Goal: Information Seeking & Learning: Learn about a topic

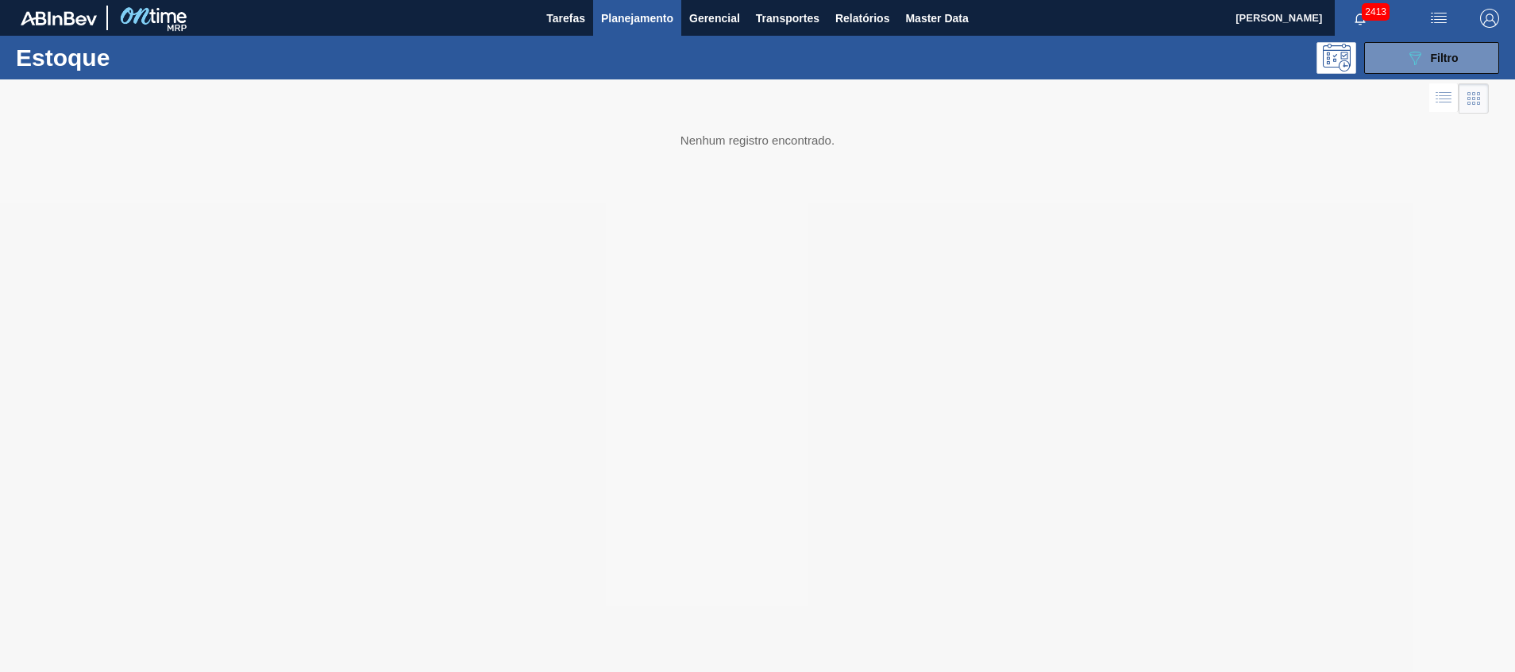
click at [912, 306] on div at bounding box center [757, 375] width 1515 height 592
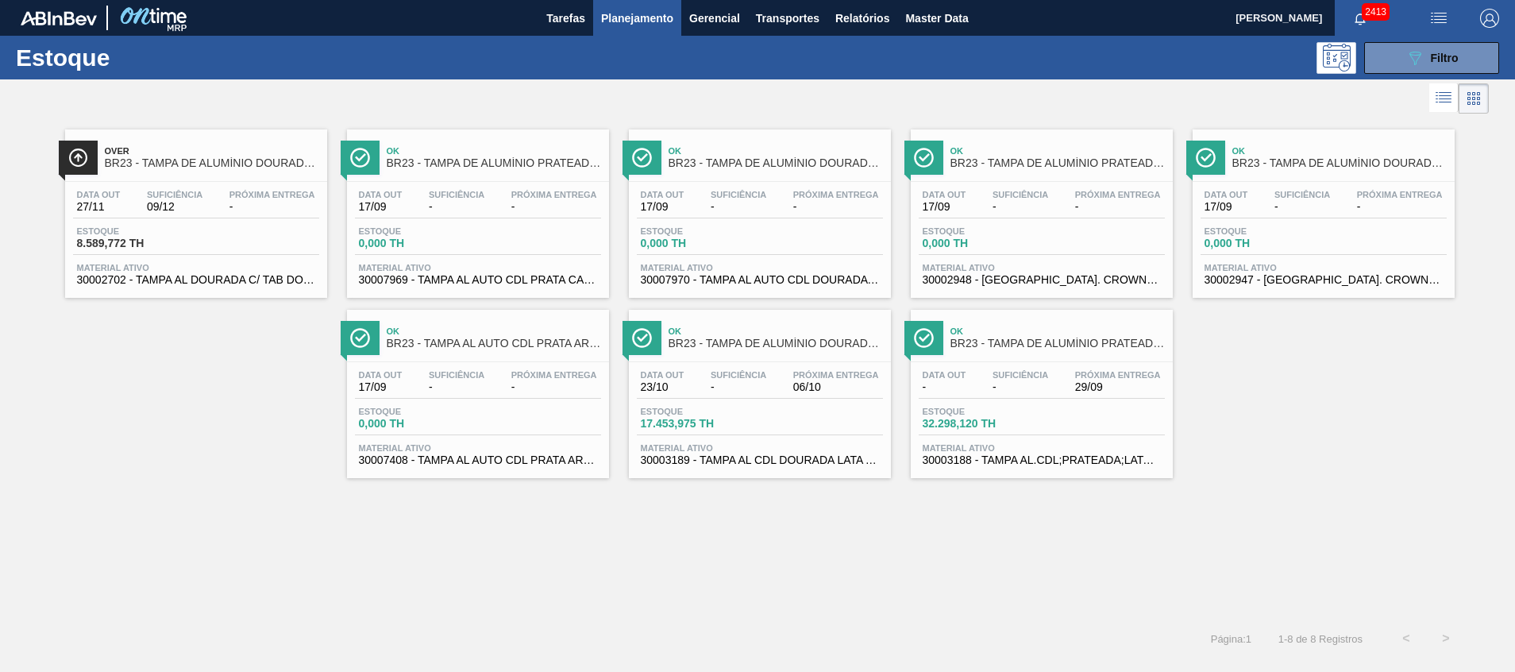
click at [983, 450] on span "Material ativo" at bounding box center [1042, 448] width 238 height 10
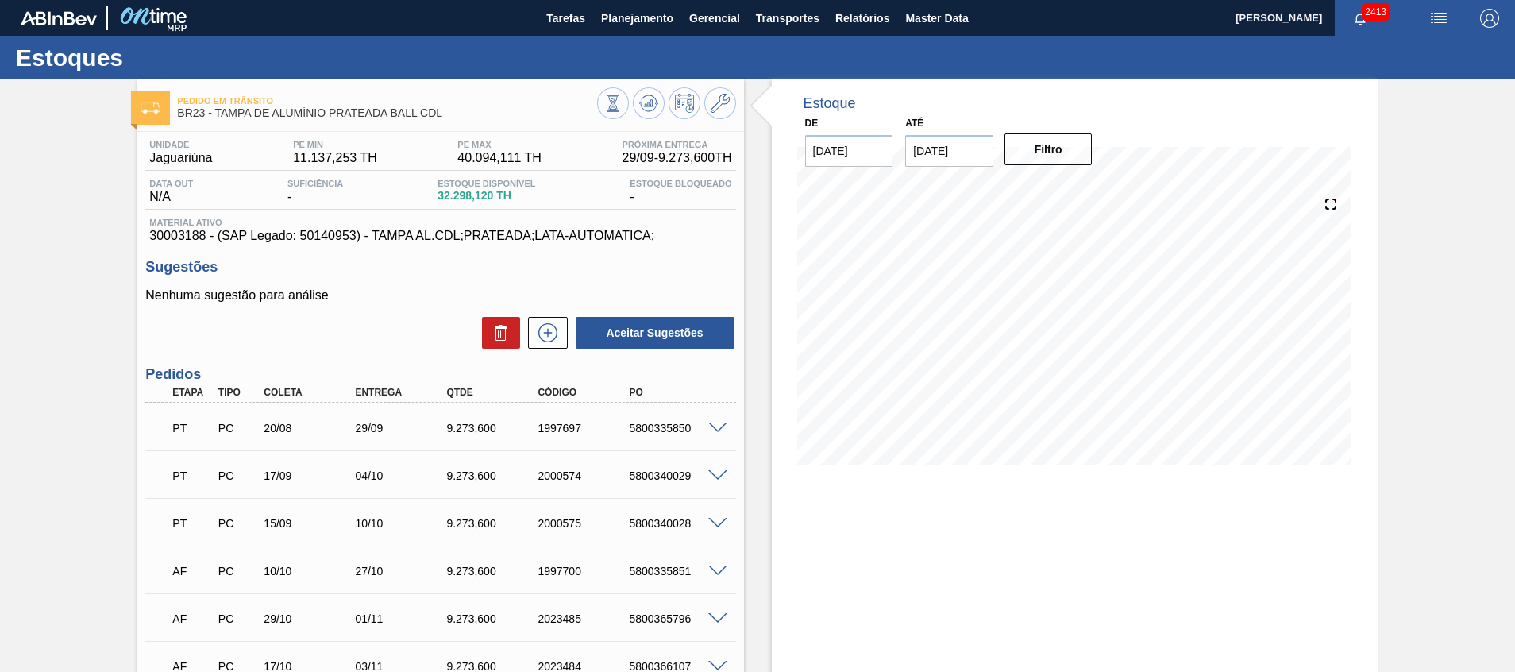
click at [718, 564] on div at bounding box center [720, 570] width 32 height 12
click at [711, 430] on span at bounding box center [717, 428] width 19 height 12
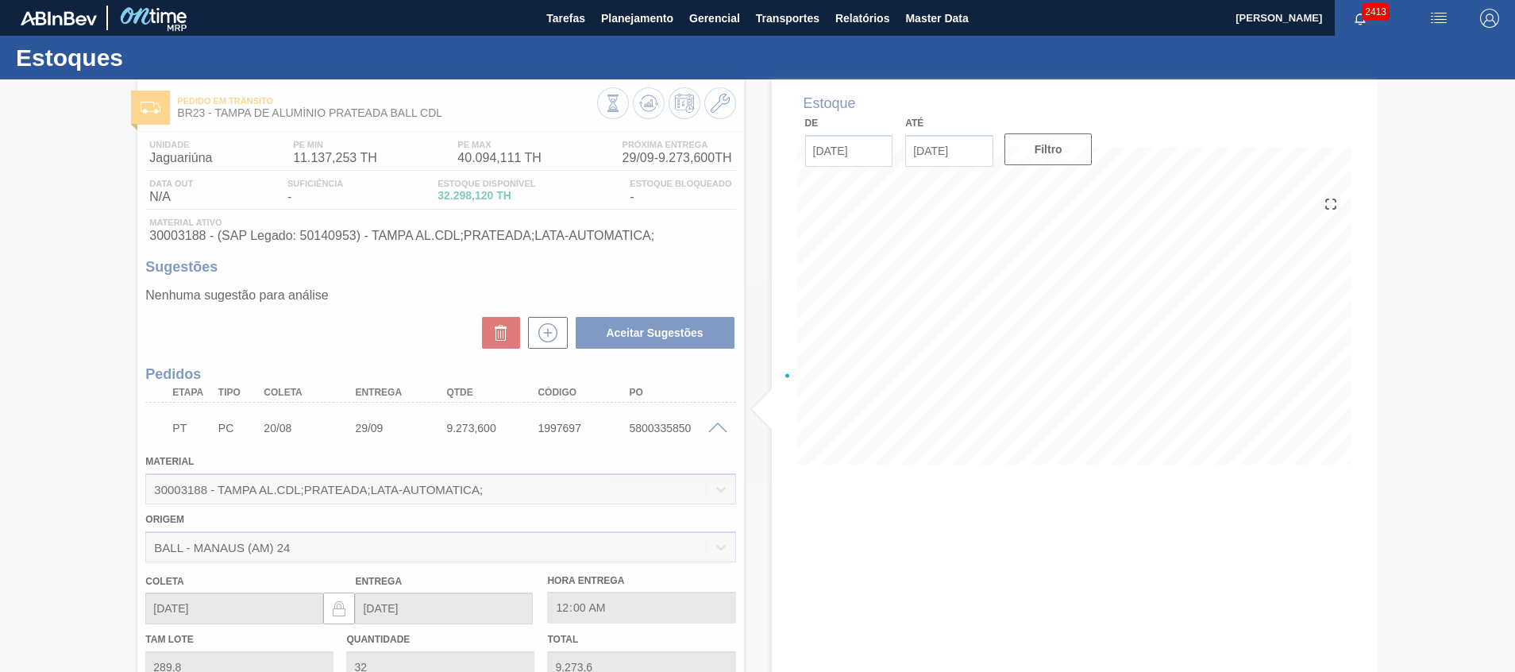
click at [711, 430] on div at bounding box center [757, 375] width 1515 height 592
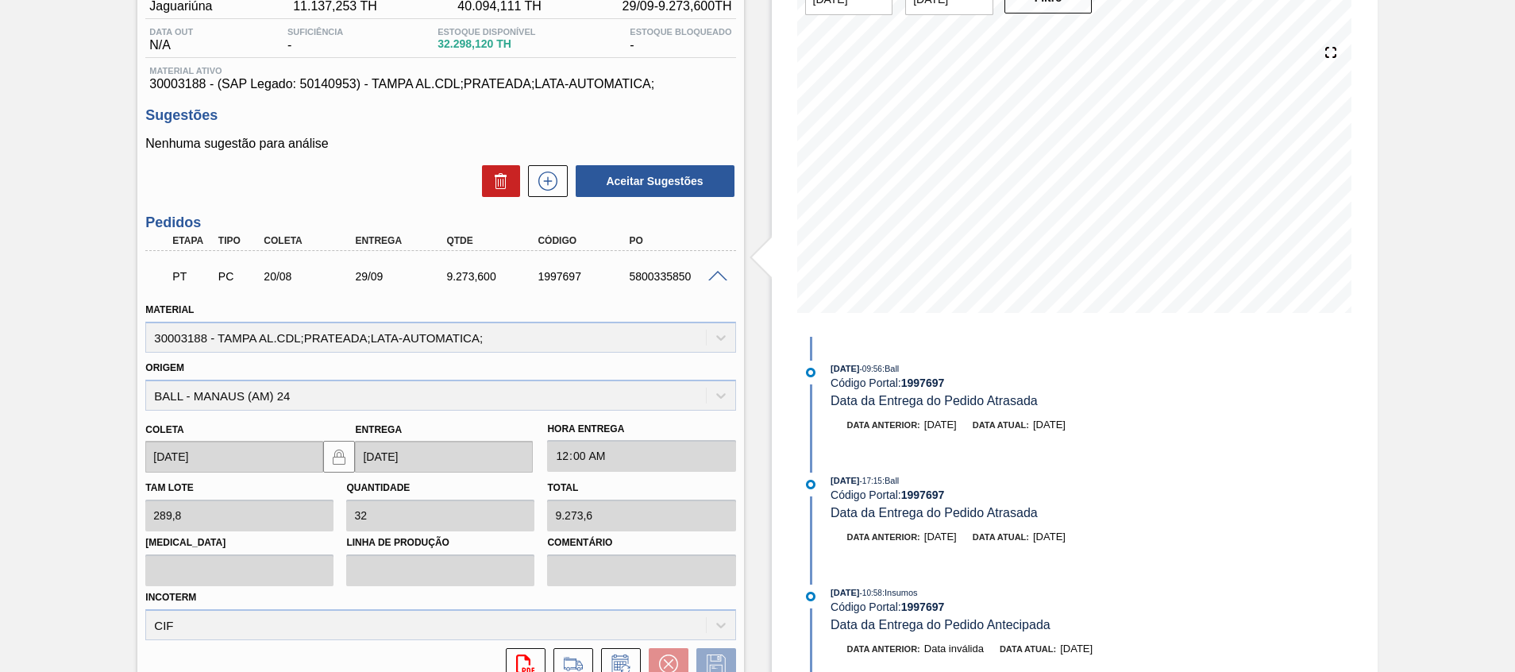
scroll to position [188, 0]
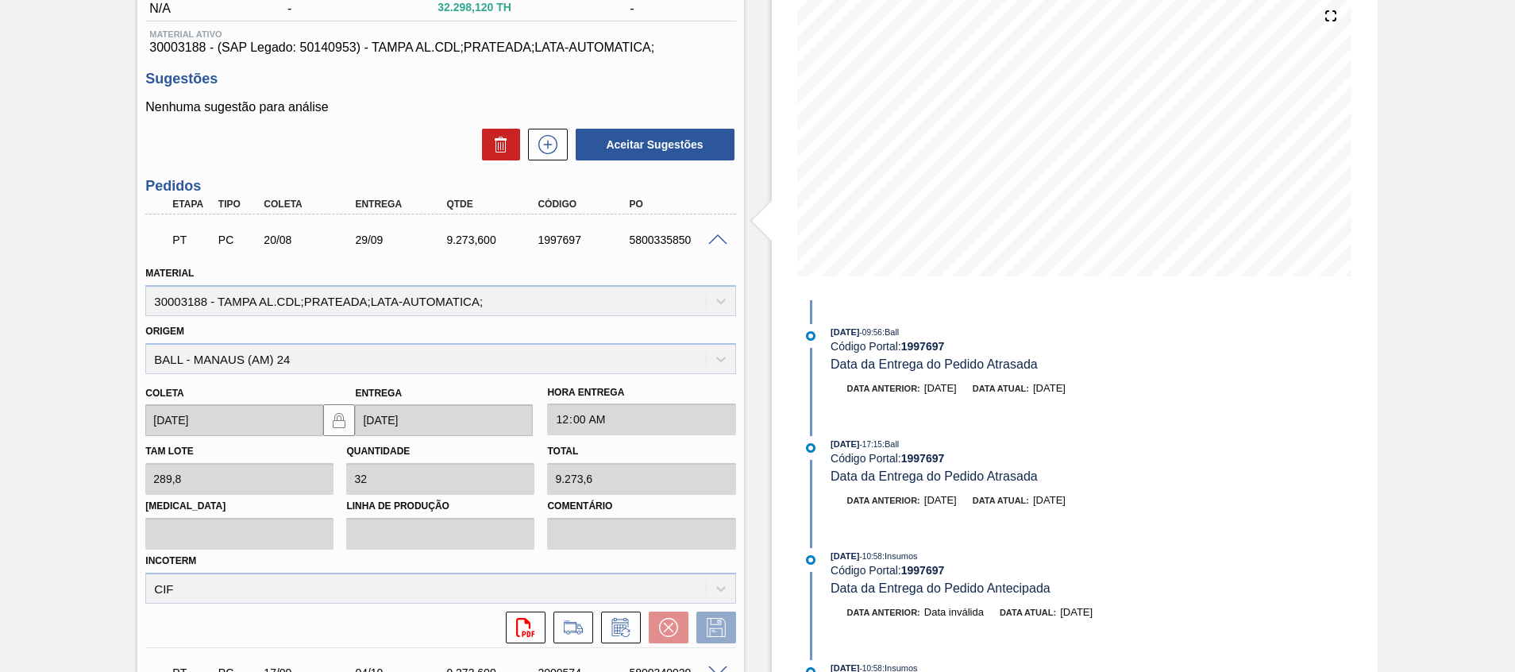
click at [396, 598] on div "Incoterm CIF" at bounding box center [440, 576] width 590 height 54
click at [630, 631] on icon at bounding box center [620, 627] width 25 height 19
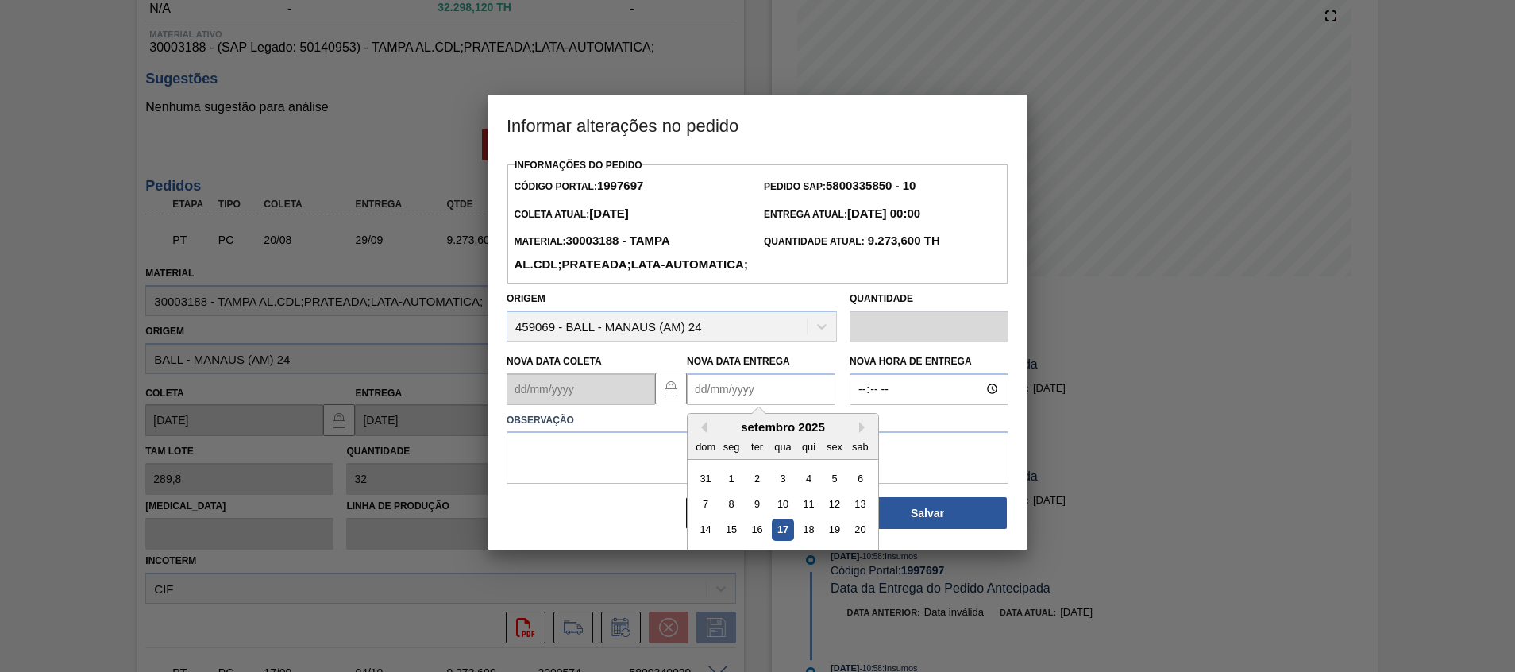
click at [745, 405] on Entrega1997697 "Nova Data Entrega" at bounding box center [761, 389] width 148 height 32
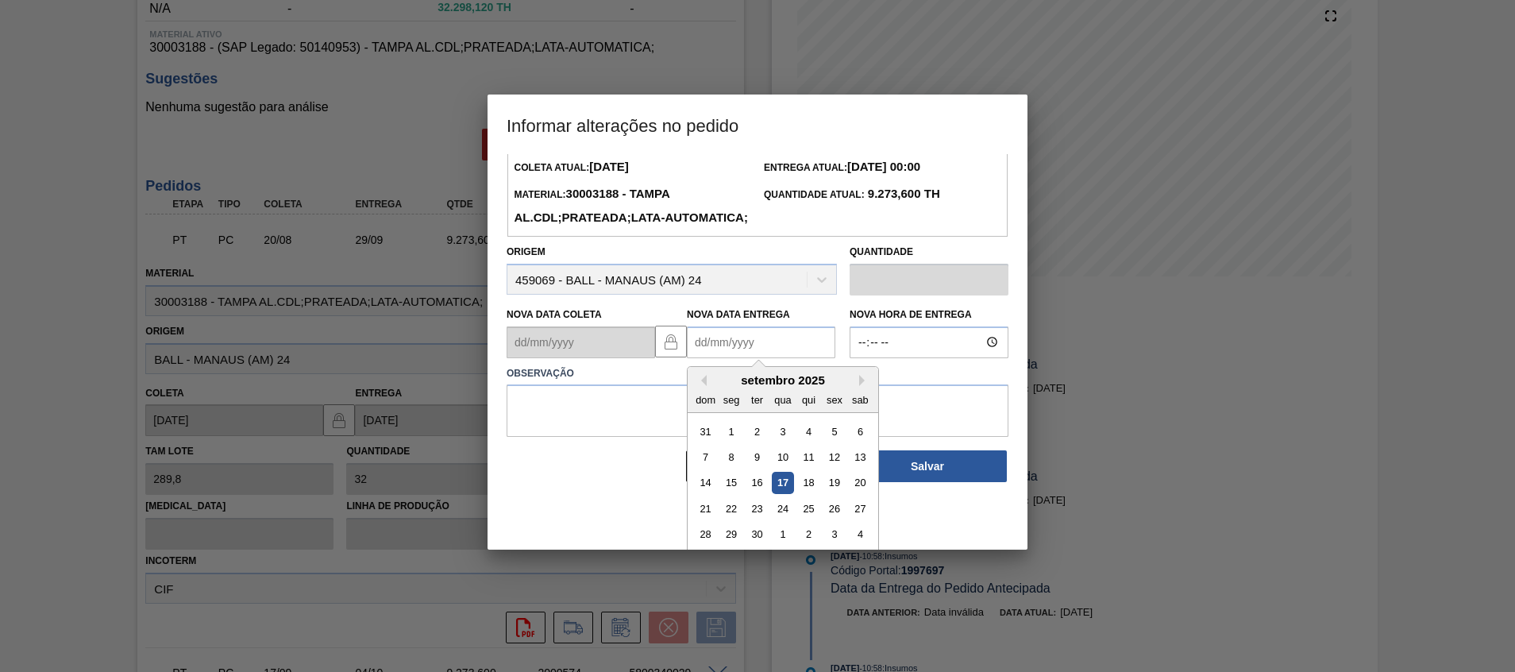
scroll to position [53, 0]
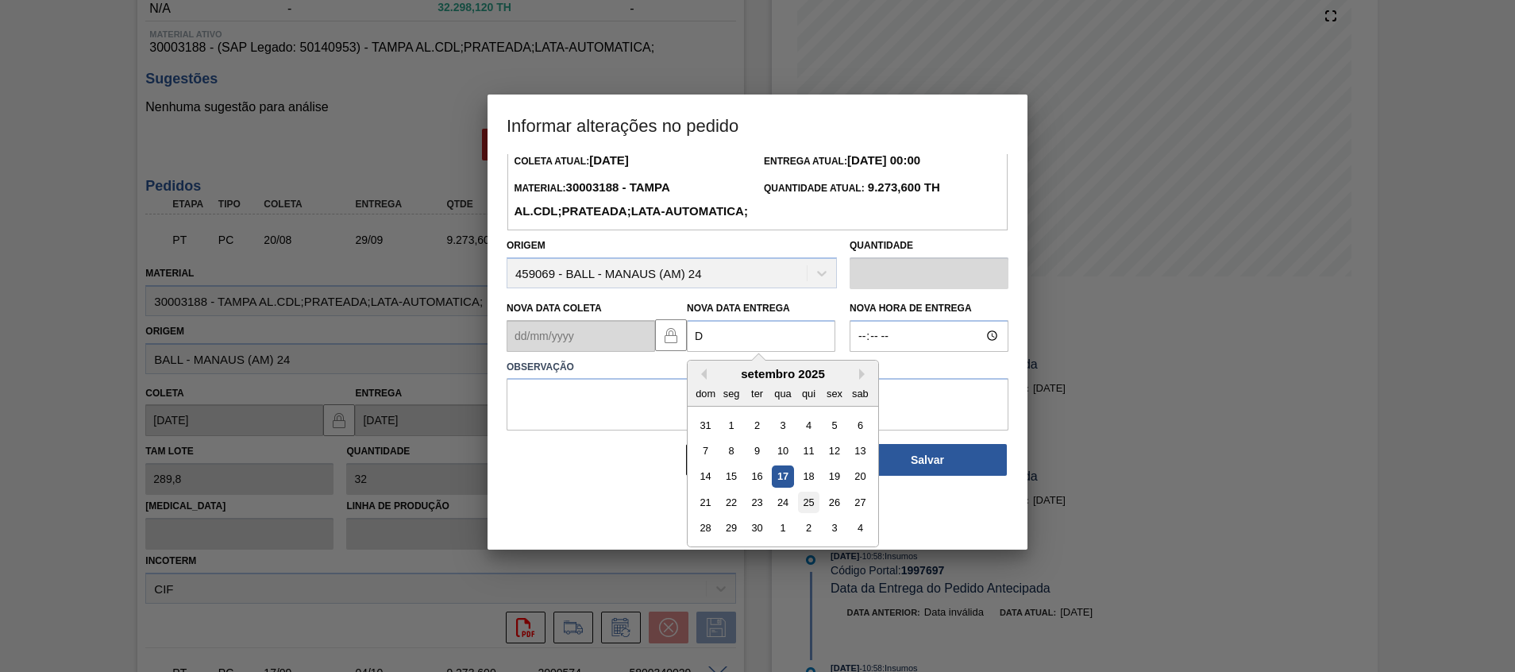
type Entrega1997697 "D"
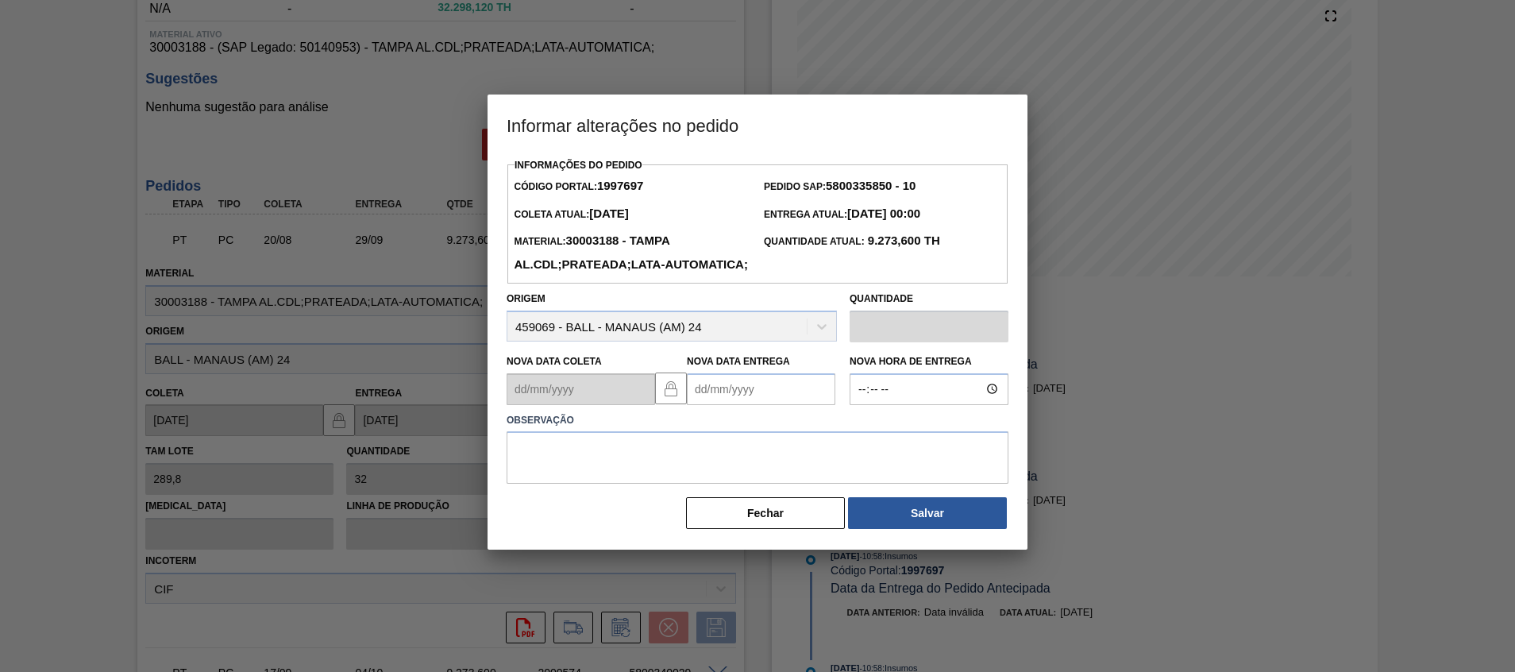
scroll to position [0, 0]
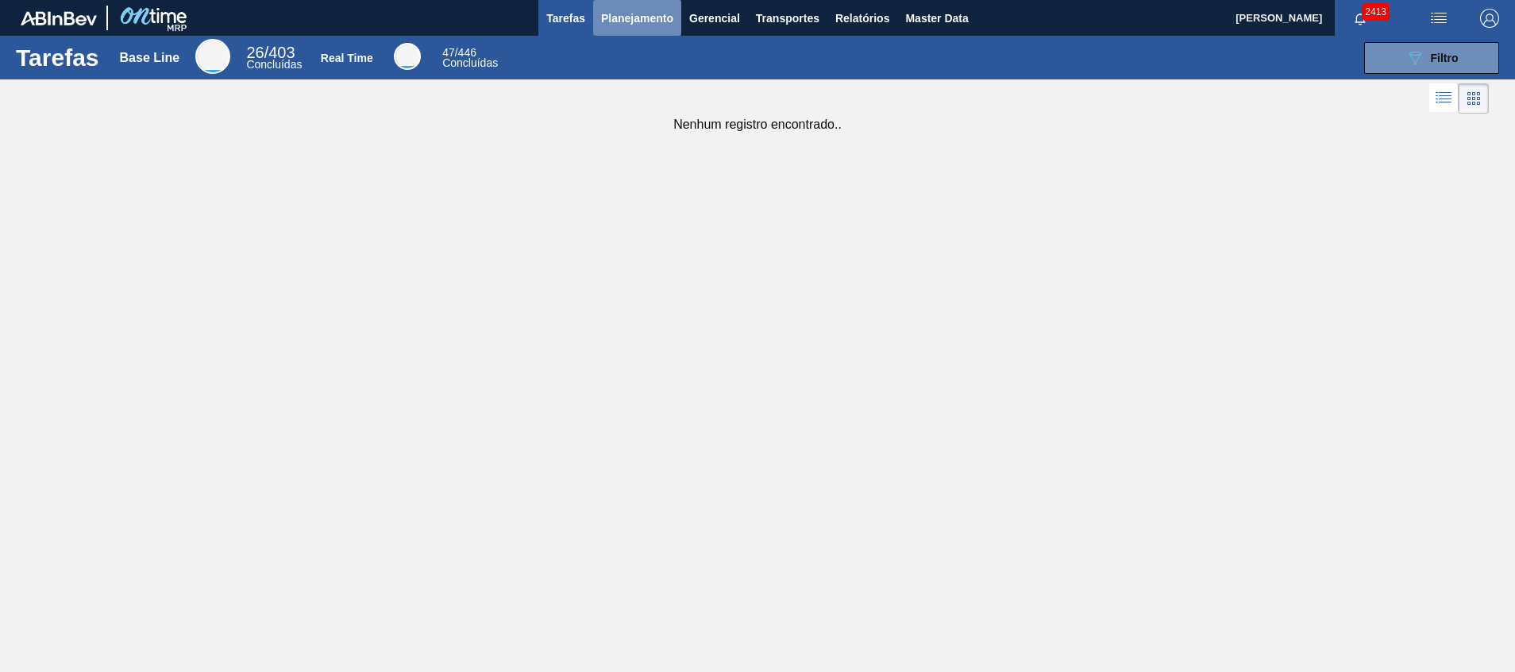
click at [601, 27] on span "Planejamento" at bounding box center [637, 18] width 72 height 19
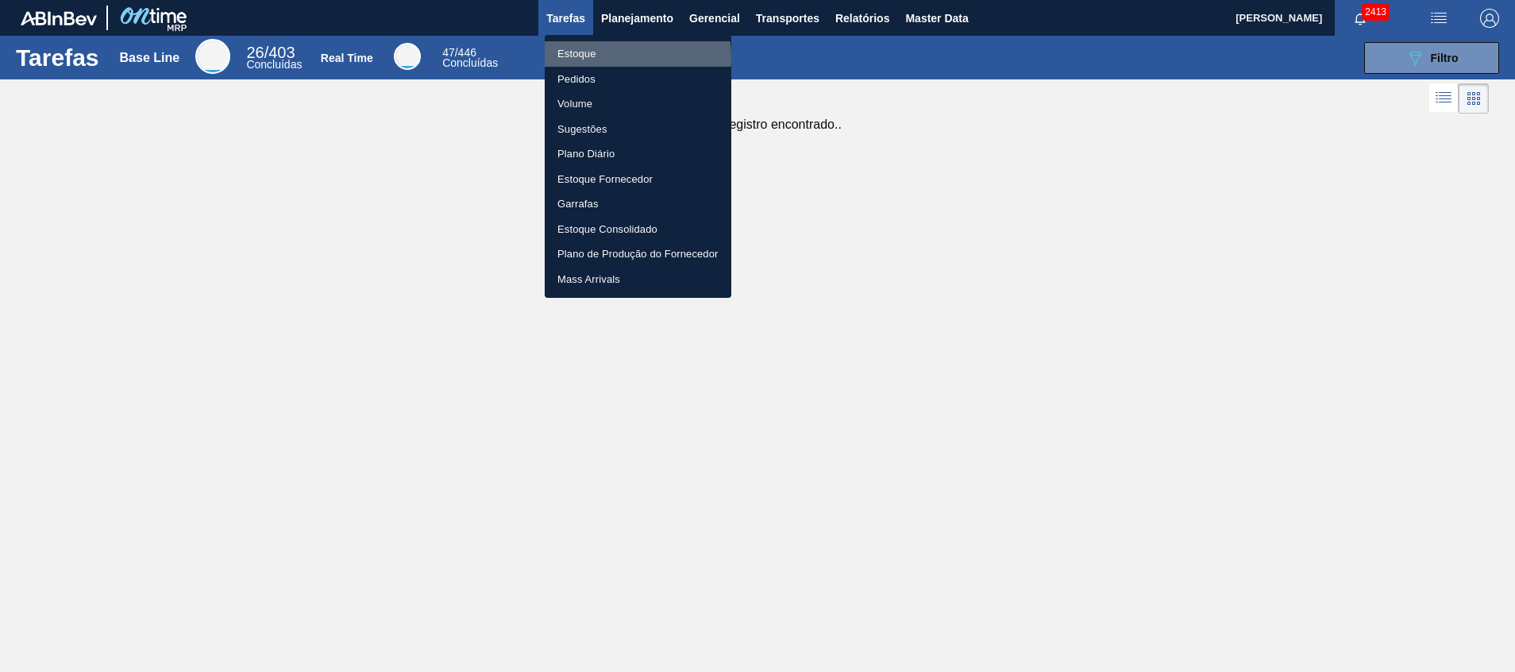
click at [615, 57] on li "Estoque" at bounding box center [638, 53] width 187 height 25
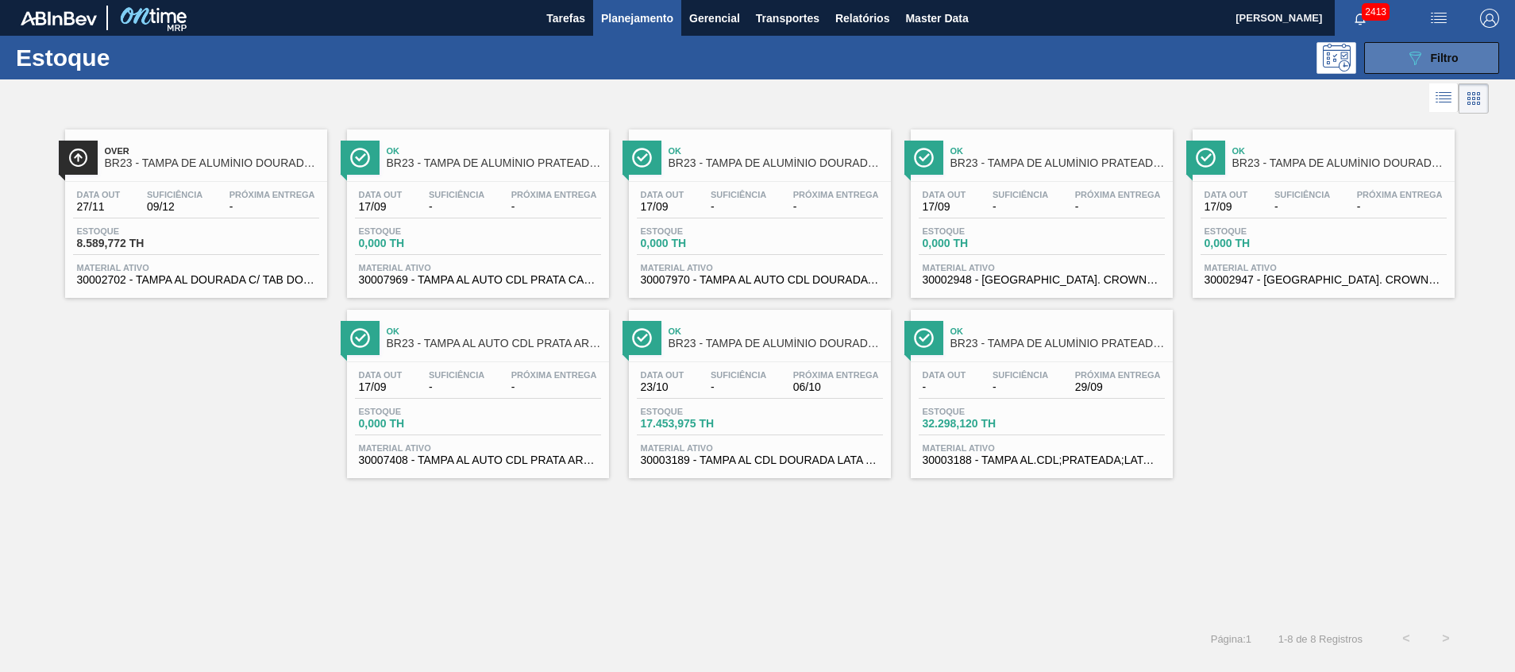
click at [1396, 53] on button "089F7B8B-B2A5-4AFE-B5C0-19BA573D28AC Filtro" at bounding box center [1431, 58] width 135 height 32
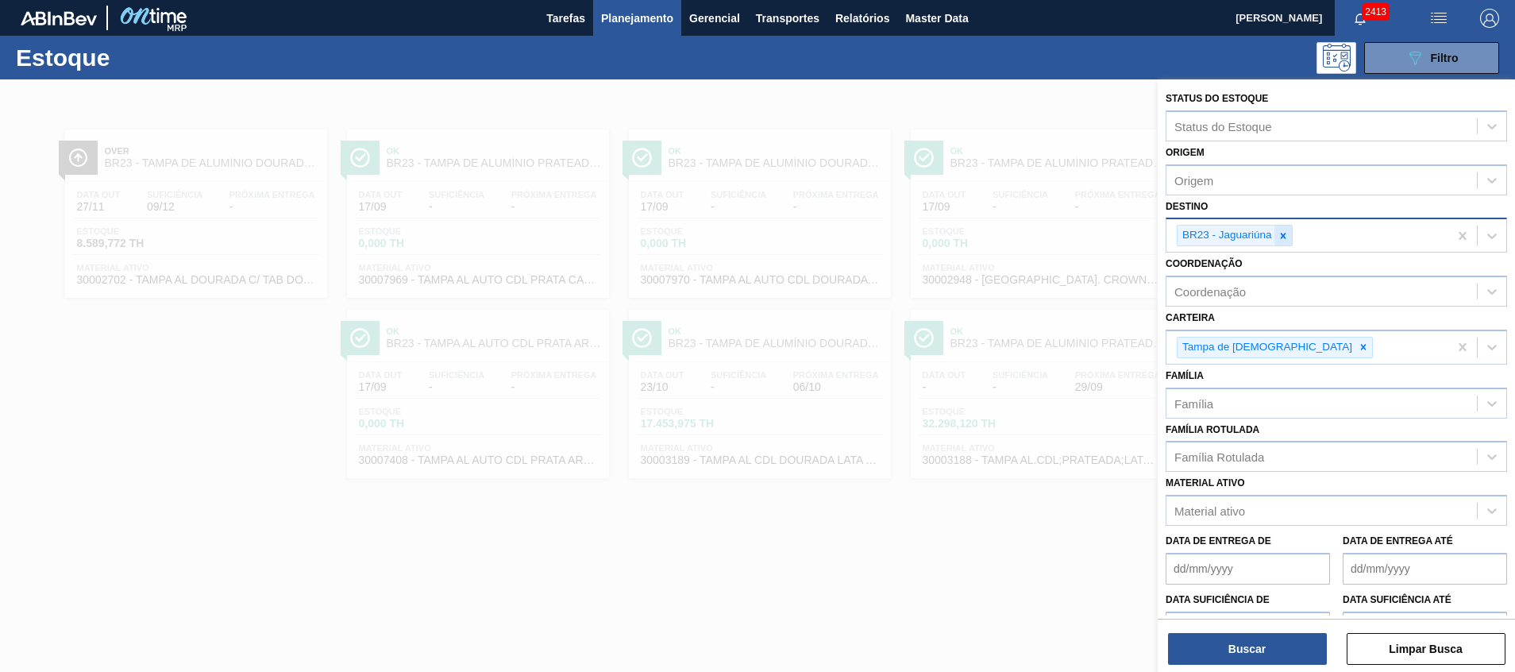
click at [1274, 231] on div at bounding box center [1282, 235] width 17 height 20
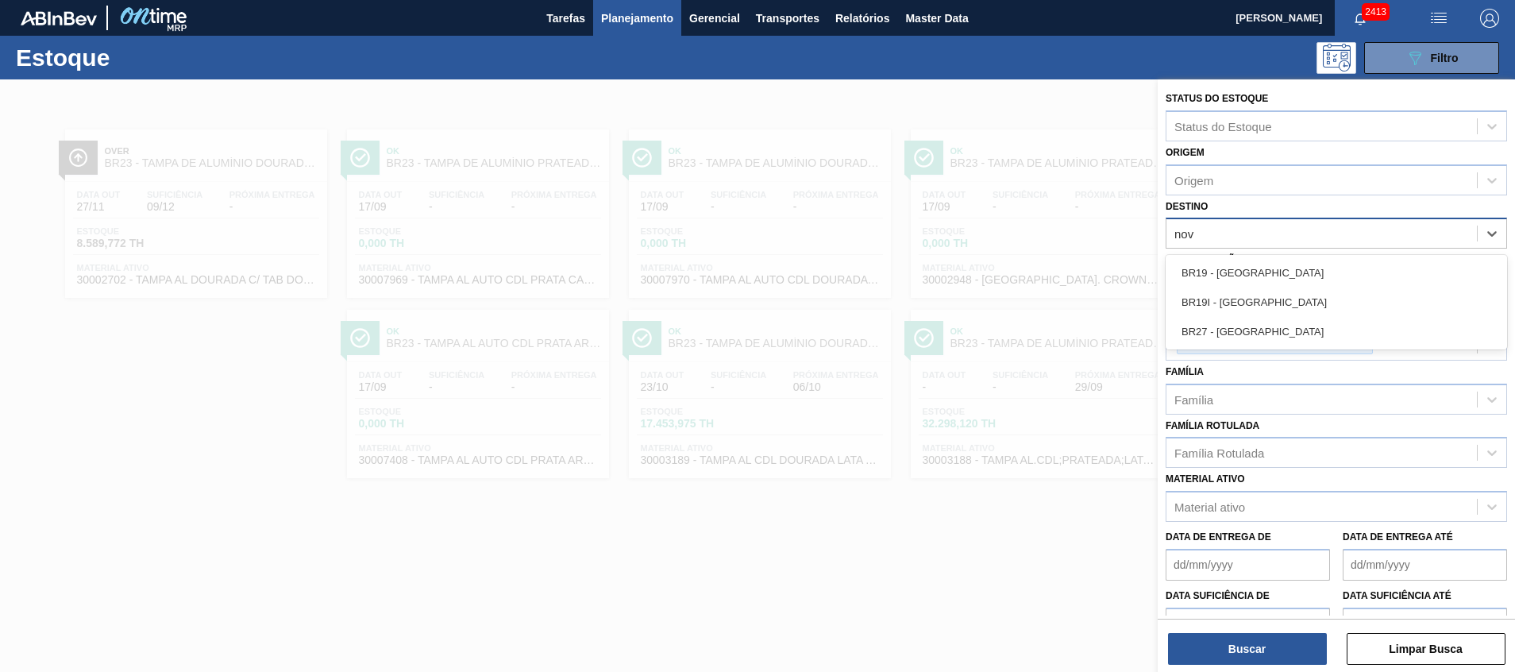
type input "nova"
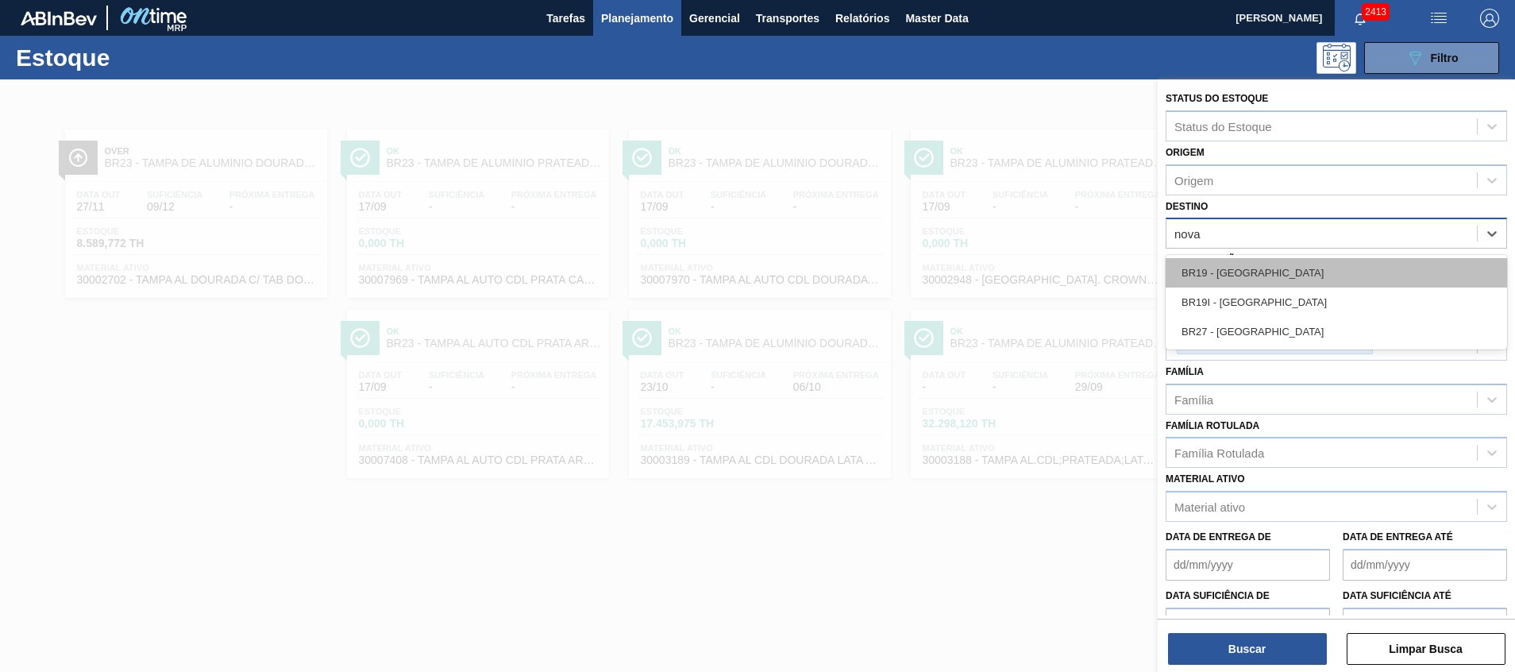
click at [1289, 270] on div "BR19 - Nova Rio" at bounding box center [1336, 272] width 341 height 29
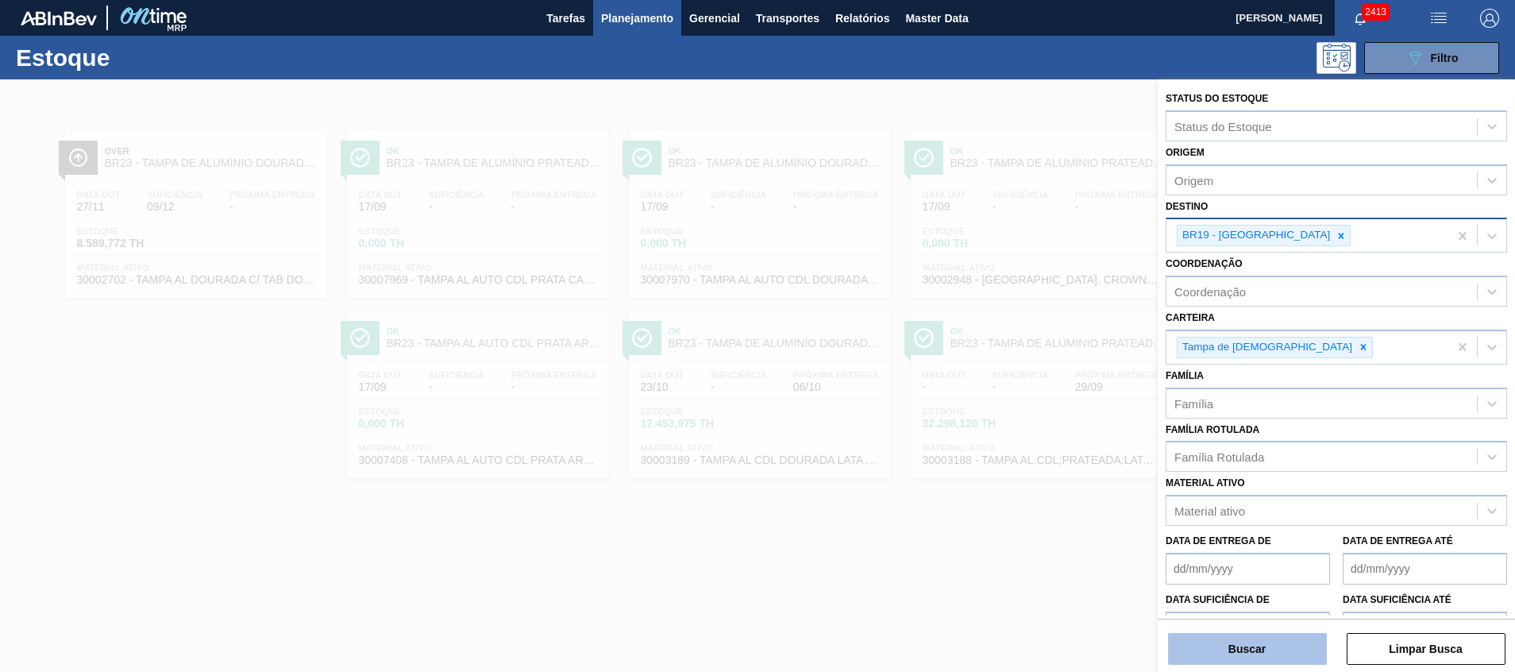
click at [1203, 655] on button "Buscar" at bounding box center [1247, 649] width 159 height 32
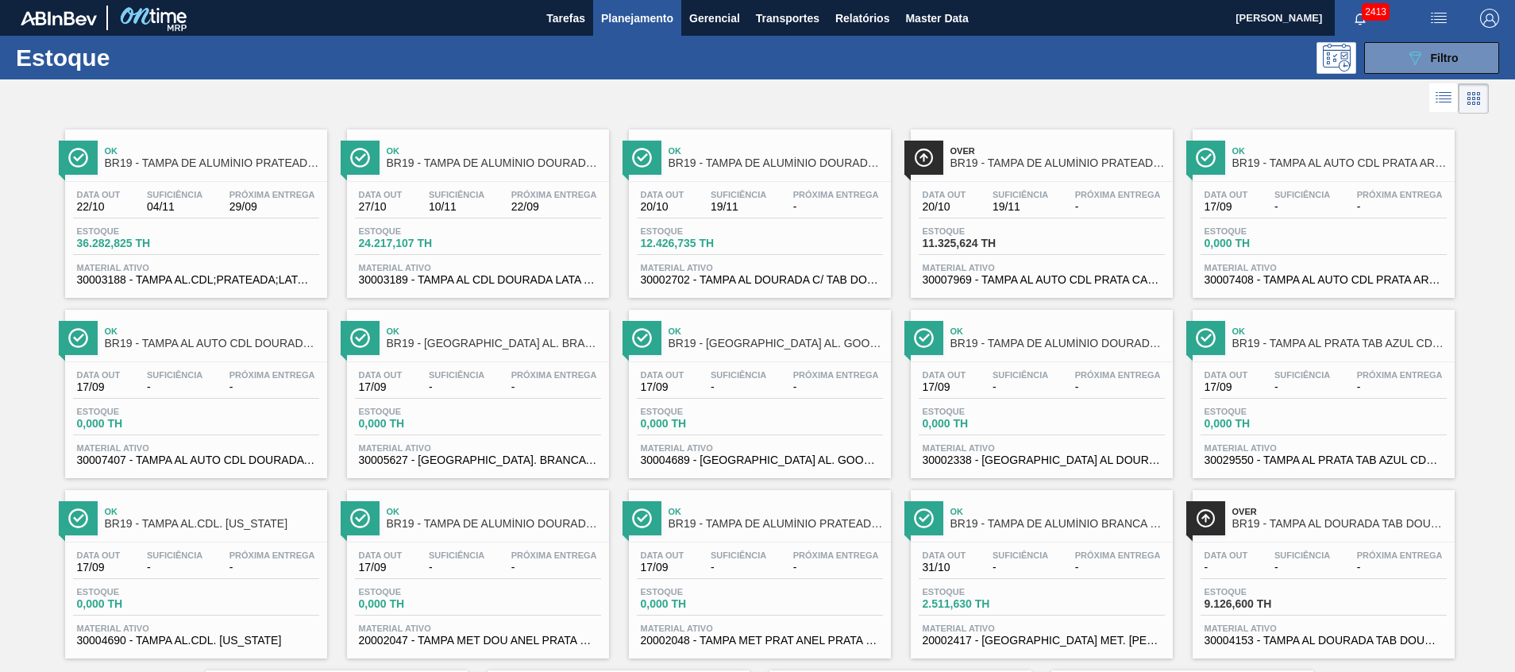
click at [282, 250] on div "Estoque 36.282,825 TH" at bounding box center [196, 240] width 246 height 29
click at [1438, 54] on span "Filtro" at bounding box center [1445, 58] width 28 height 13
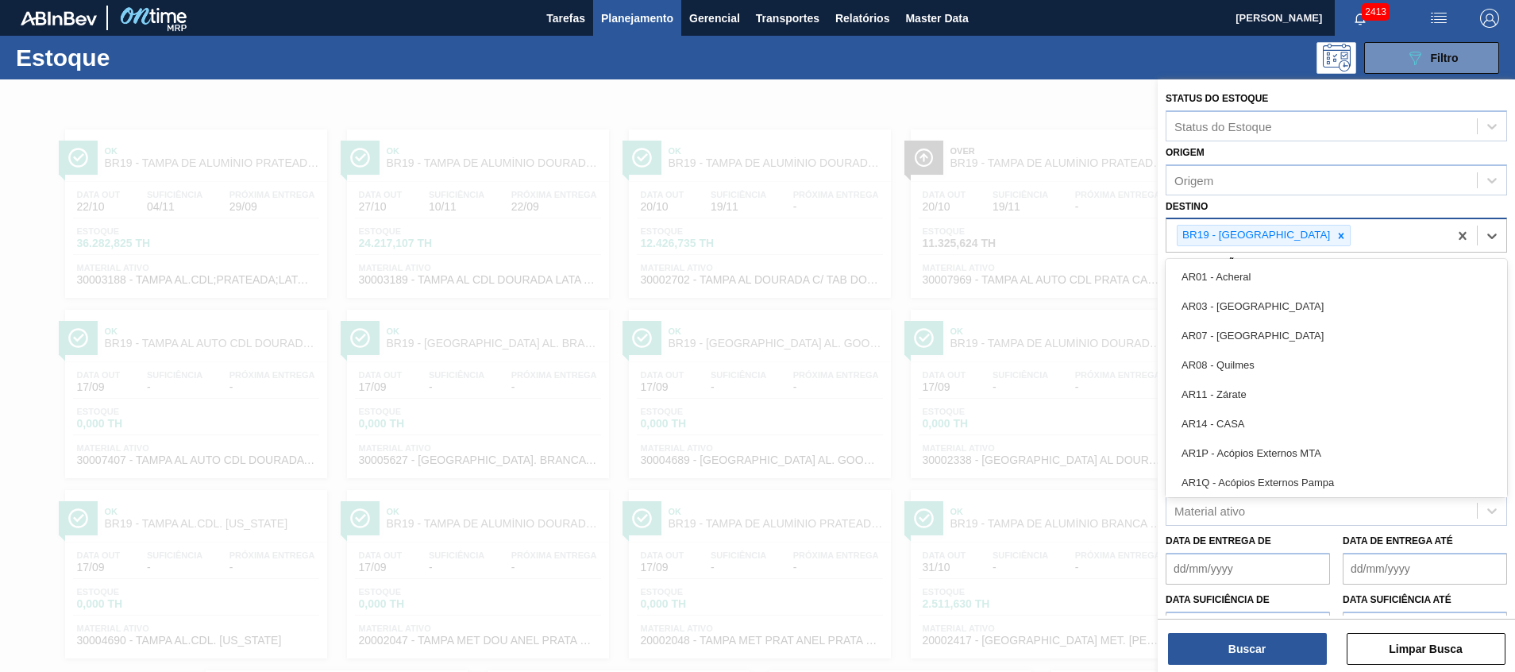
click at [1406, 233] on div "BR19 - Nova Rio" at bounding box center [1307, 235] width 282 height 33
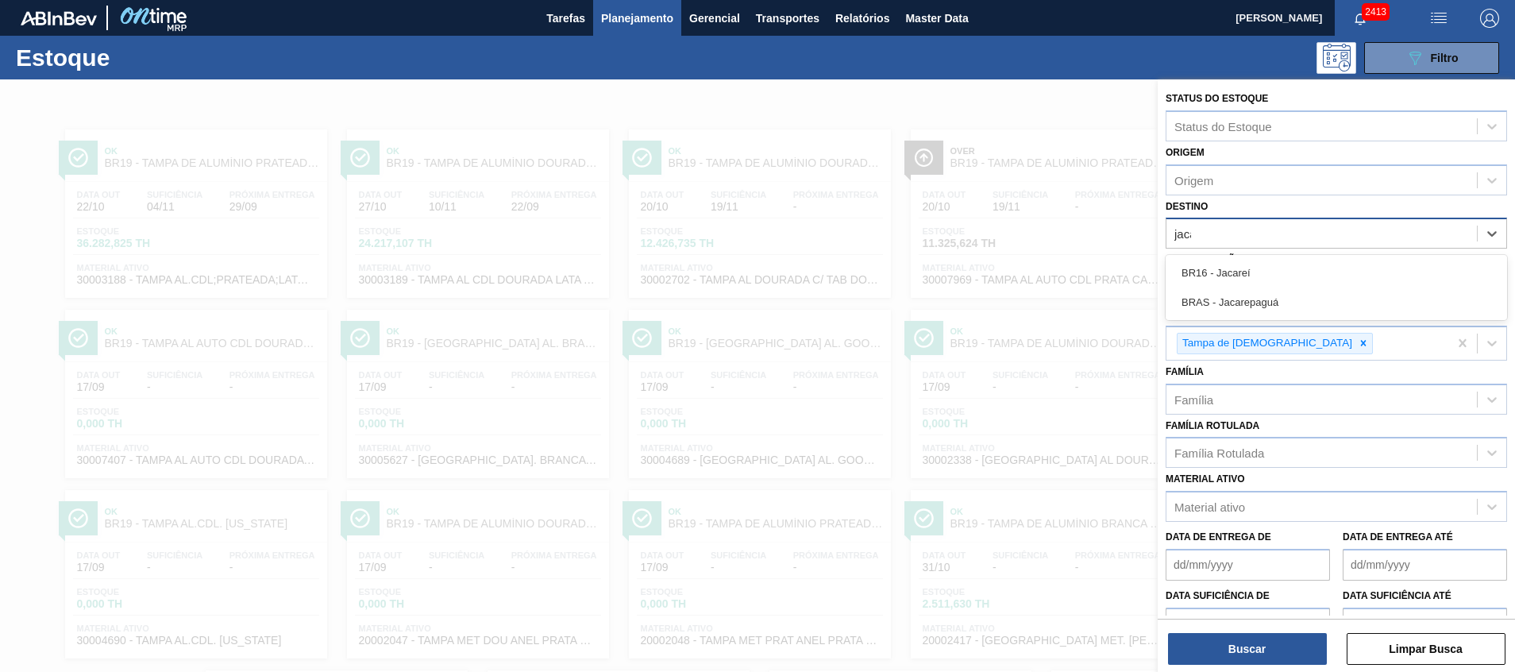
type input "jacar"
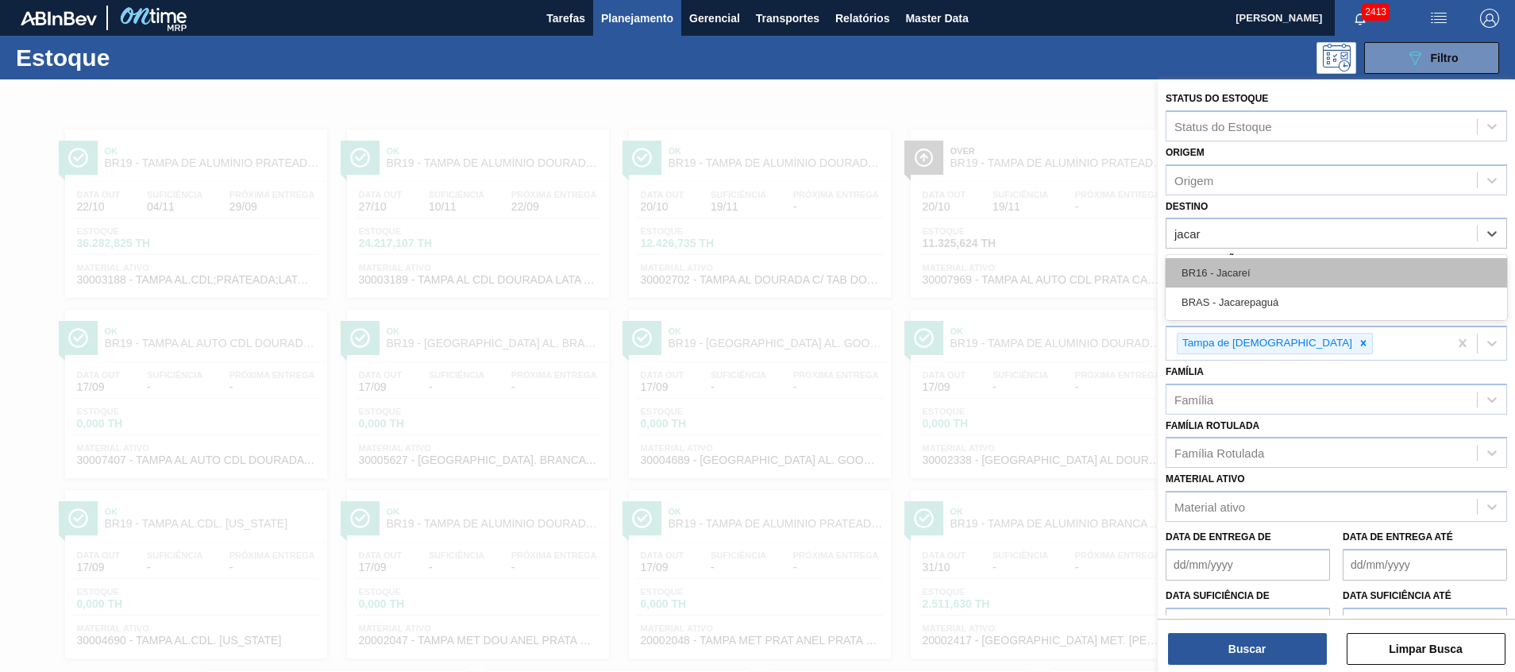
click at [1424, 274] on div "BR16 - Jacareí" at bounding box center [1336, 272] width 341 height 29
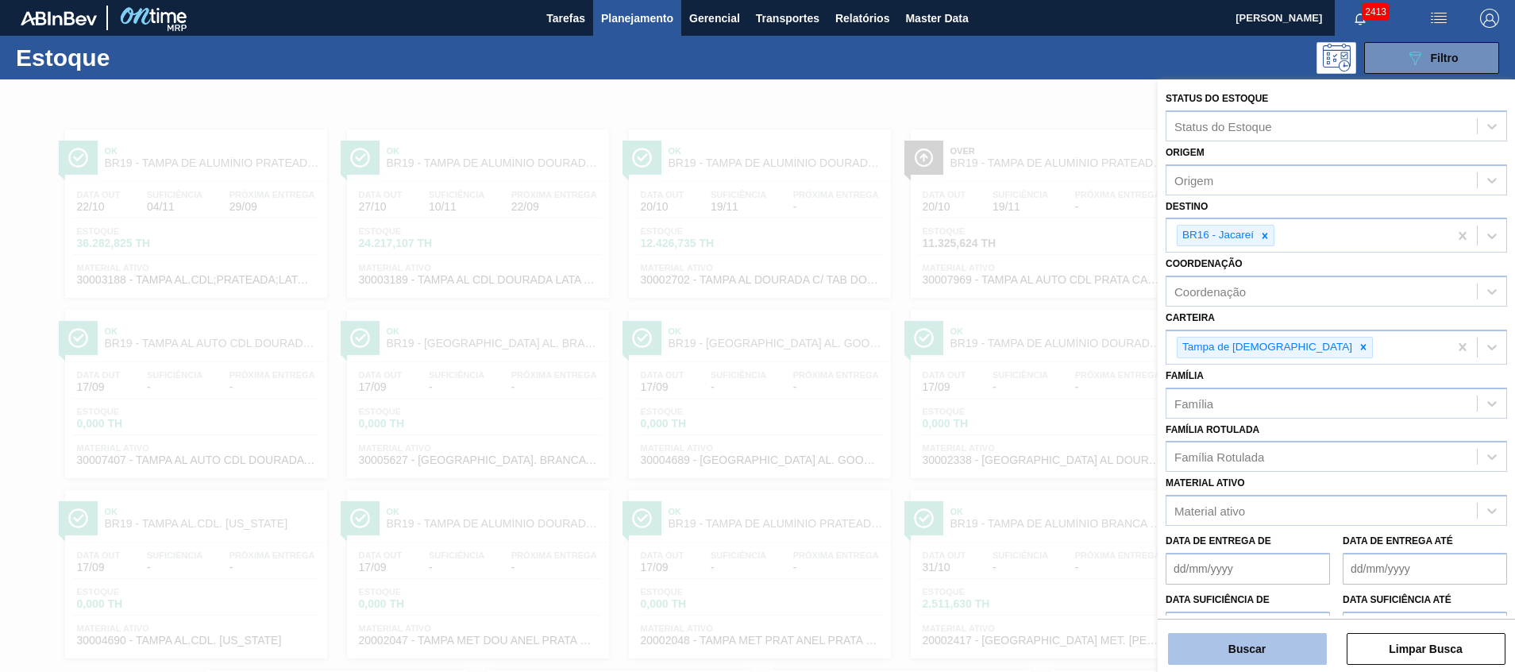
click at [1243, 636] on button "Buscar" at bounding box center [1247, 649] width 159 height 32
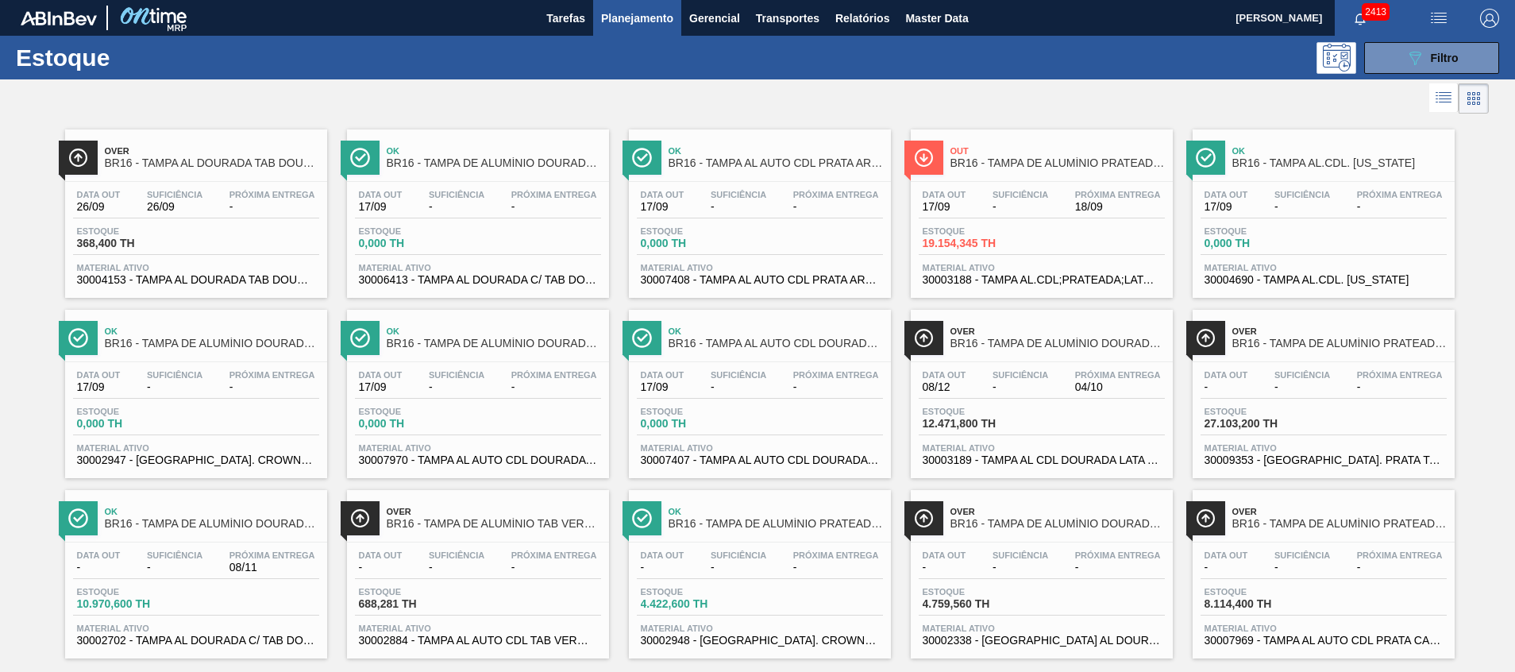
scroll to position [26, 0]
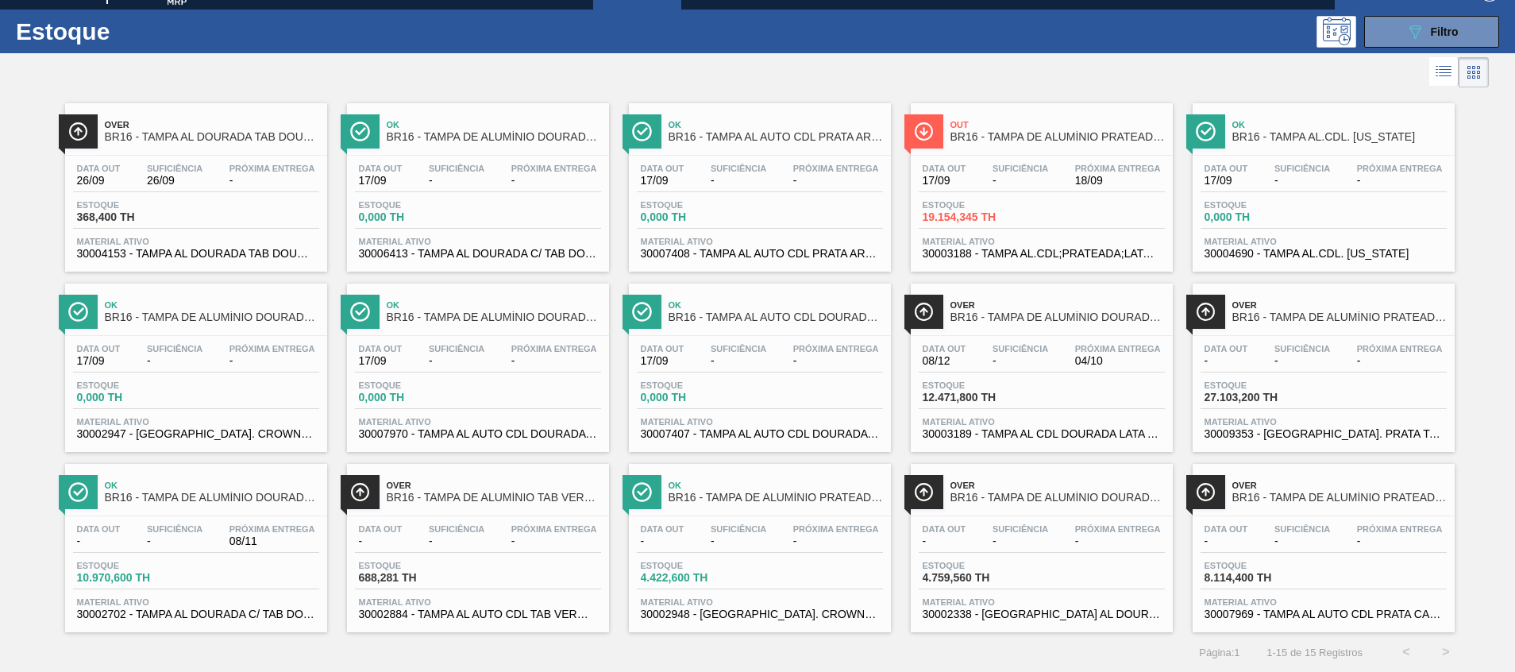
click at [723, 563] on span "Estoque" at bounding box center [696, 566] width 111 height 10
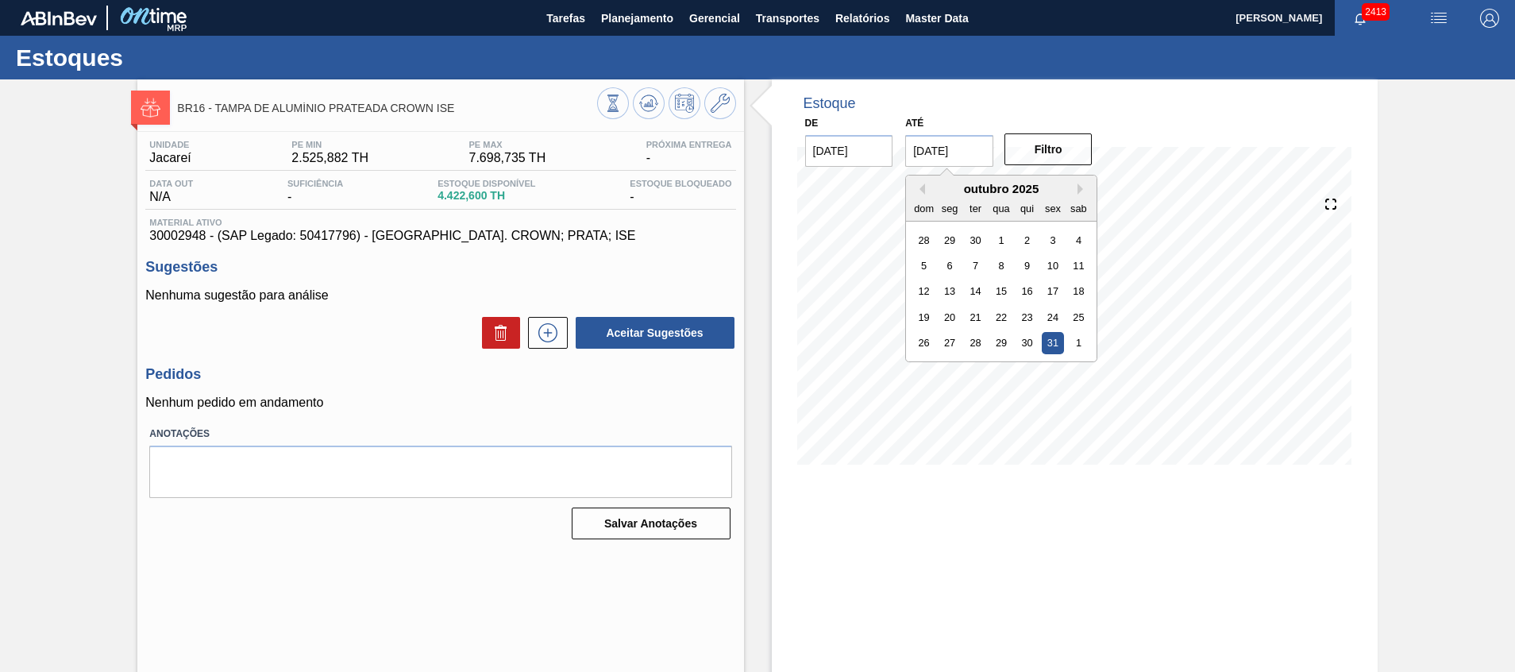
click at [938, 145] on input "[DATE]" at bounding box center [949, 151] width 88 height 32
click at [1058, 341] on div "31" at bounding box center [1053, 342] width 21 height 21
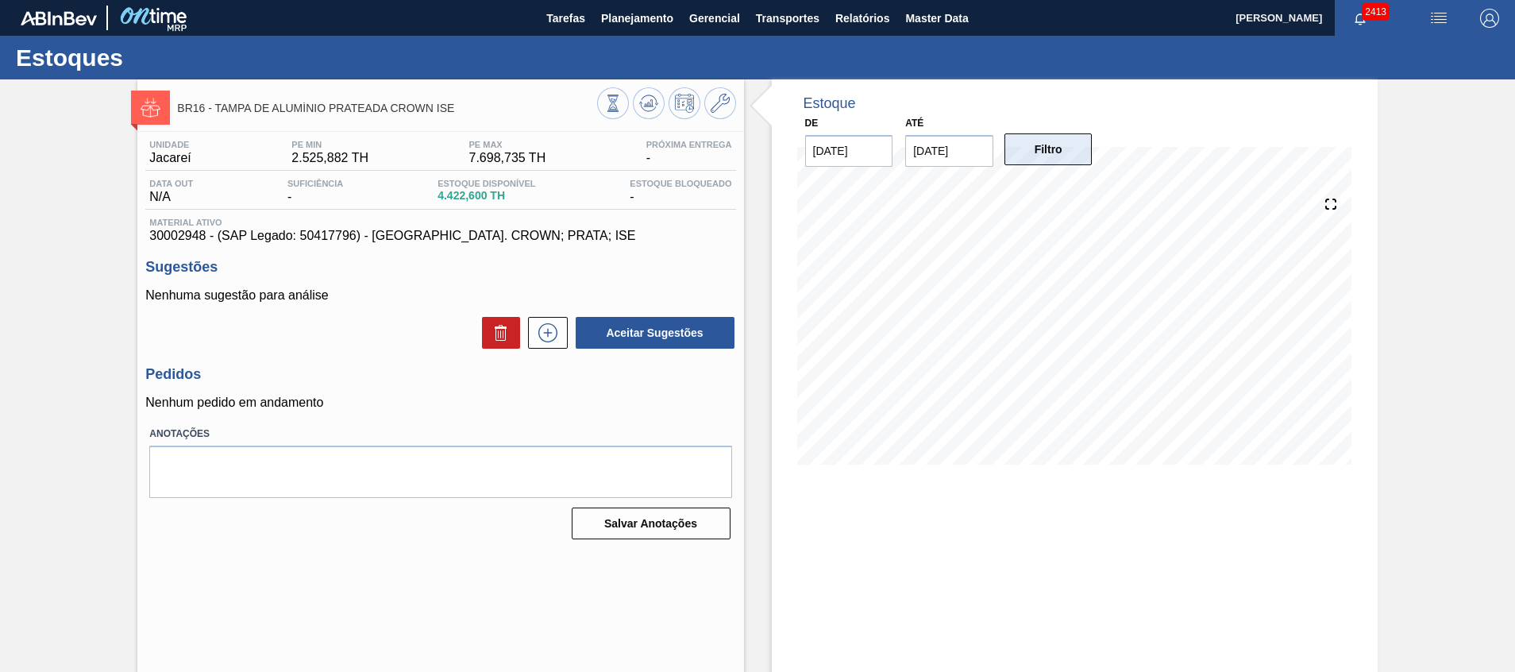
click at [1069, 149] on button "Filtro" at bounding box center [1048, 149] width 88 height 32
click at [624, 13] on span "Planejamento" at bounding box center [637, 18] width 72 height 19
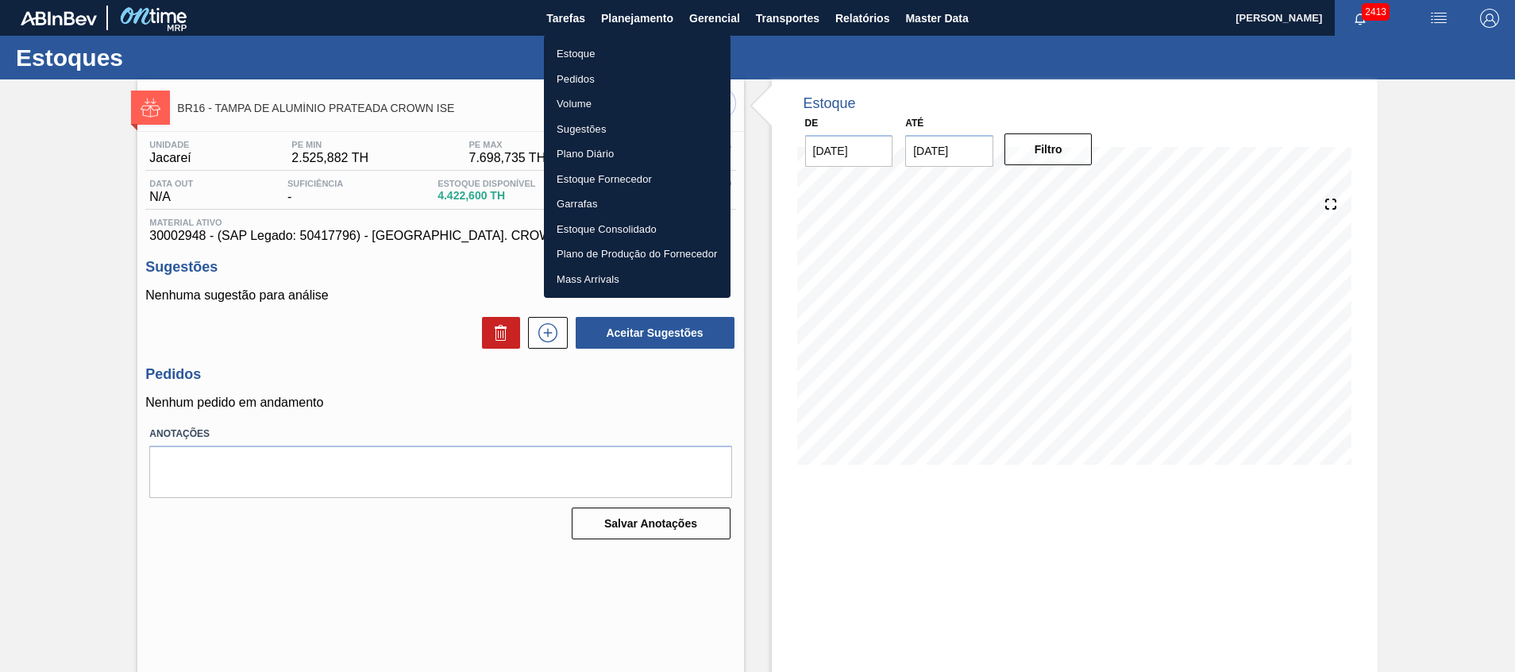
click at [954, 150] on div at bounding box center [757, 336] width 1515 height 672
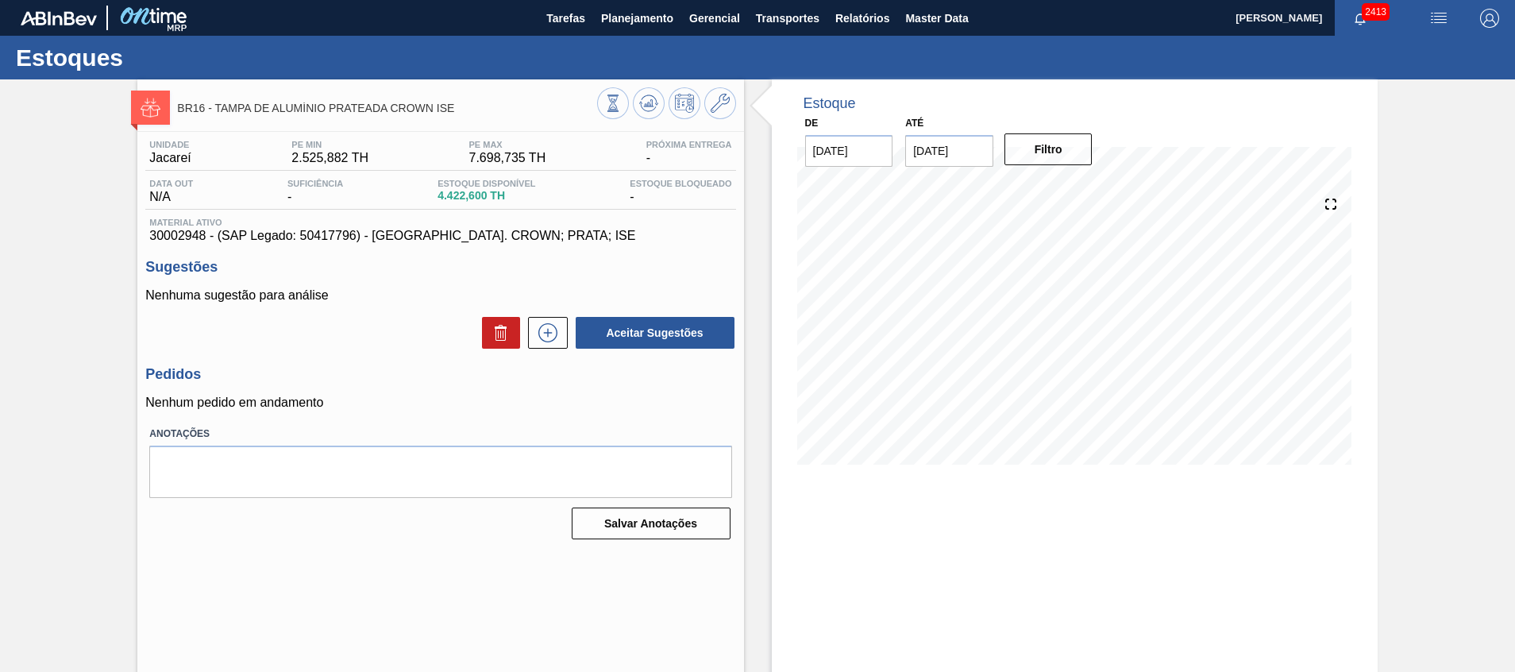
click at [514, 550] on div "BR16 - TAMPA DE ALUMÍNIO PRATEADA CROWN ISE Unidade Jacareí PE MIN 2.525,882 TH…" at bounding box center [440, 380] width 606 height 603
click at [94, 300] on div "BR16 - TAMPA DE ALUMÍNIO PRATEADA CROWN ISE Unidade Jacareí PE MIN 2.525,882 TH…" at bounding box center [757, 380] width 1515 height 603
click at [46, 305] on div "BR16 - TAMPA DE ALUMÍNIO PRATEADA CROWN ISE Unidade Jacareí PE MIN 2.525,882 TH…" at bounding box center [757, 380] width 1515 height 603
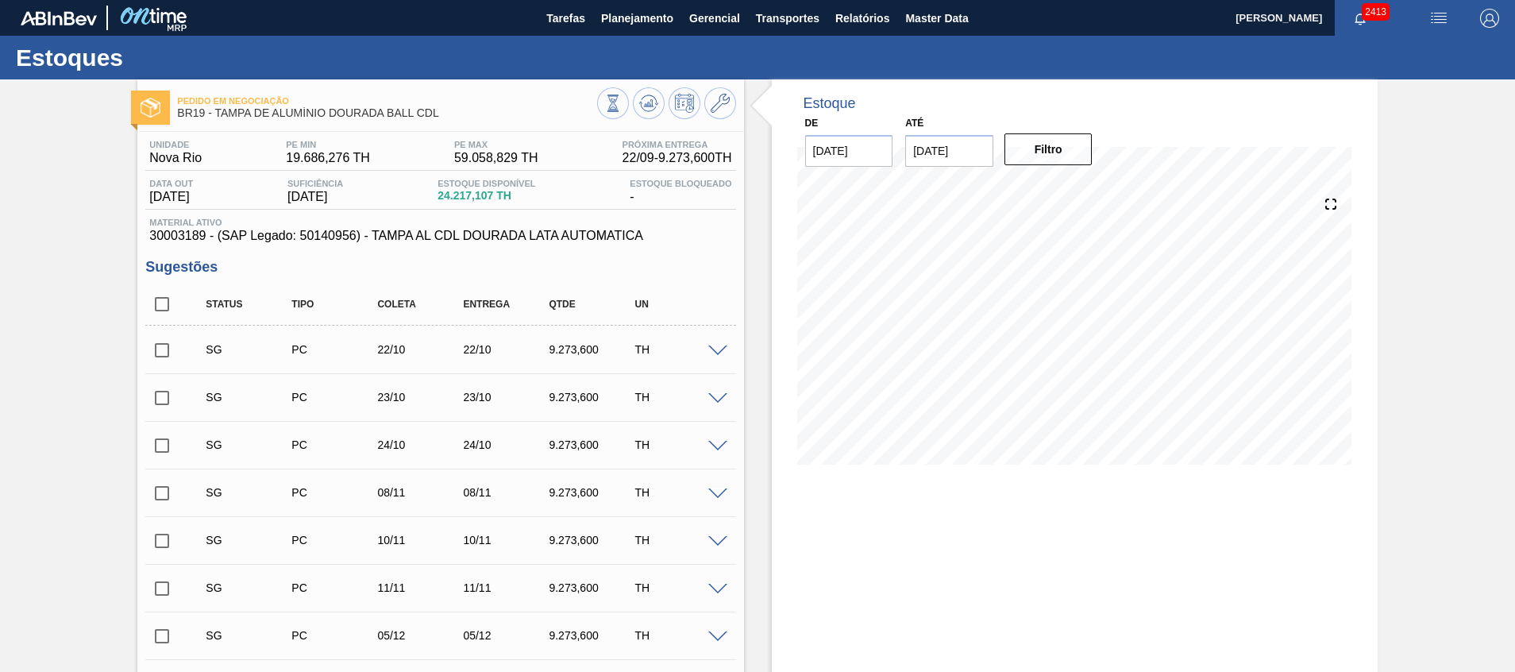
scroll to position [403, 0]
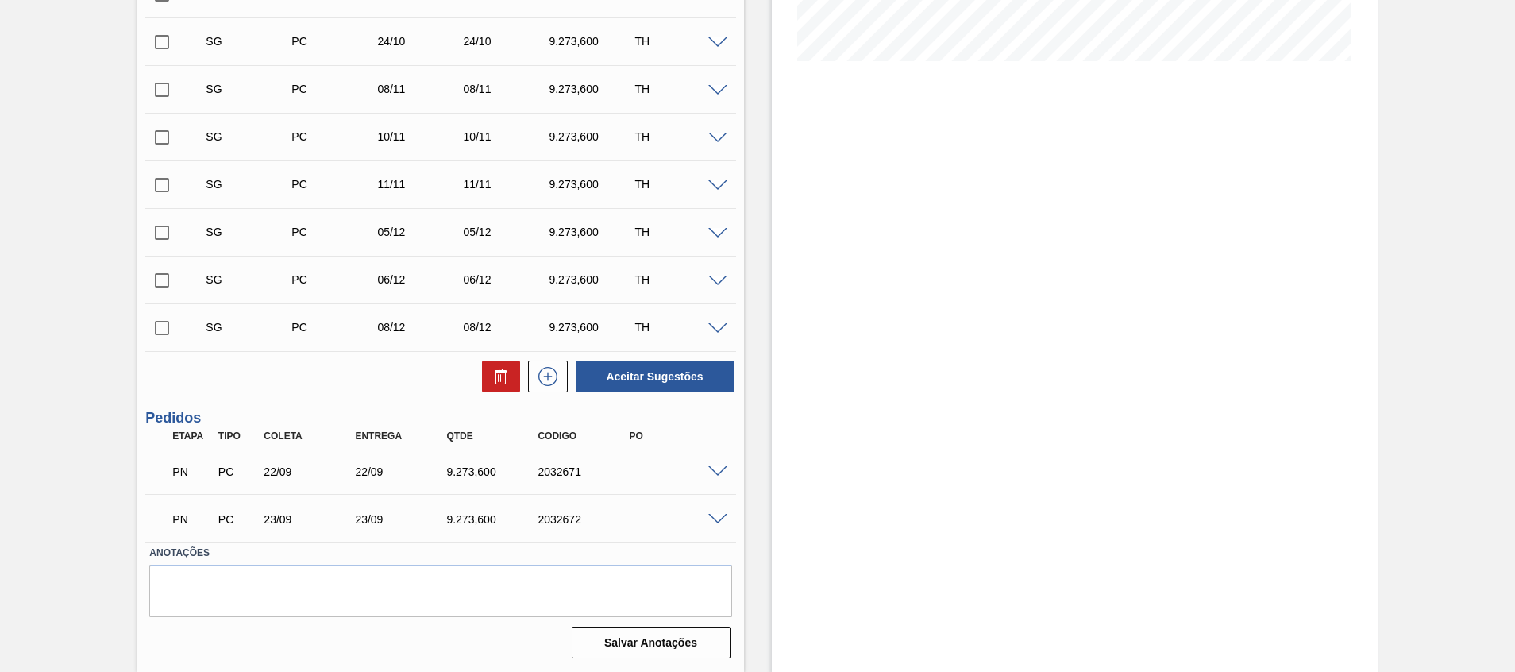
click at [713, 473] on div "PN PC 22/09 22/09 9.273,600 2032671" at bounding box center [440, 470] width 590 height 40
click at [713, 473] on span at bounding box center [717, 472] width 19 height 12
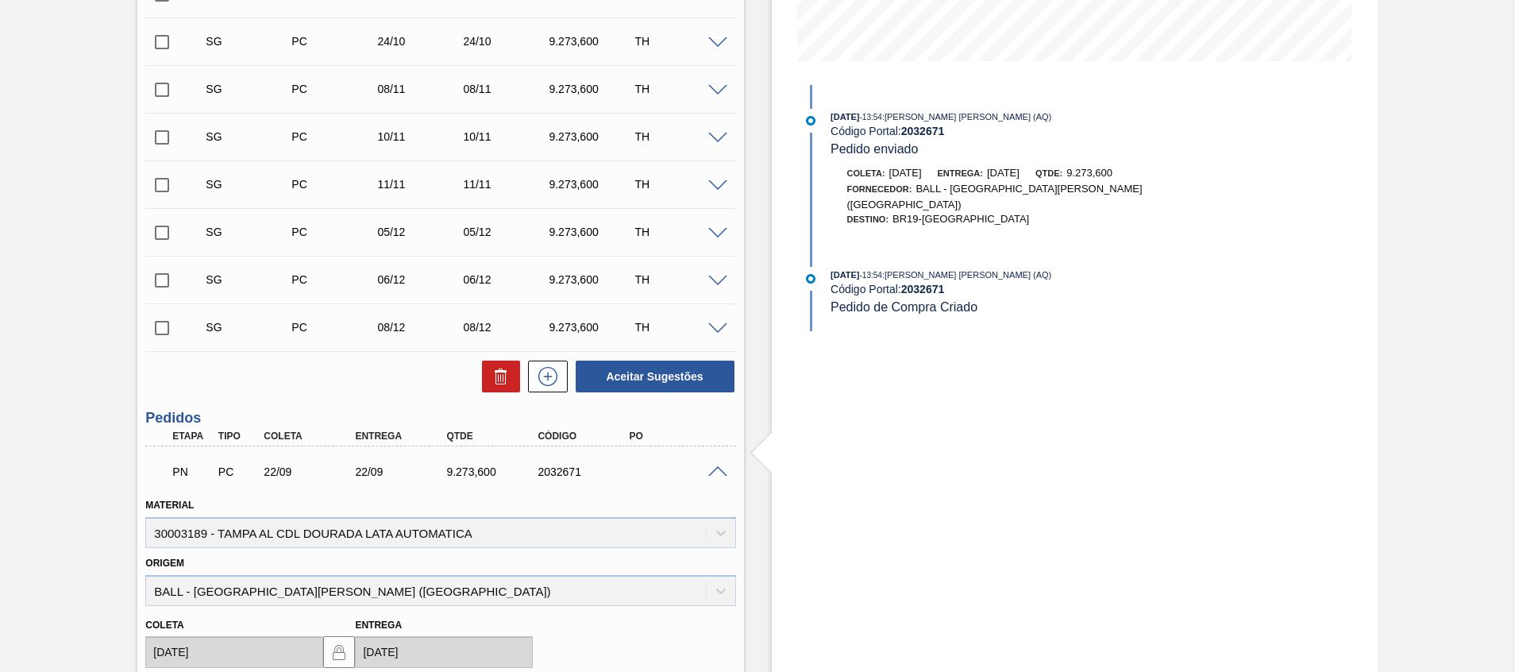
click at [713, 473] on span at bounding box center [717, 472] width 19 height 12
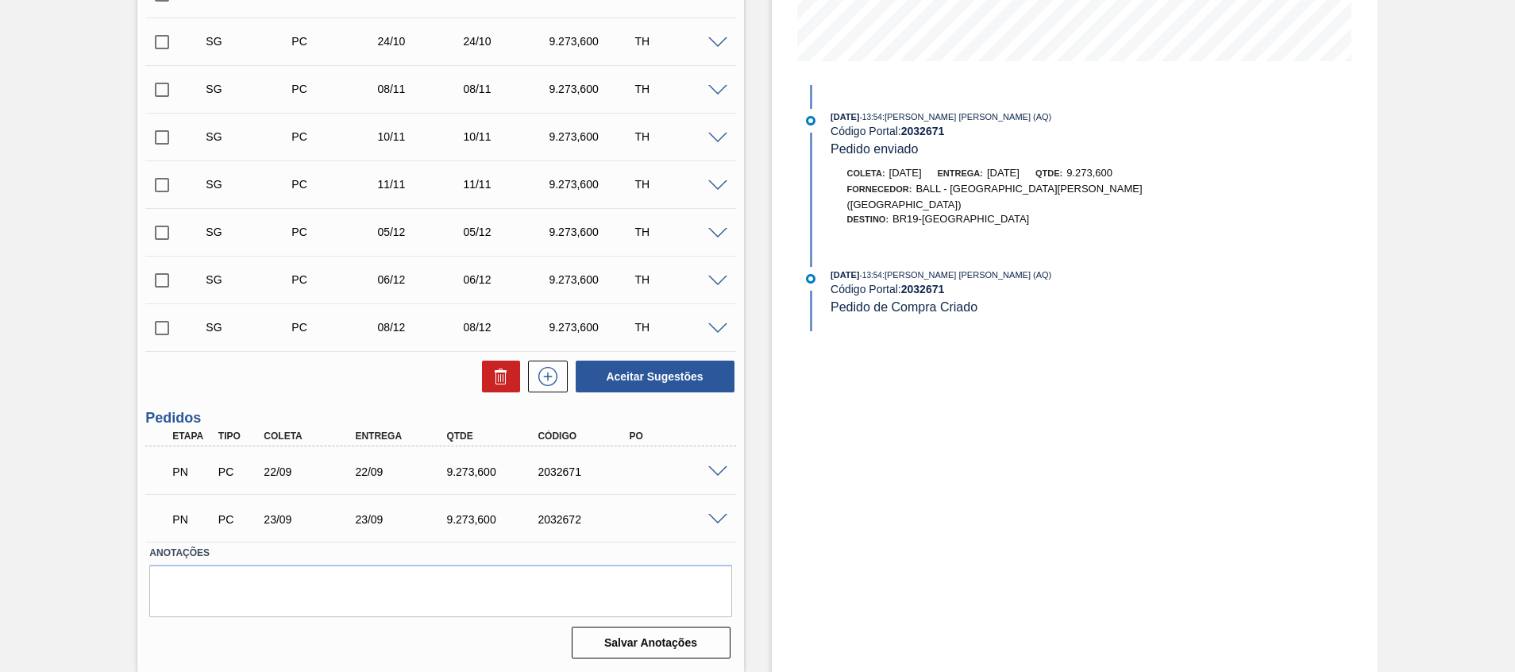
scroll to position [222, 0]
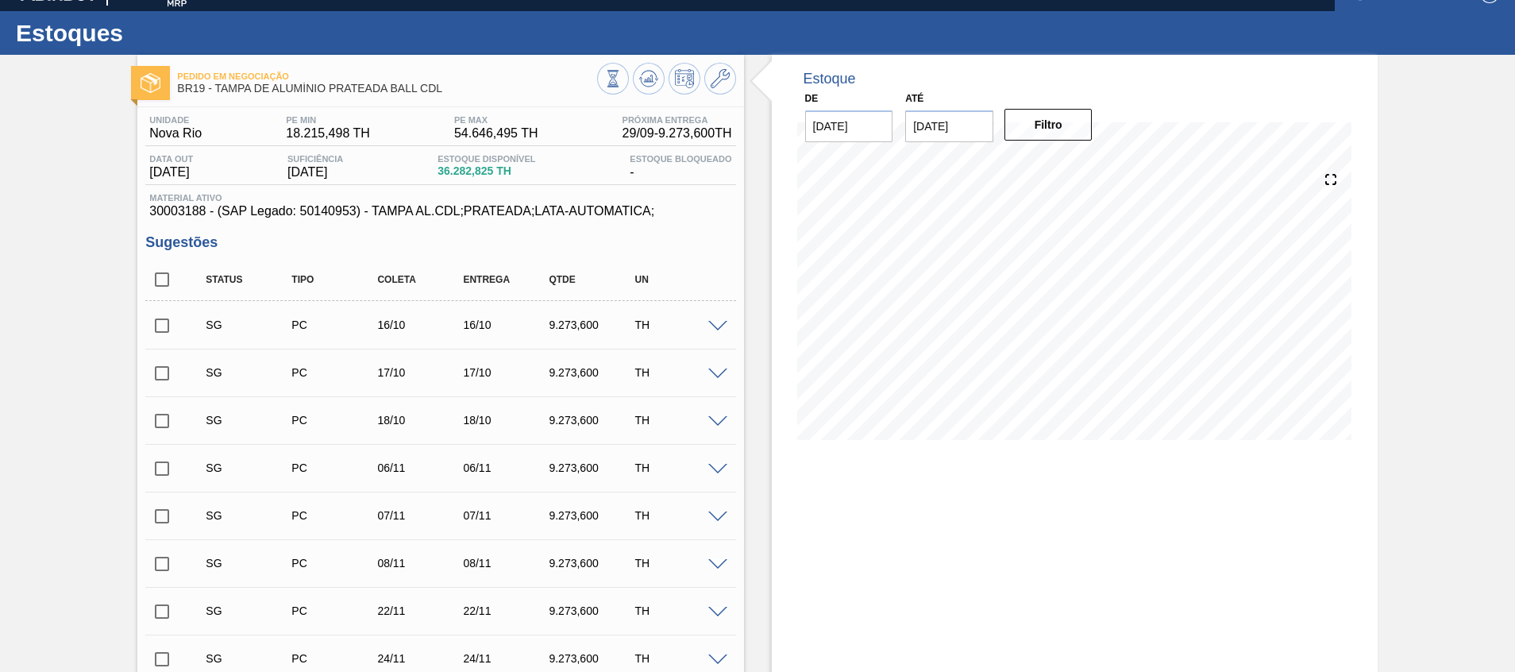
scroll to position [5, 0]
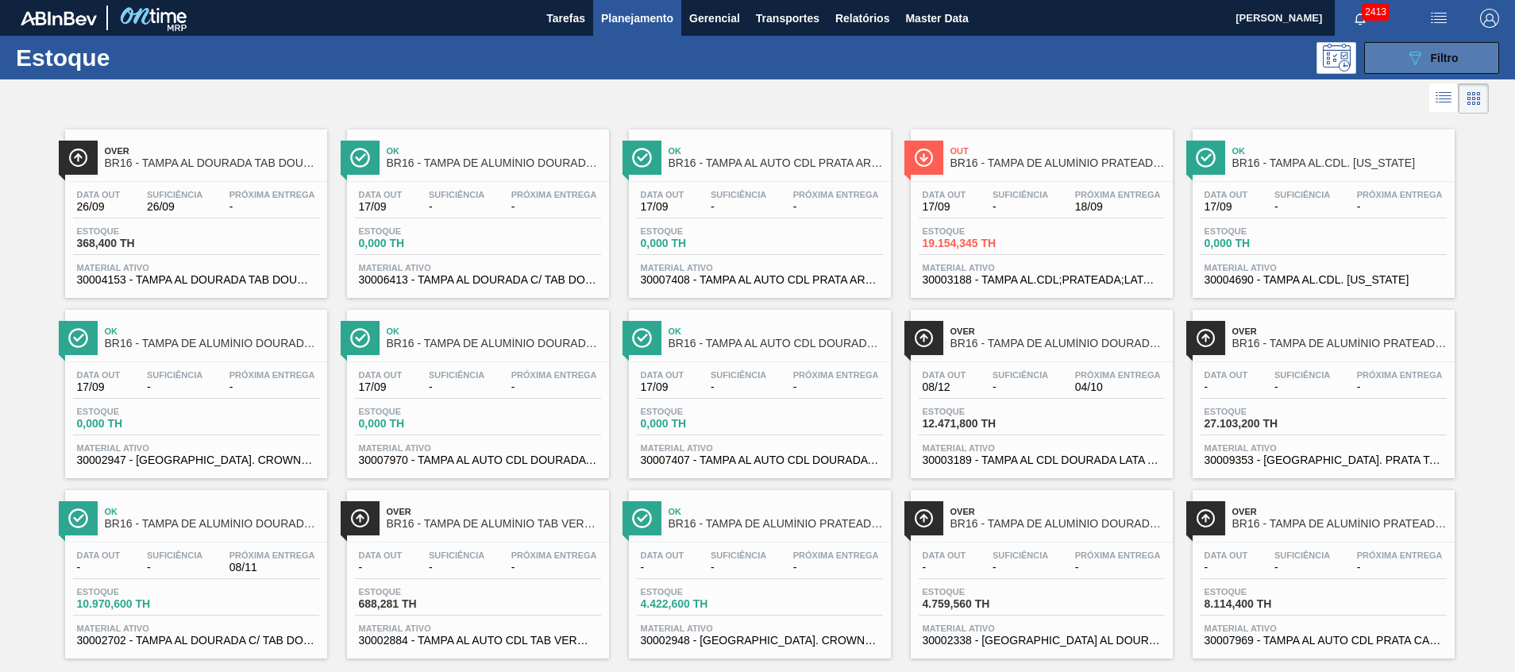
click at [1366, 69] on button "089F7B8B-B2A5-4AFE-B5C0-19BA573D28AC Filtro" at bounding box center [1431, 58] width 135 height 32
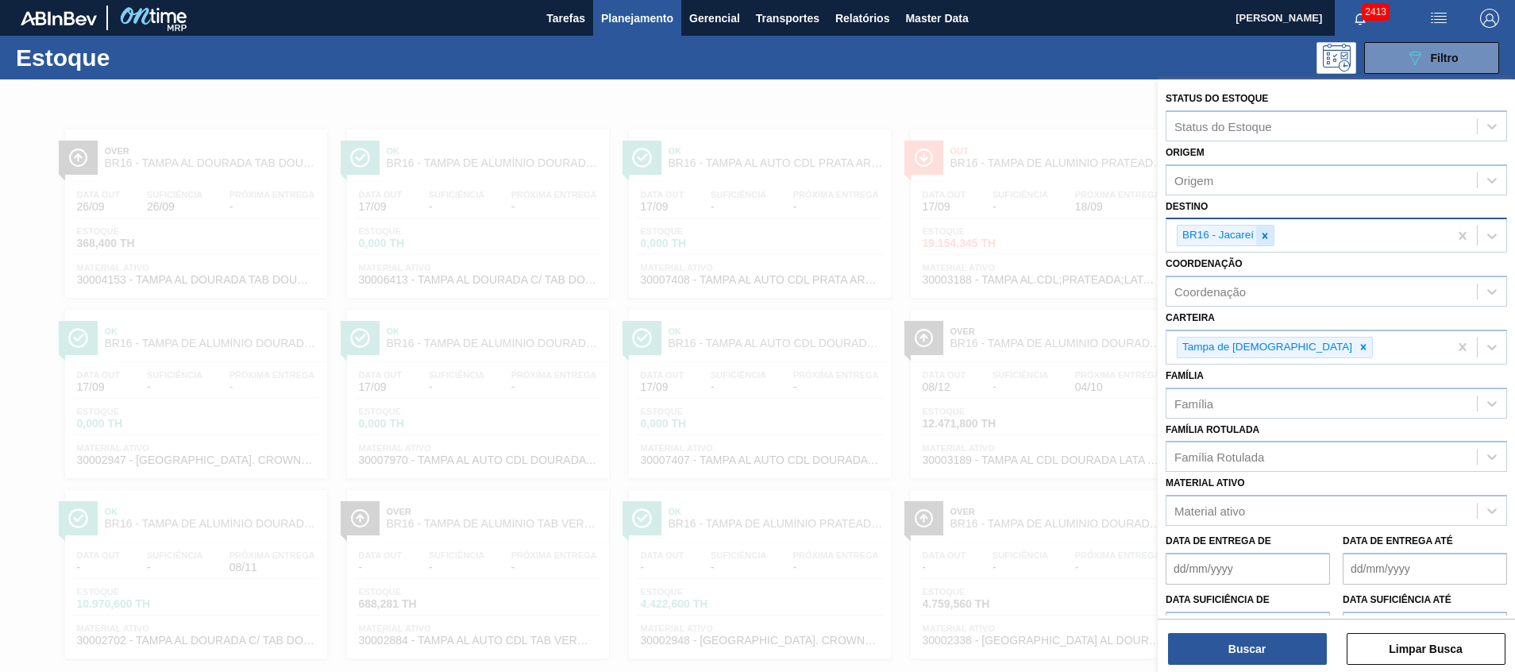
click at [1272, 230] on div at bounding box center [1264, 235] width 17 height 20
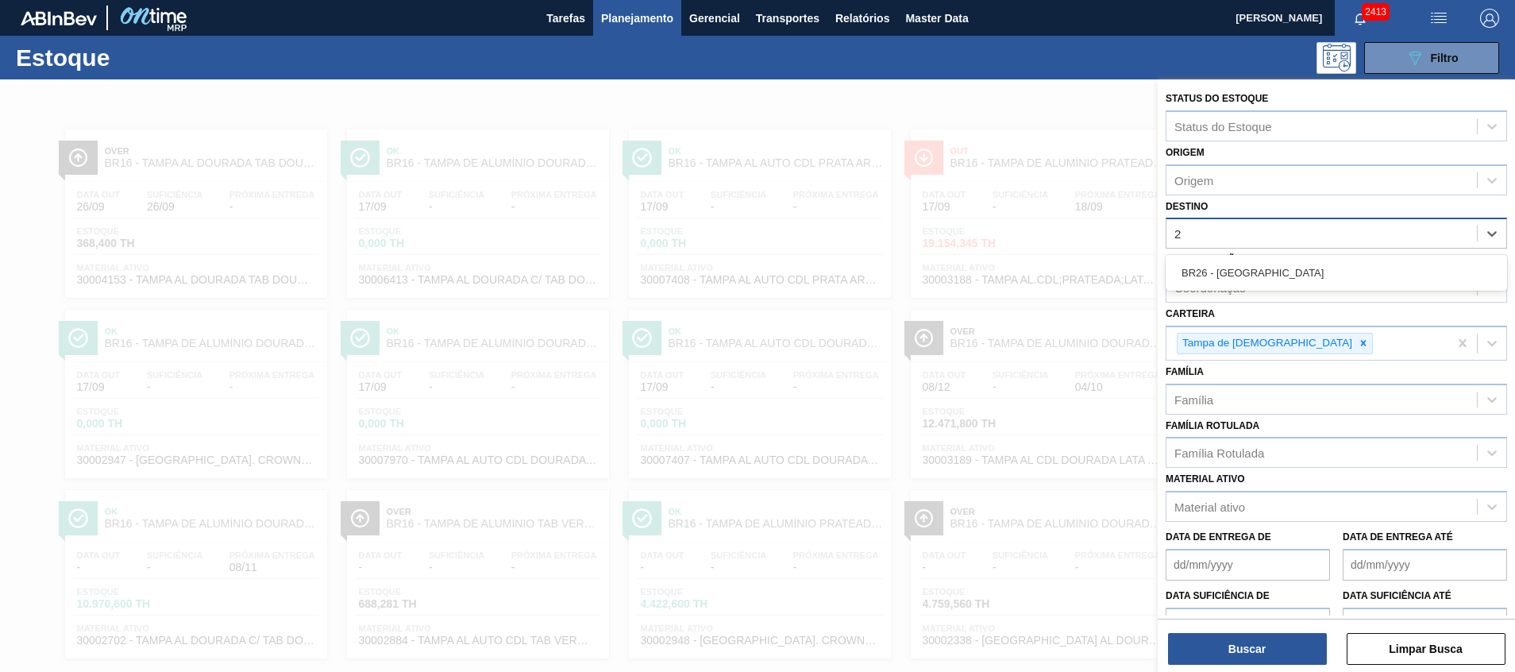
type input "26"
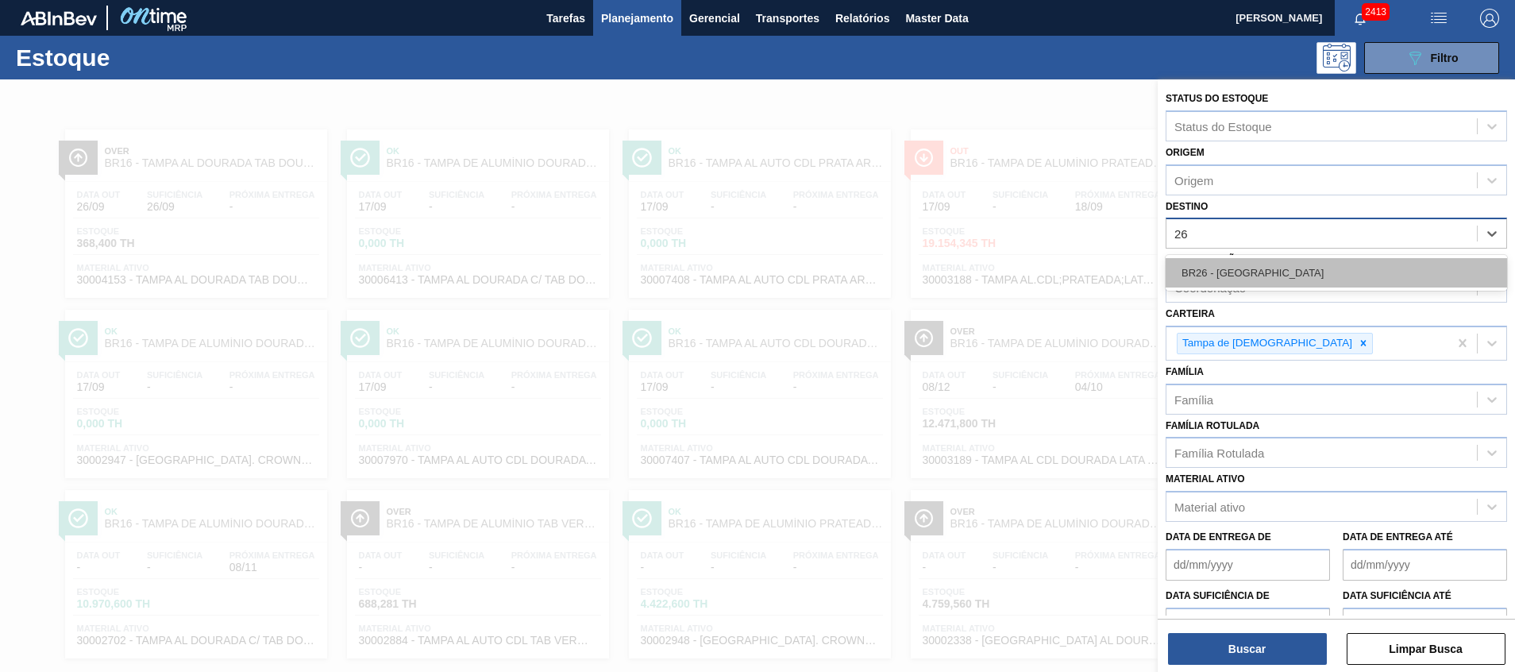
click at [1299, 264] on div "BR26 - [GEOGRAPHIC_DATA]" at bounding box center [1336, 272] width 341 height 29
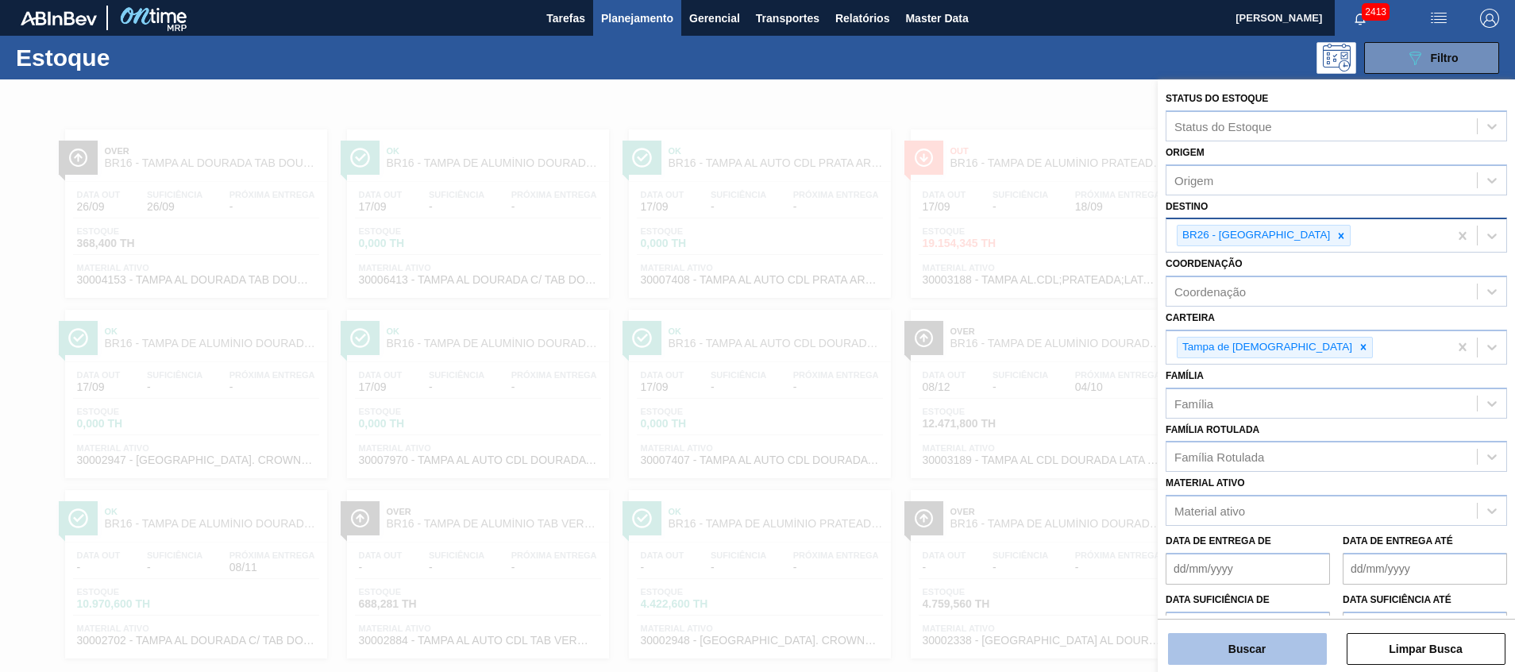
click at [1291, 659] on button "Buscar" at bounding box center [1247, 649] width 159 height 32
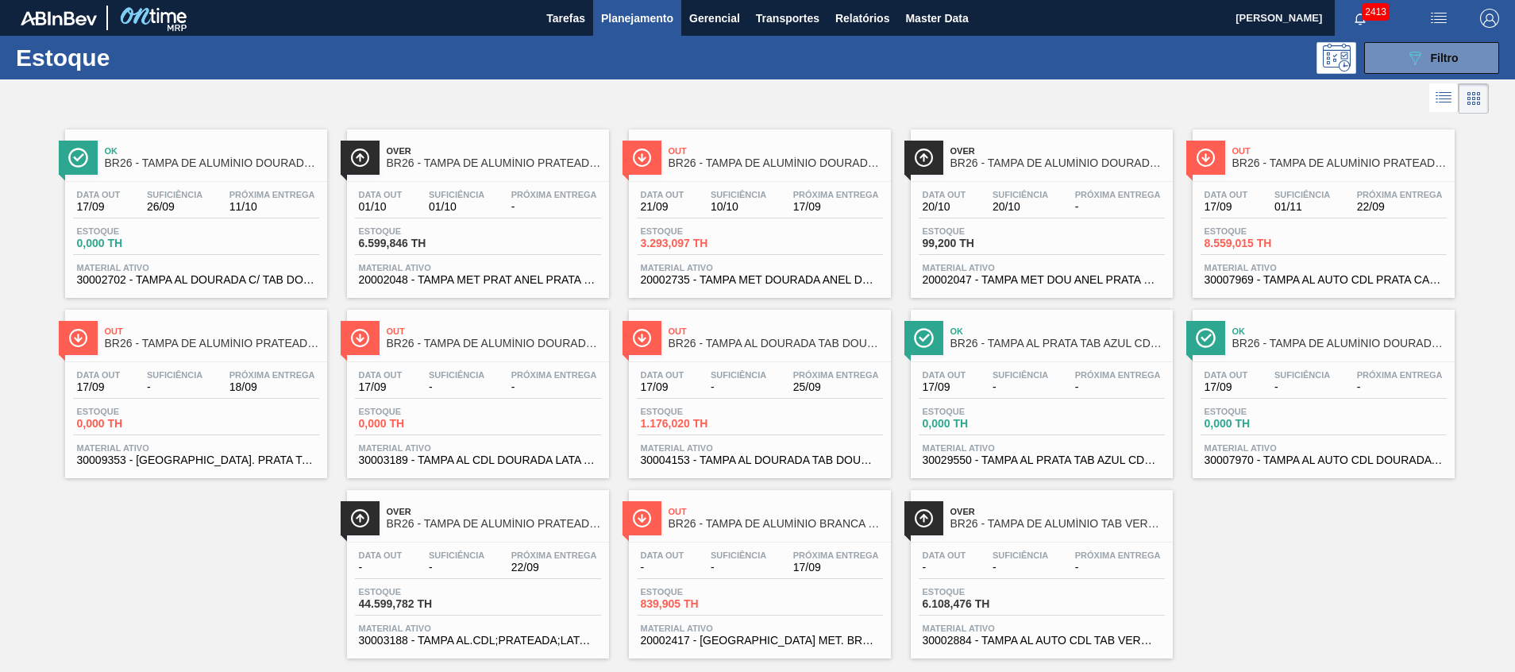
click at [1308, 183] on div "Out BR26 - TAMPA DE ALUMÍNIO PRATEADA CANPACK CDL Data [DATE] Suficiência 01/11…" at bounding box center [1324, 213] width 262 height 168
click at [826, 153] on span "Out" at bounding box center [776, 151] width 214 height 10
click at [489, 526] on span "BR26 - TAMPA DE ALUMÍNIO PRATEADA BALL CDL" at bounding box center [494, 524] width 214 height 12
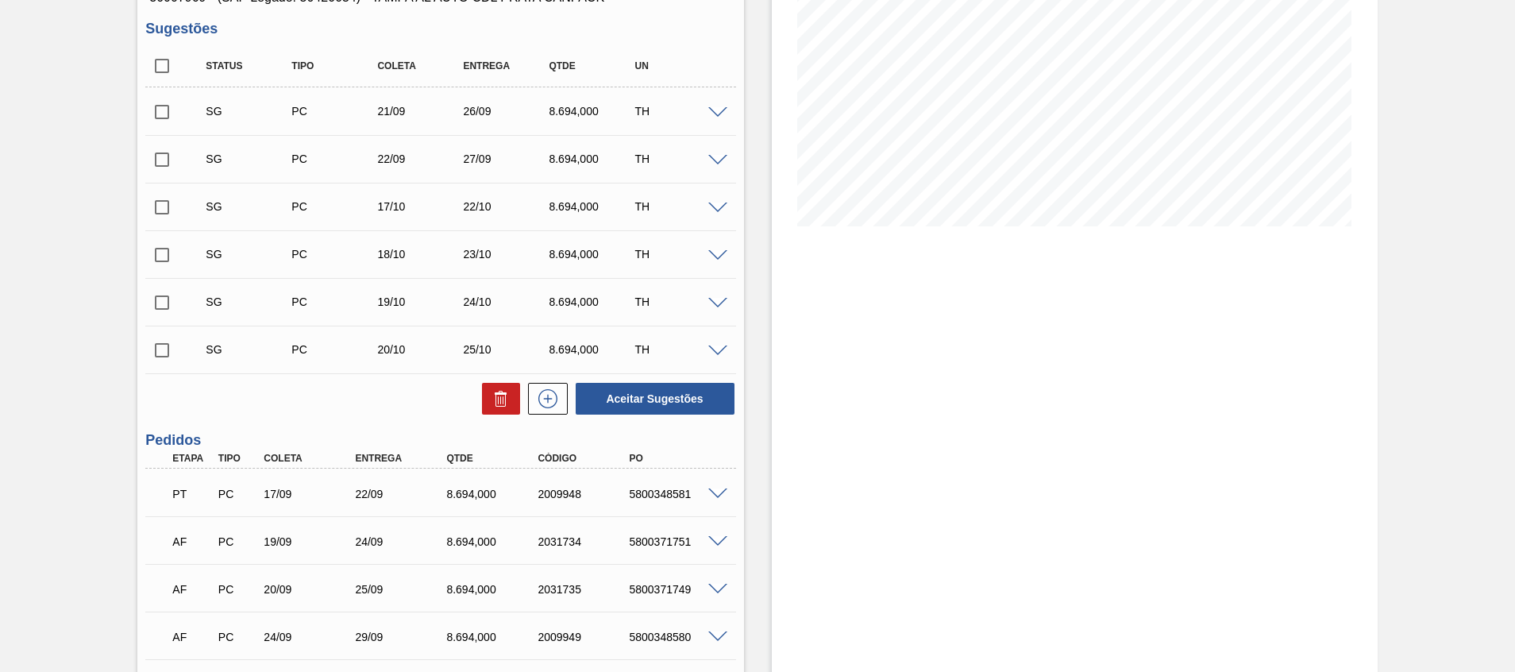
scroll to position [241, 0]
click at [156, 67] on input "checkbox" at bounding box center [161, 63] width 33 height 33
checkbox input "true"
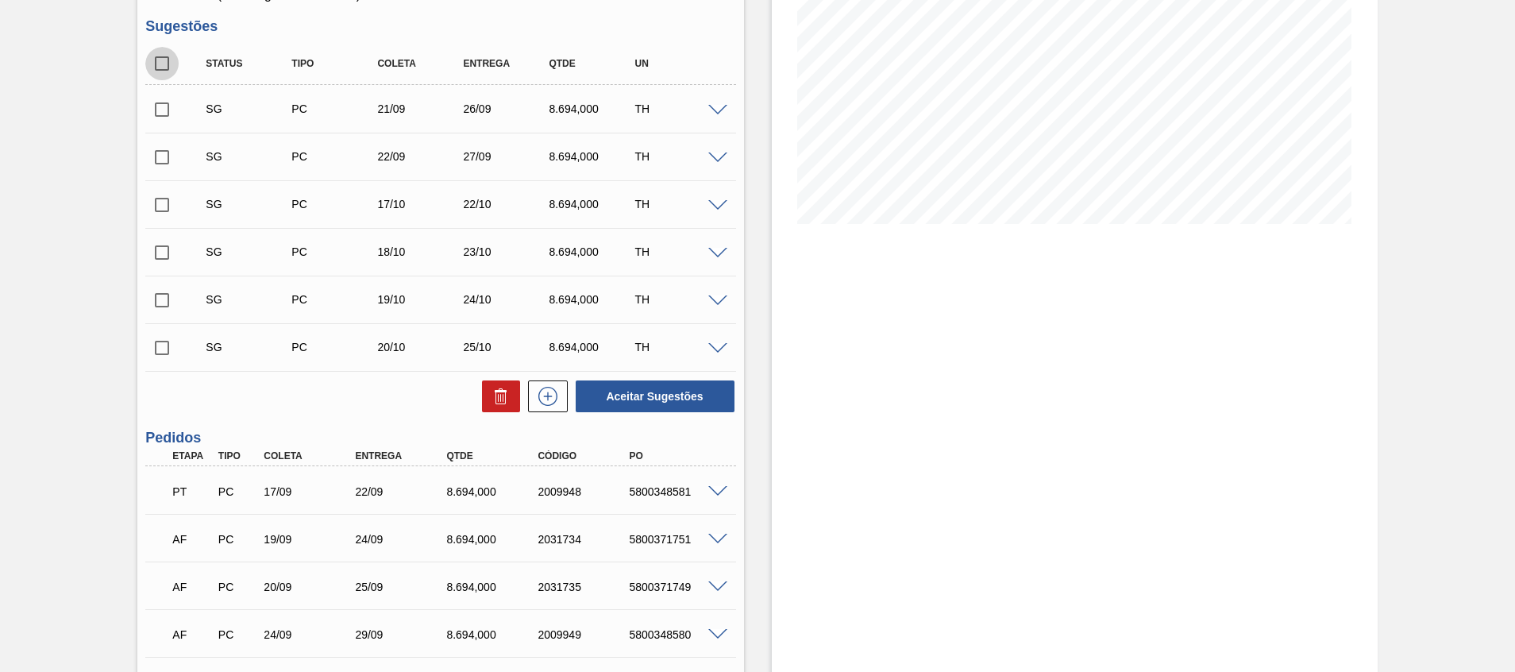
checkbox input "true"
click at [499, 391] on icon at bounding box center [501, 391] width 12 height 2
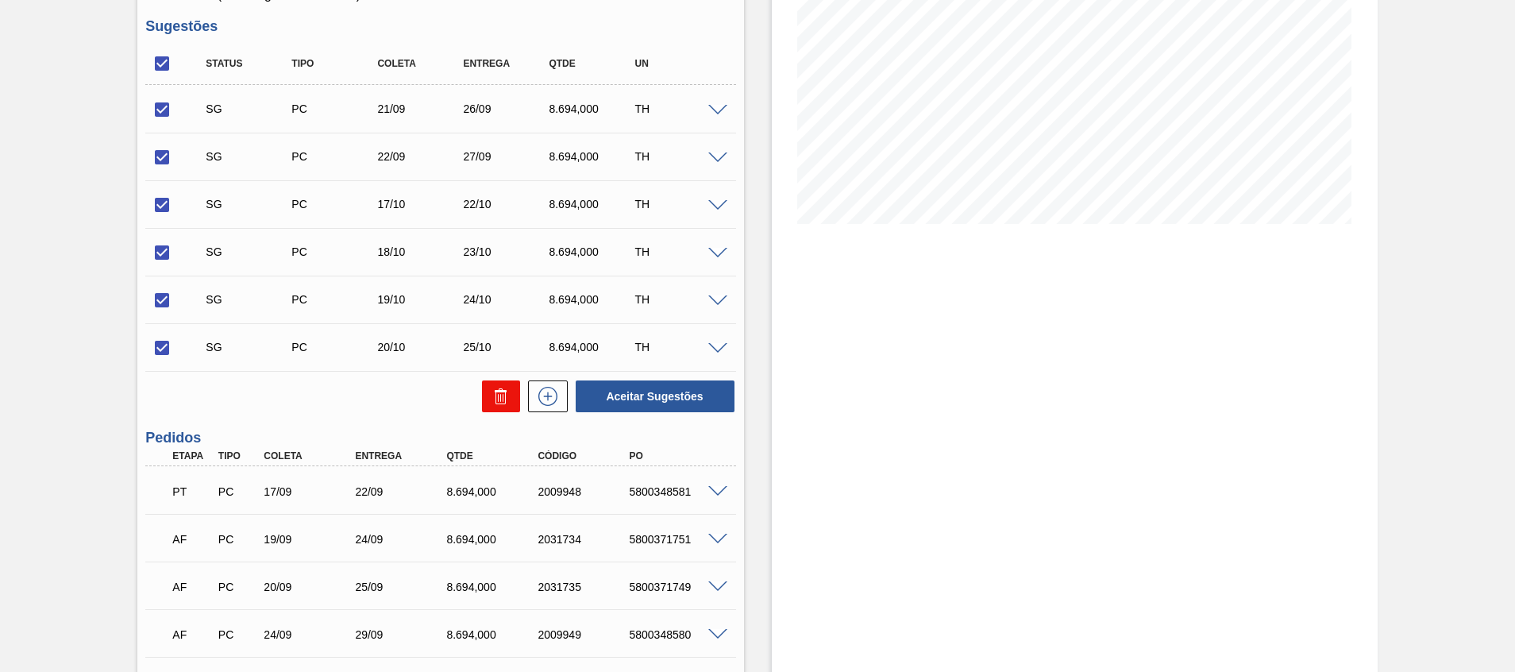
checkbox input "false"
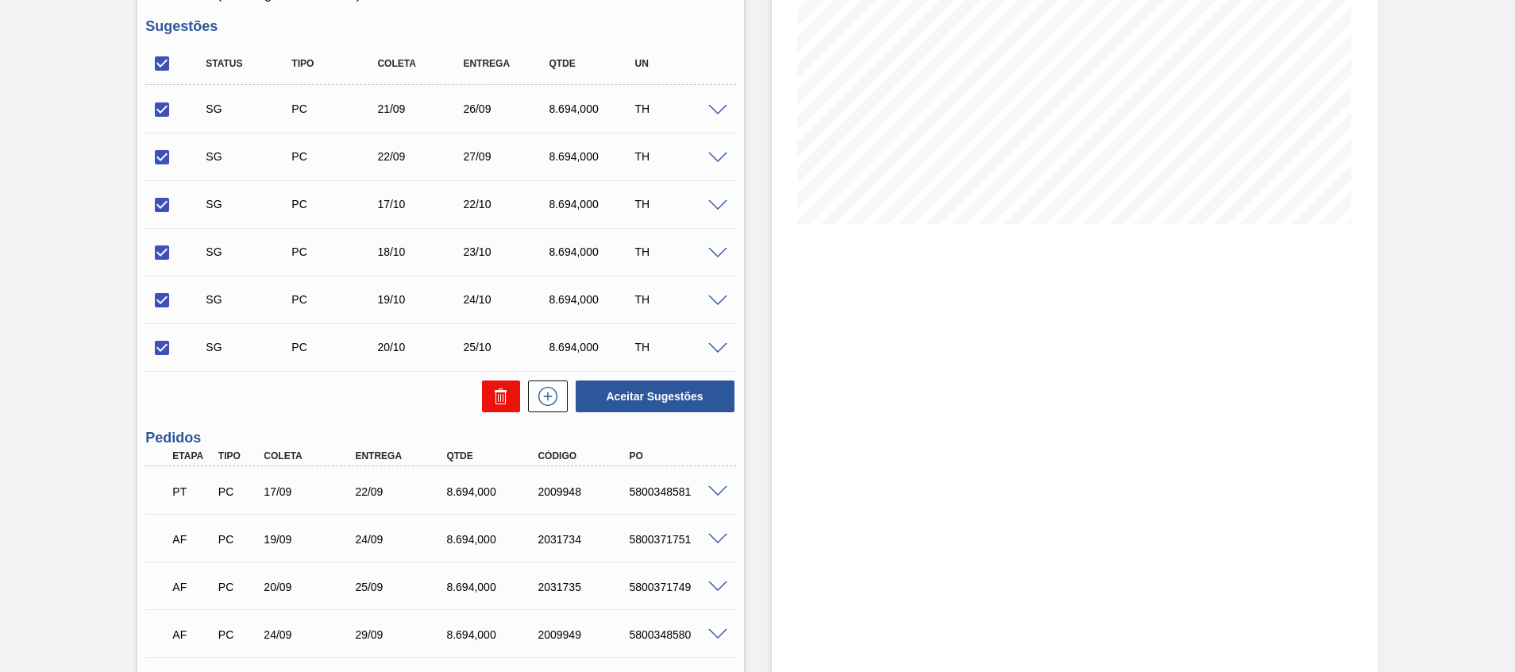
checkbox input "false"
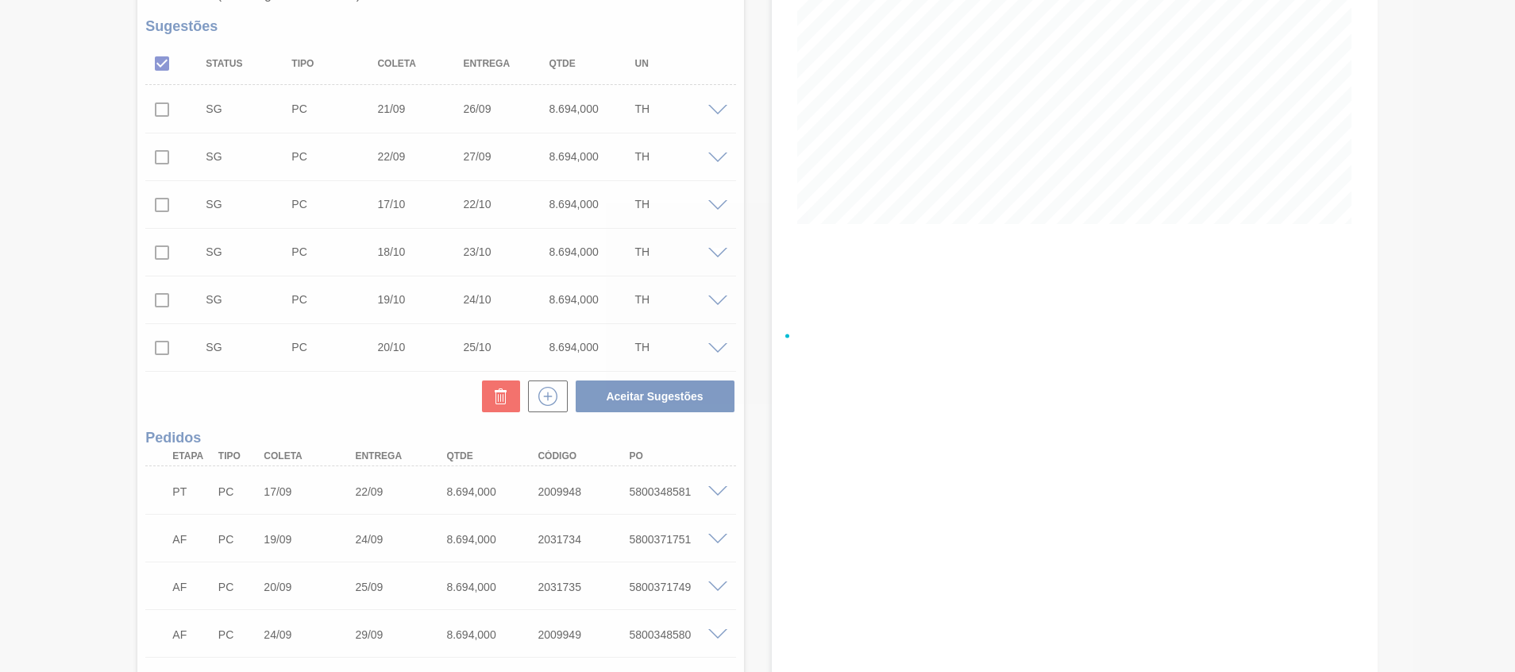
scroll to position [99, 0]
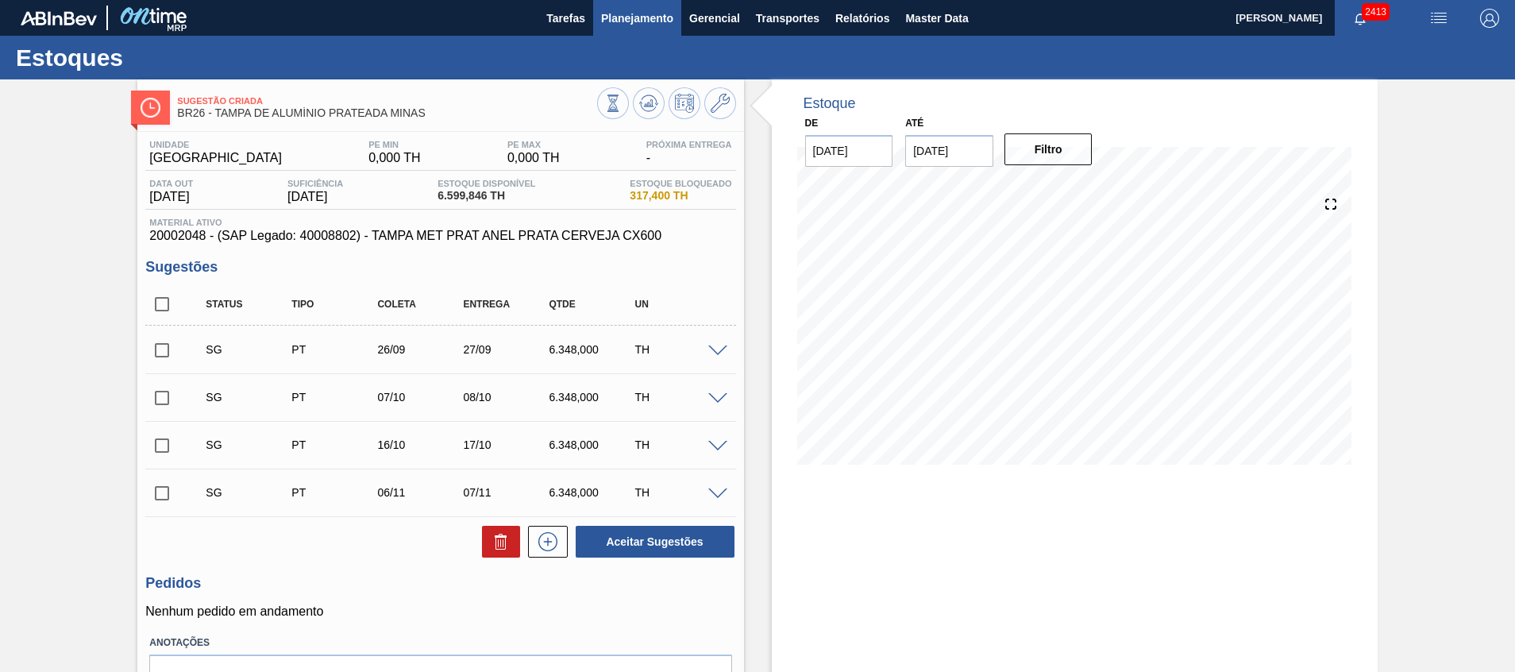
drag, startPoint x: 623, startPoint y: 17, endPoint x: 619, endPoint y: 29, distance: 13.3
click at [619, 29] on button "Planejamento" at bounding box center [637, 18] width 88 height 36
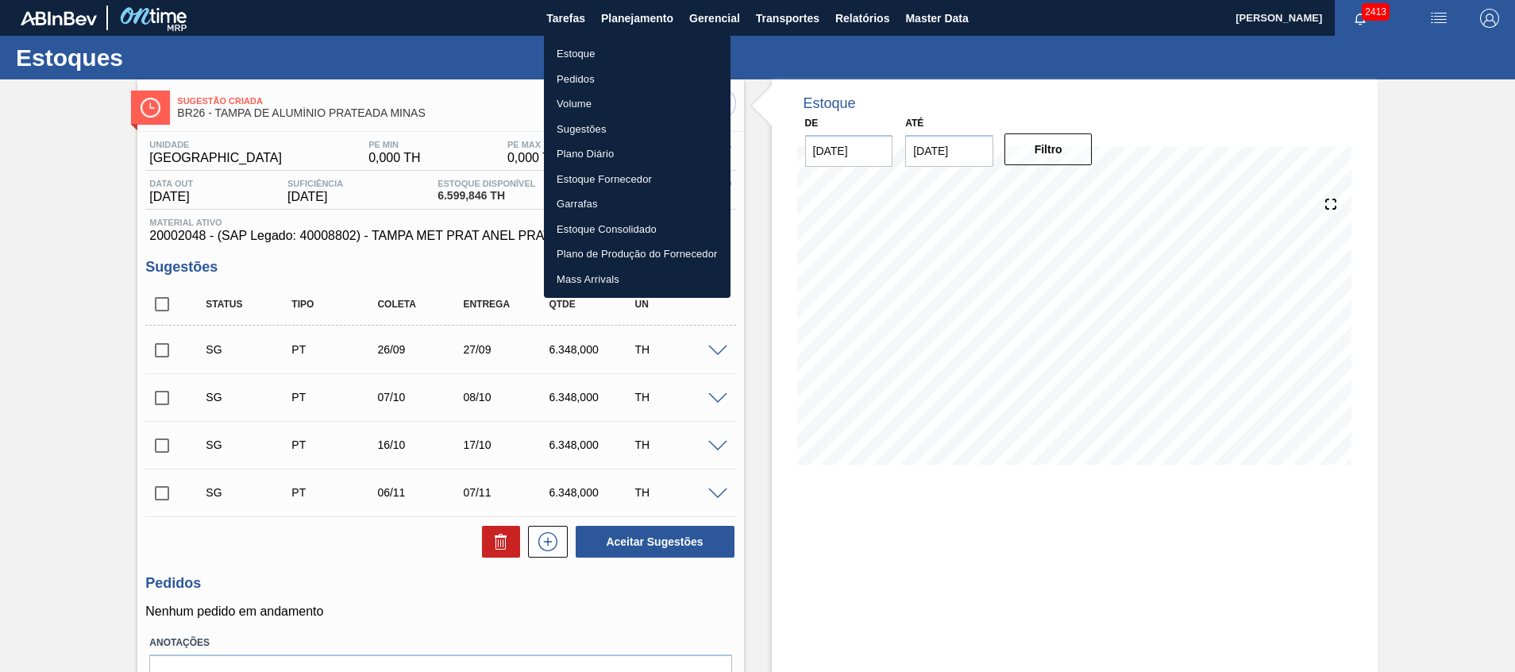
click at [619, 29] on div at bounding box center [757, 336] width 1515 height 672
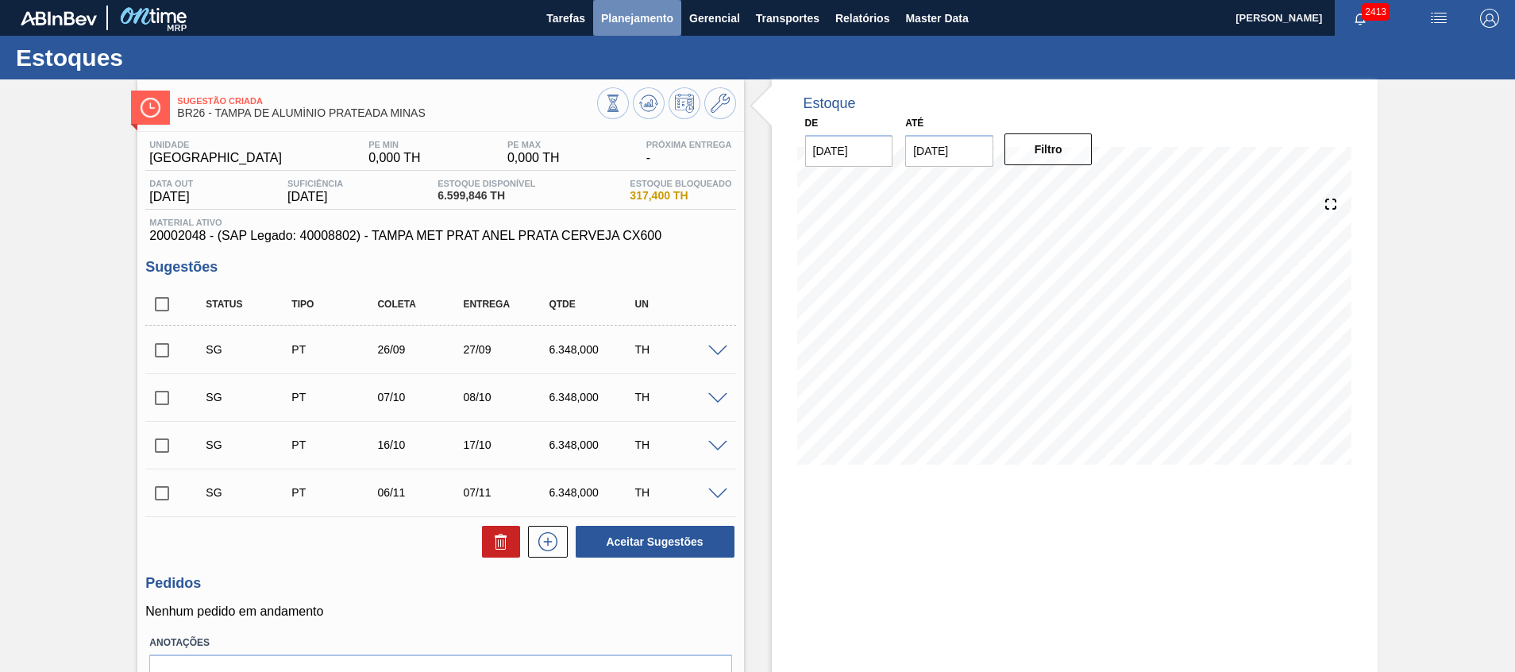
click at [615, 23] on span "Planejamento" at bounding box center [637, 18] width 72 height 19
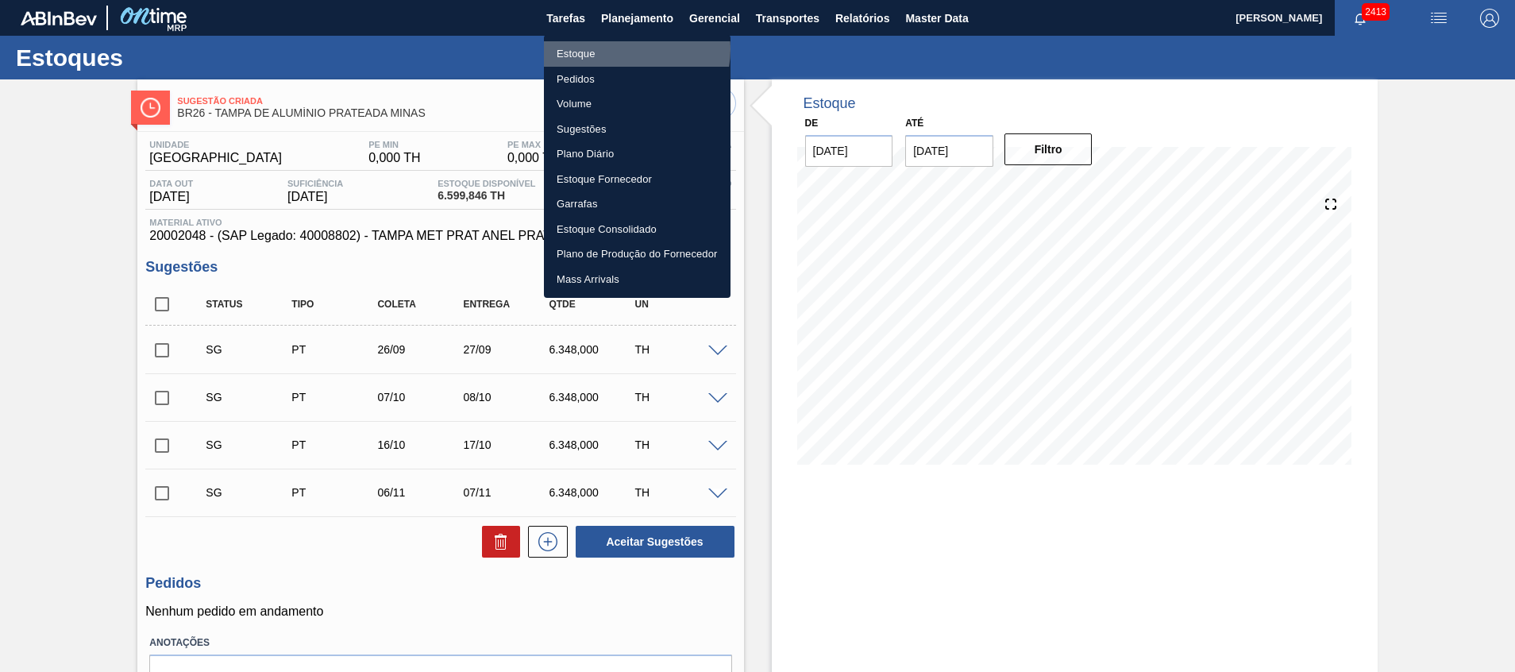
click at [623, 49] on li "Estoque" at bounding box center [637, 53] width 187 height 25
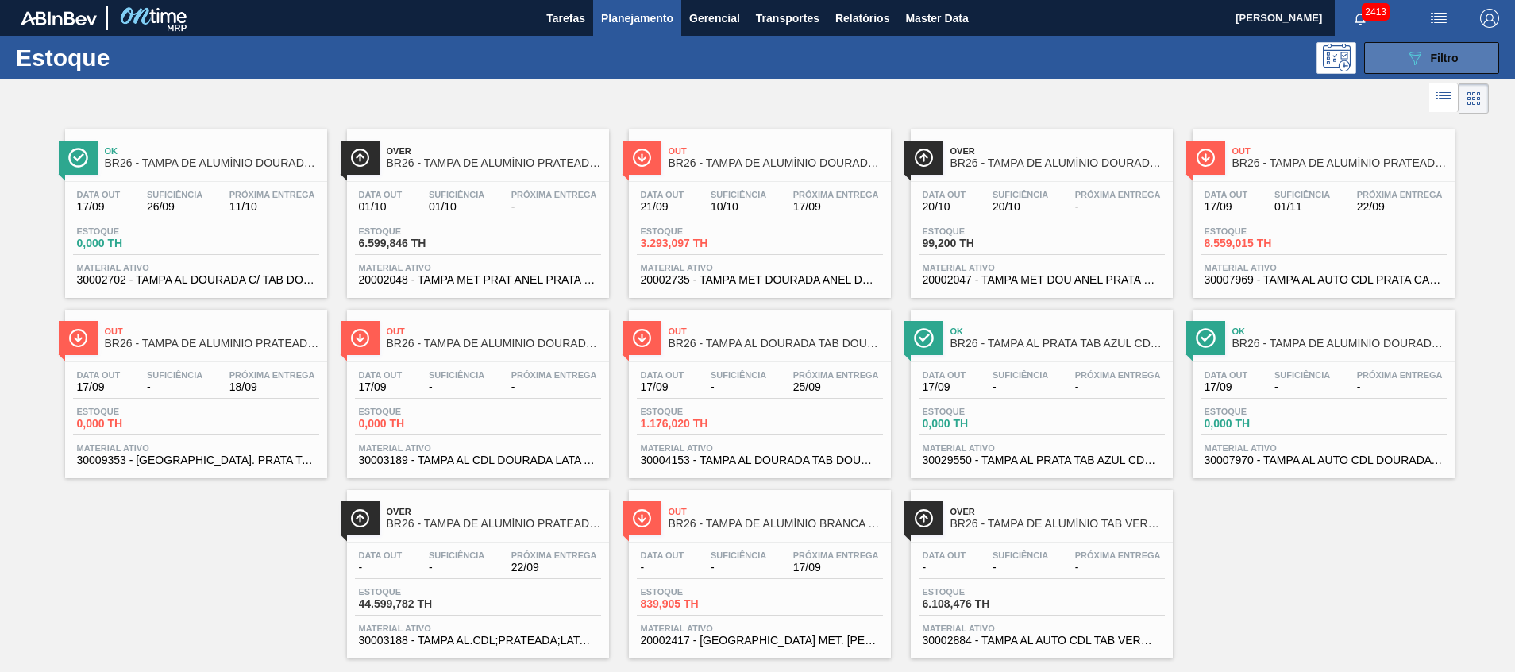
click at [1396, 43] on button "089F7B8B-B2A5-4AFE-B5C0-19BA573D28AC Filtro" at bounding box center [1431, 58] width 135 height 32
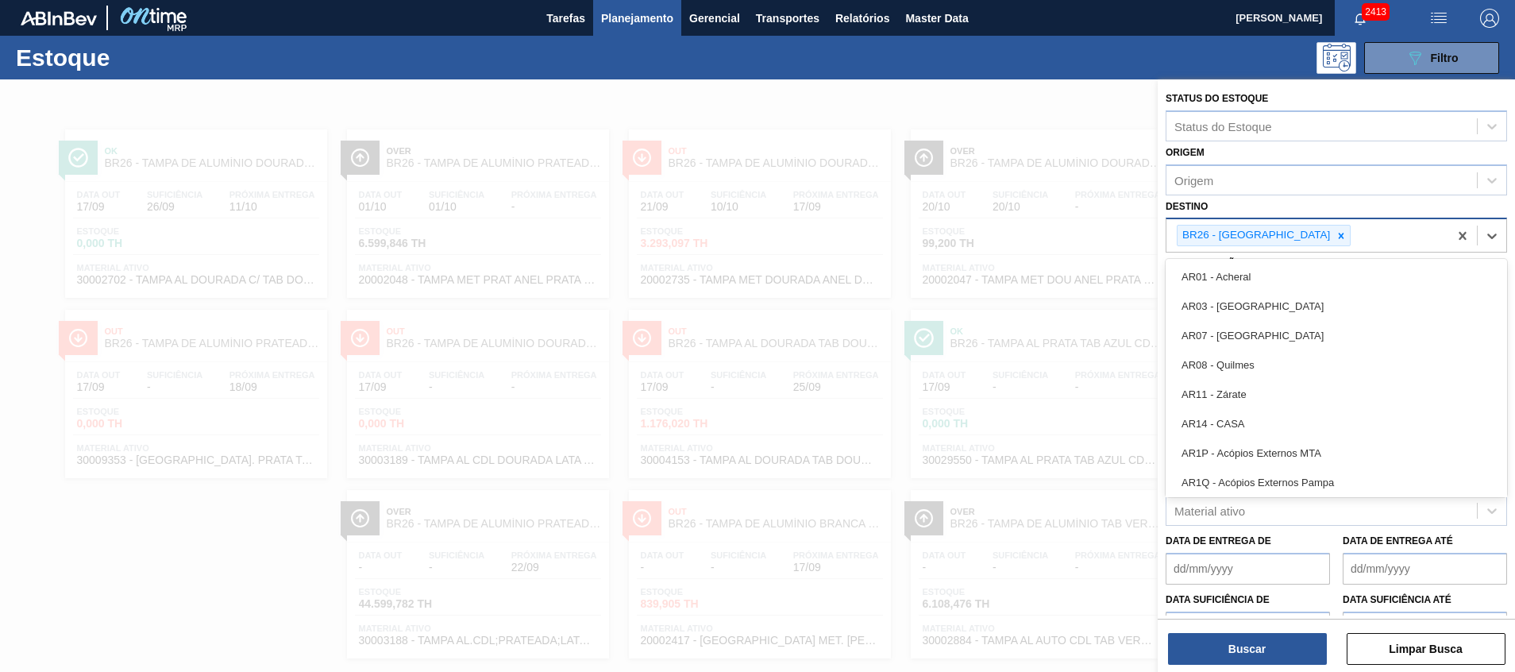
click at [1344, 241] on div "BR26 - [GEOGRAPHIC_DATA]" at bounding box center [1307, 235] width 282 height 33
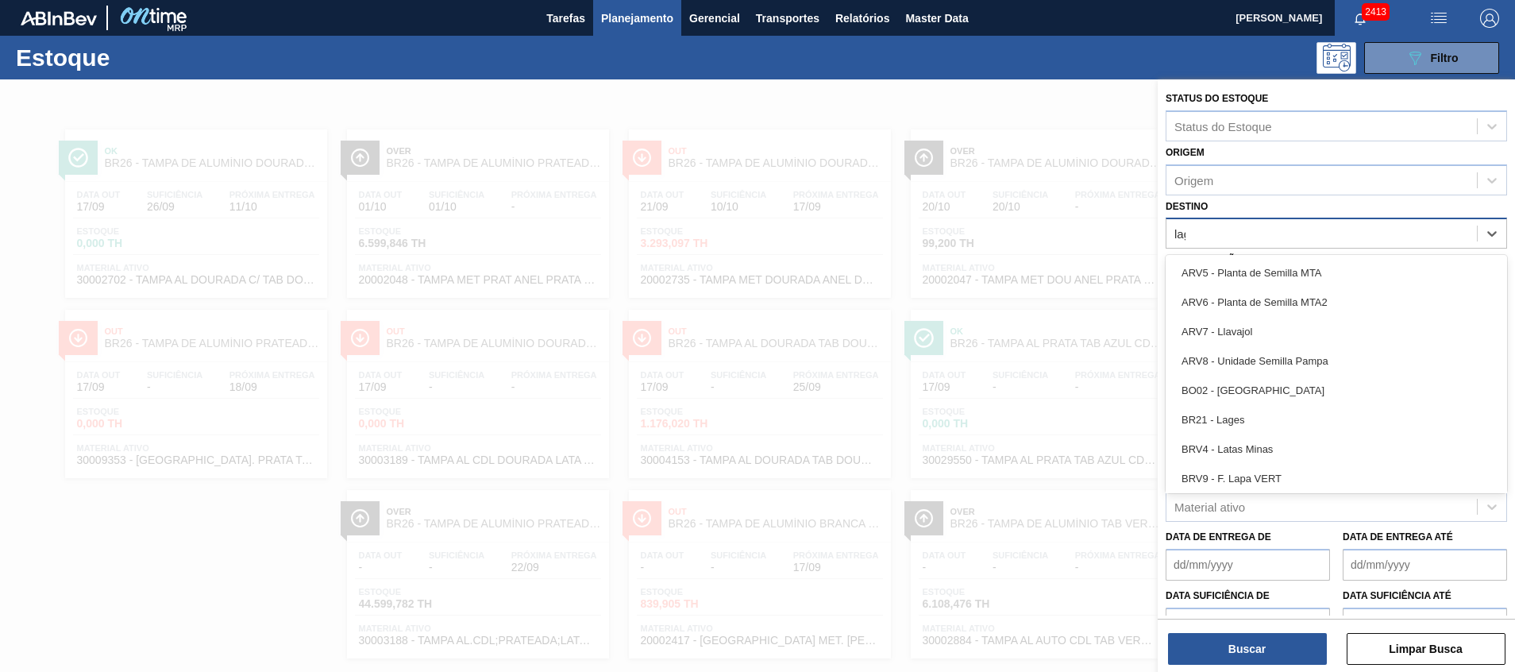
type input "lage"
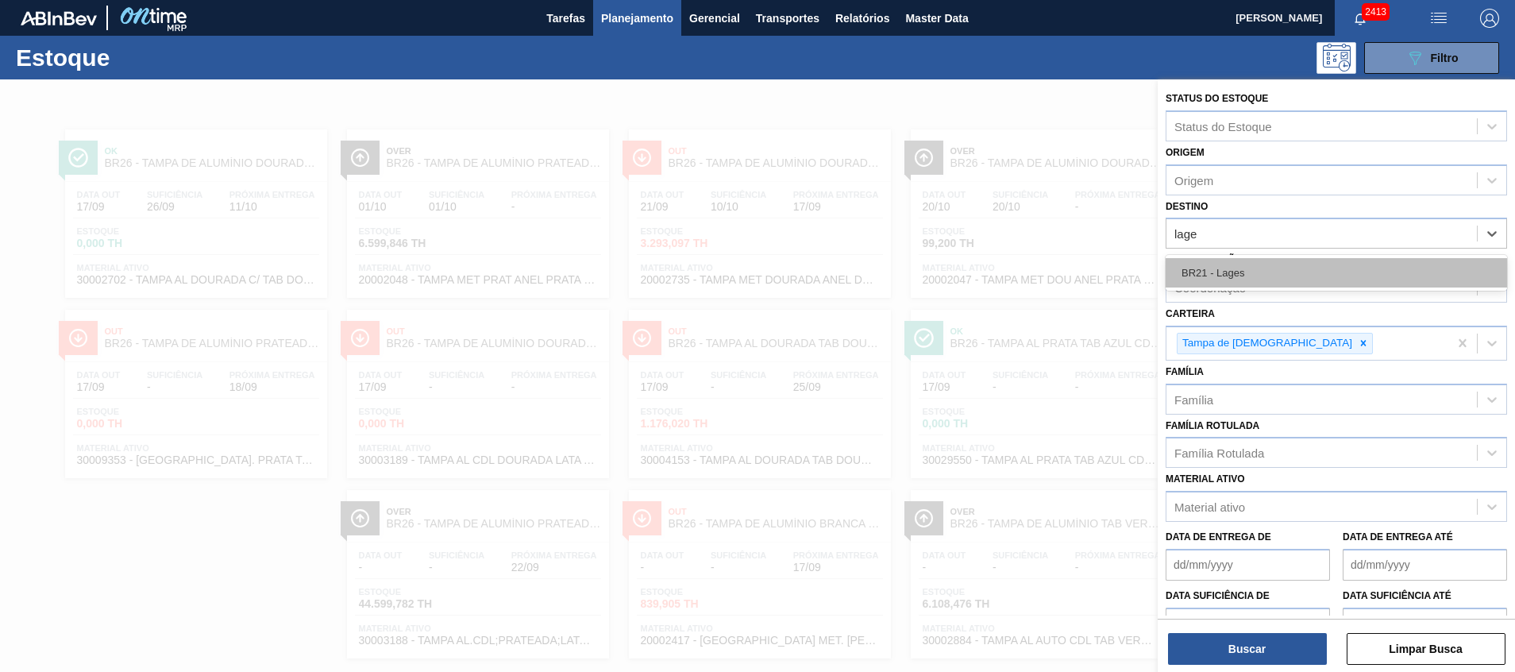
click at [1362, 287] on div "BR21 - Lages" at bounding box center [1336, 272] width 341 height 29
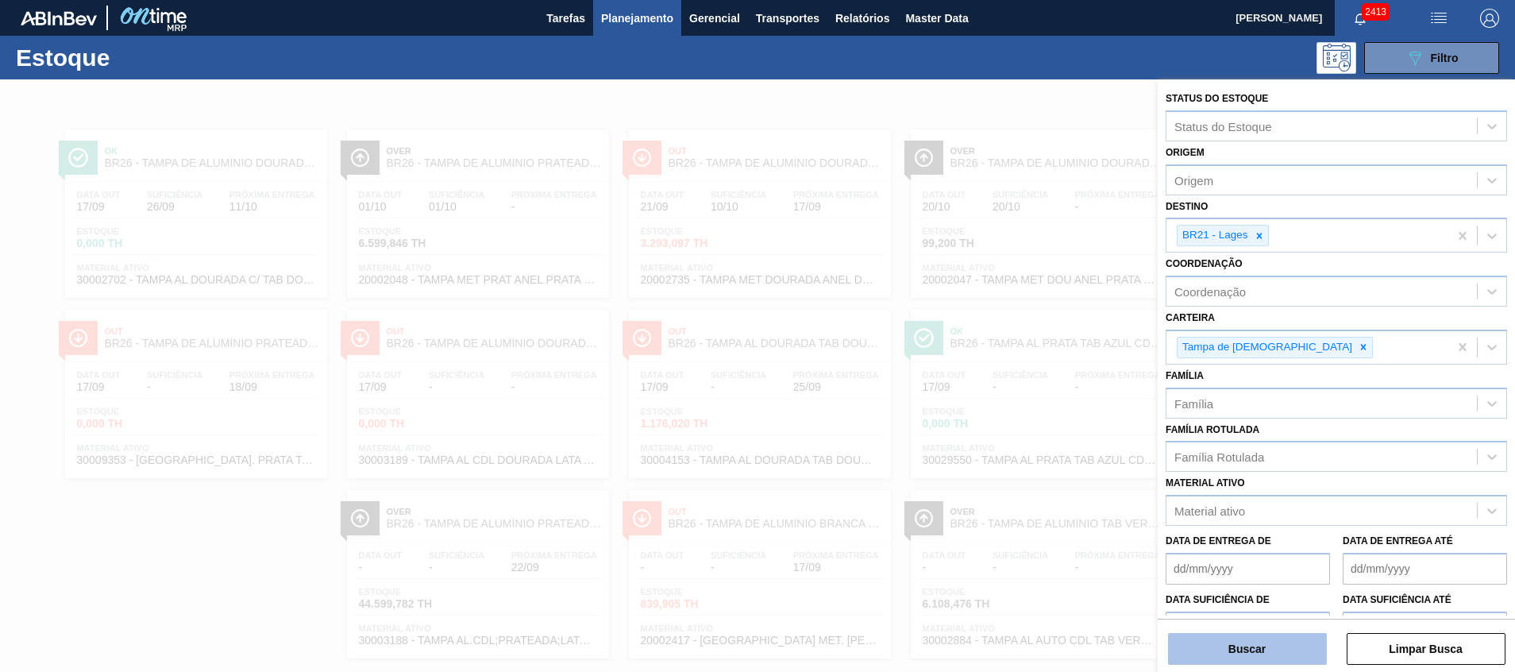
click at [1255, 644] on button "Buscar" at bounding box center [1247, 649] width 159 height 32
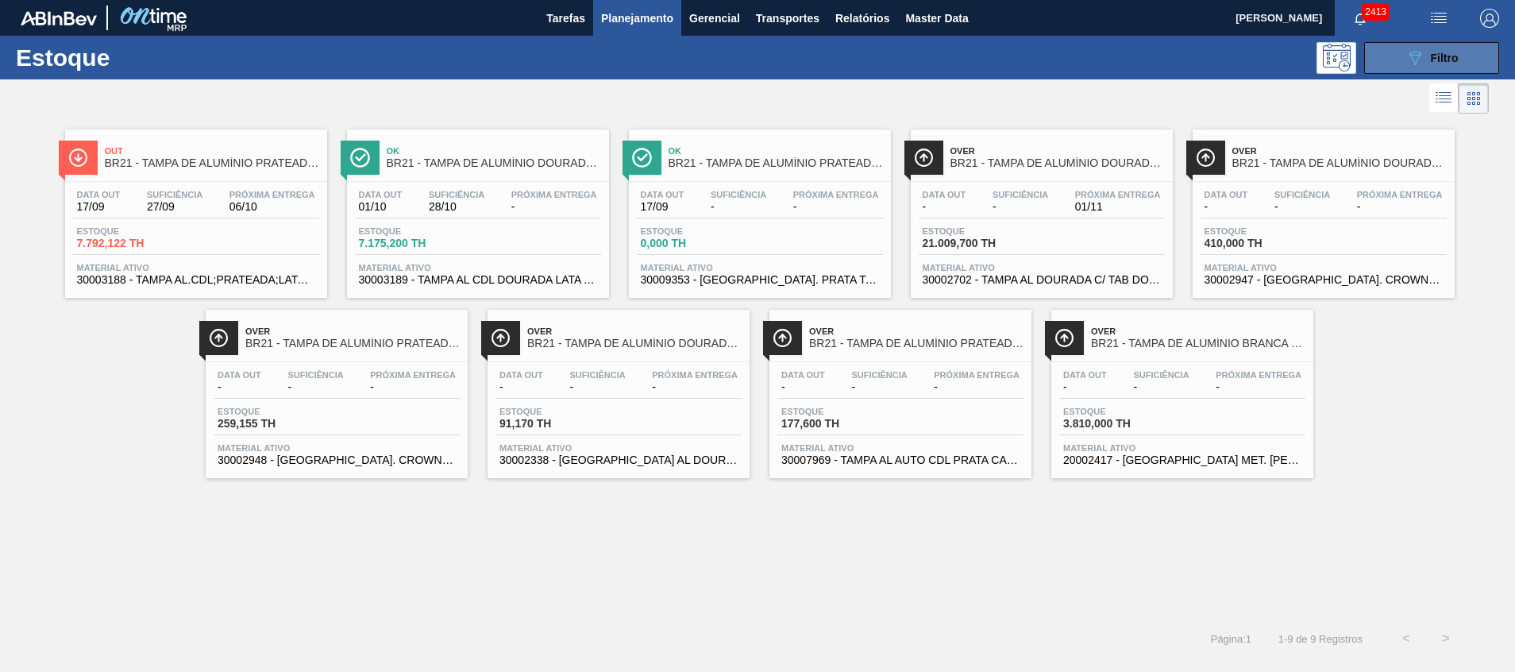
click at [1426, 65] on div "089F7B8B-B2A5-4AFE-B5C0-19BA573D28AC Filtro" at bounding box center [1431, 57] width 53 height 19
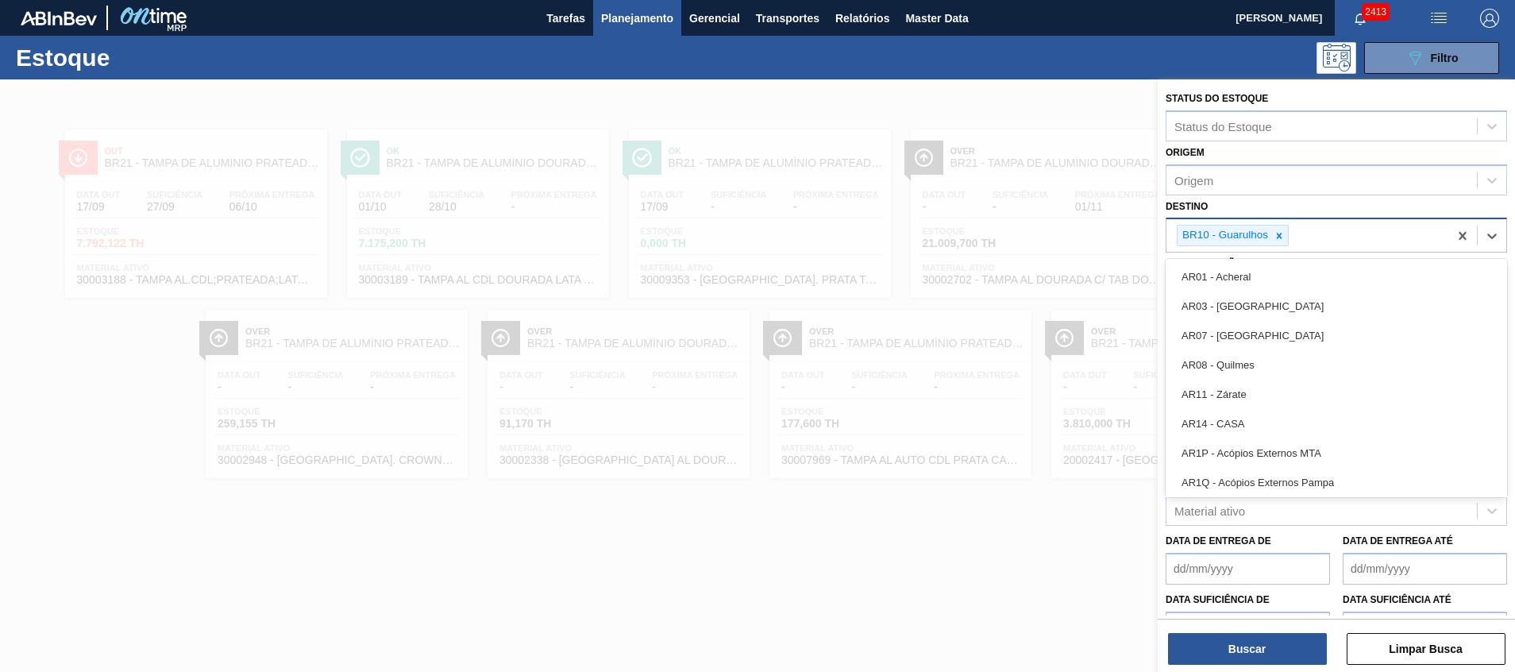
click at [1311, 248] on div "BR10 - Guarulhos" at bounding box center [1307, 235] width 282 height 33
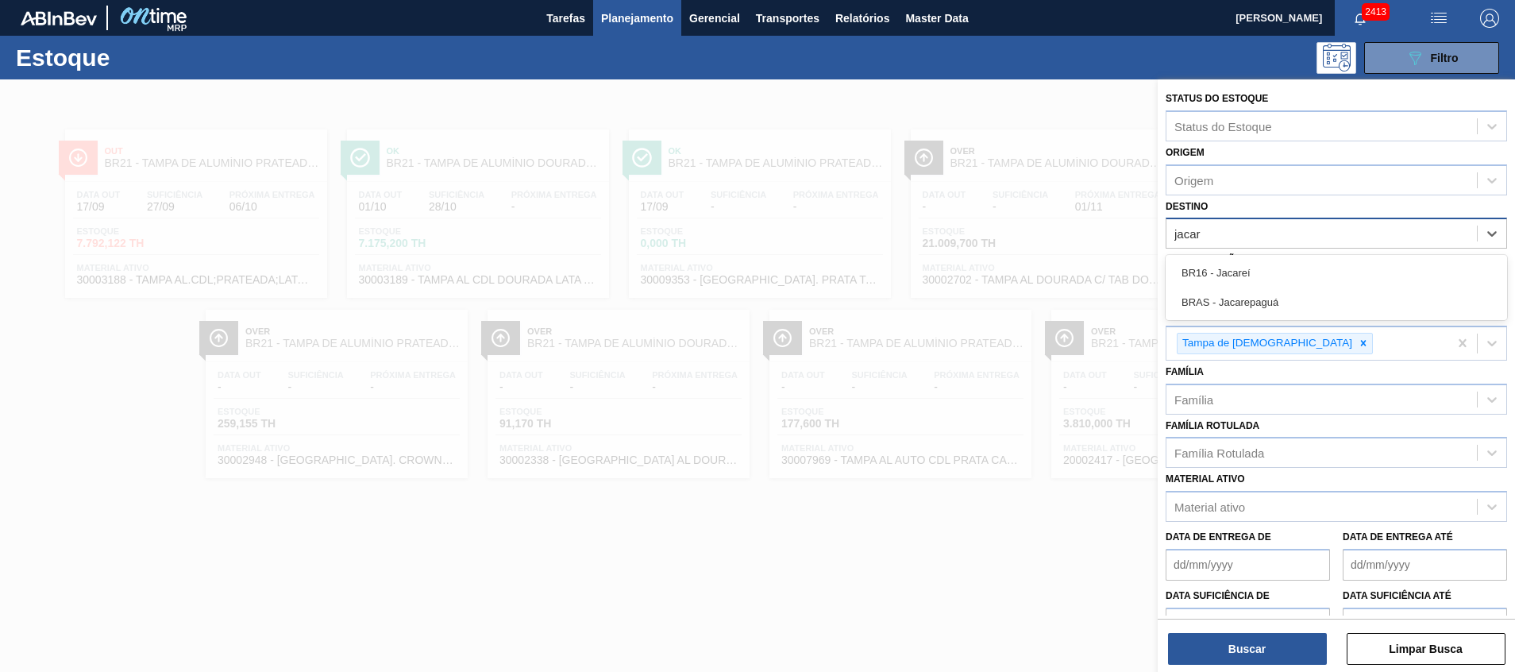
type input "jacare"
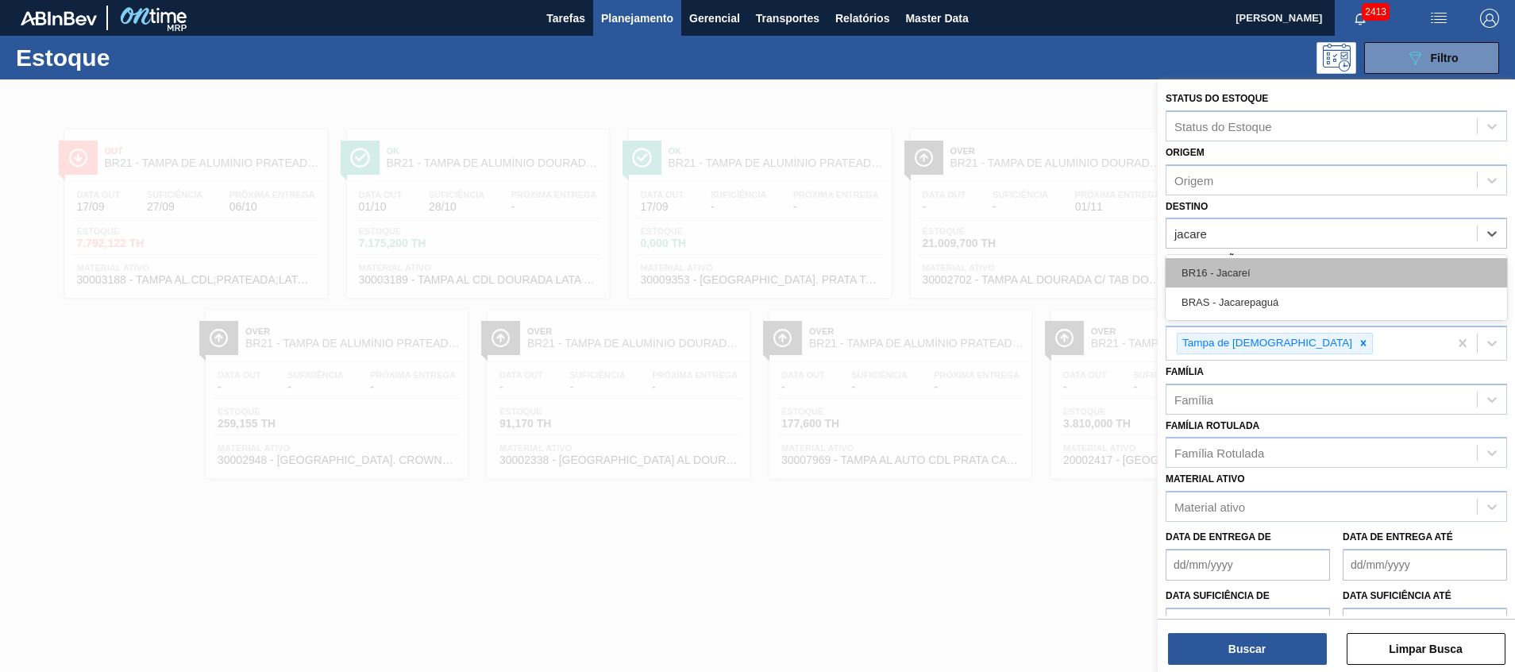
click at [1249, 264] on div "BR16 - Jacareí" at bounding box center [1336, 272] width 341 height 29
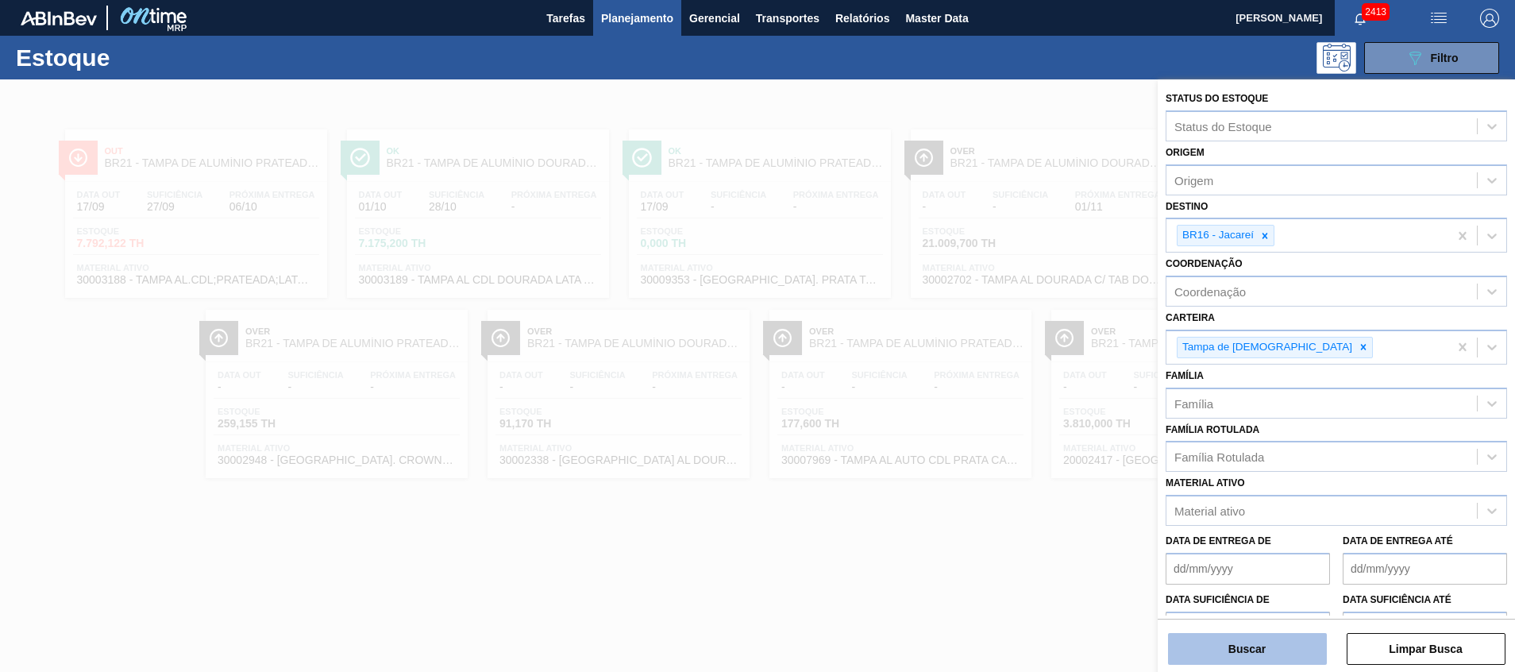
click at [1228, 642] on button "Buscar" at bounding box center [1247, 649] width 159 height 32
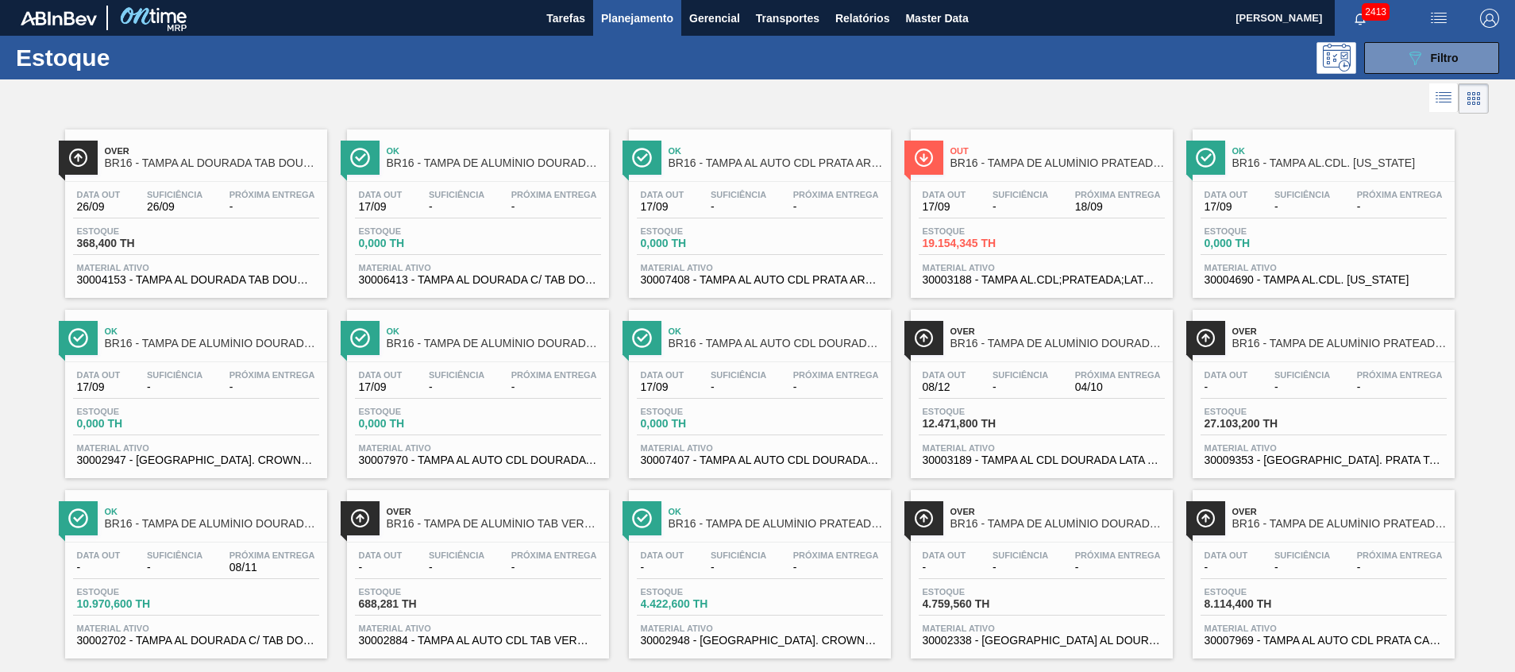
scroll to position [26, 0]
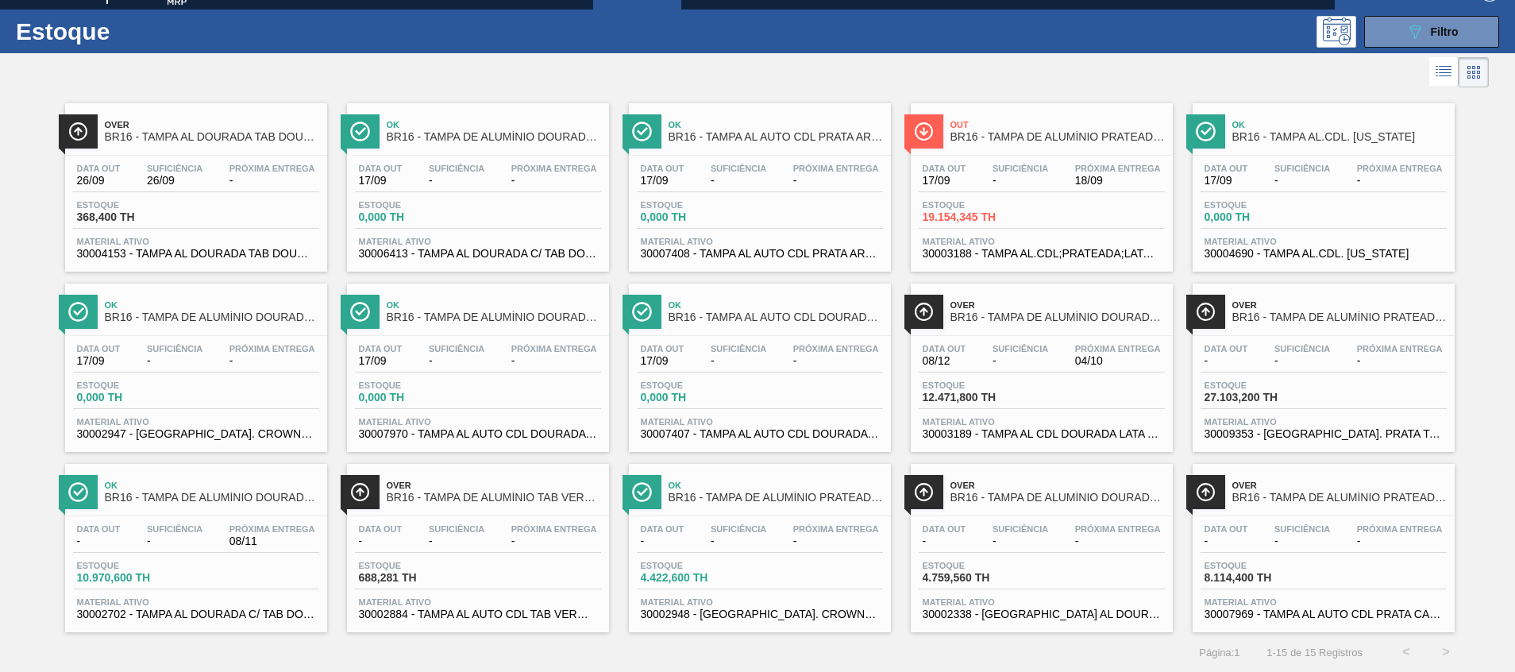
click at [1281, 506] on div "Over BR16 - TAMPA DE ALUMÍNIO PRATEADA CANPACK CDL" at bounding box center [1339, 492] width 214 height 36
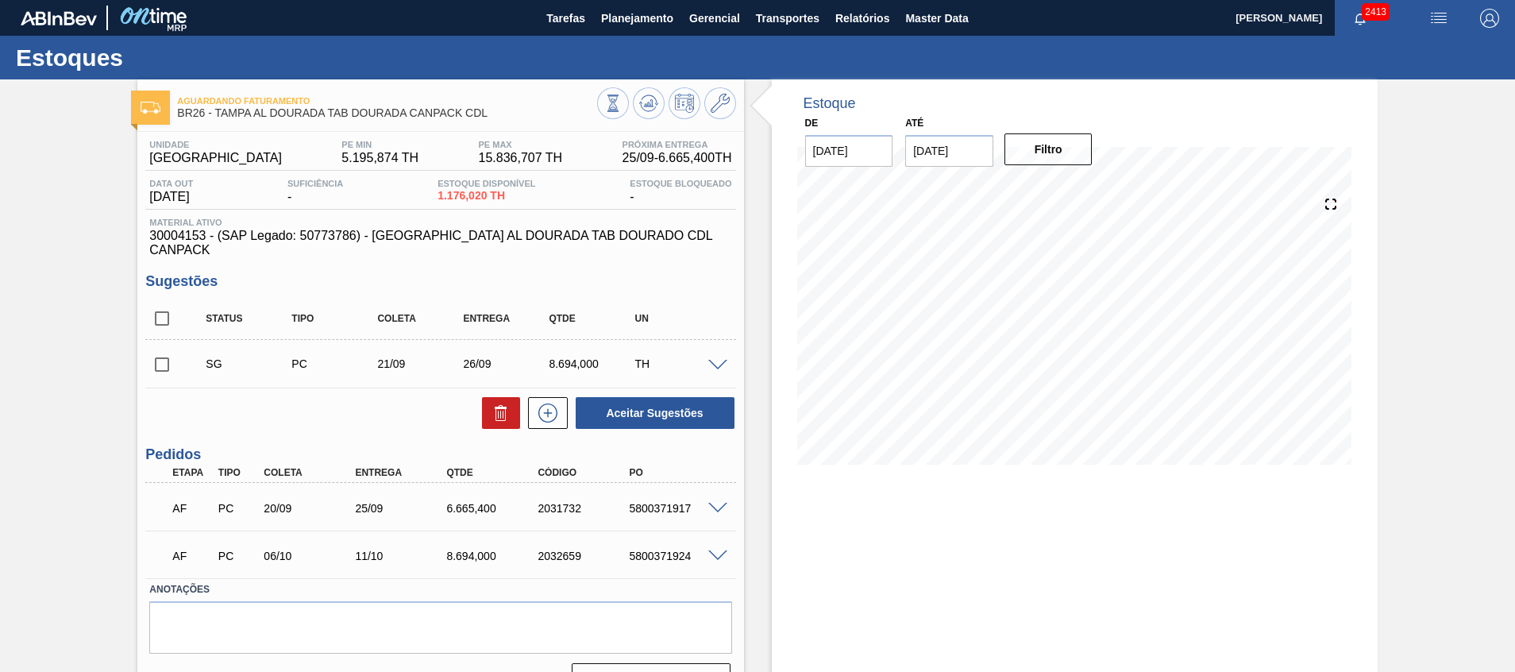
click at [713, 503] on span at bounding box center [717, 509] width 19 height 12
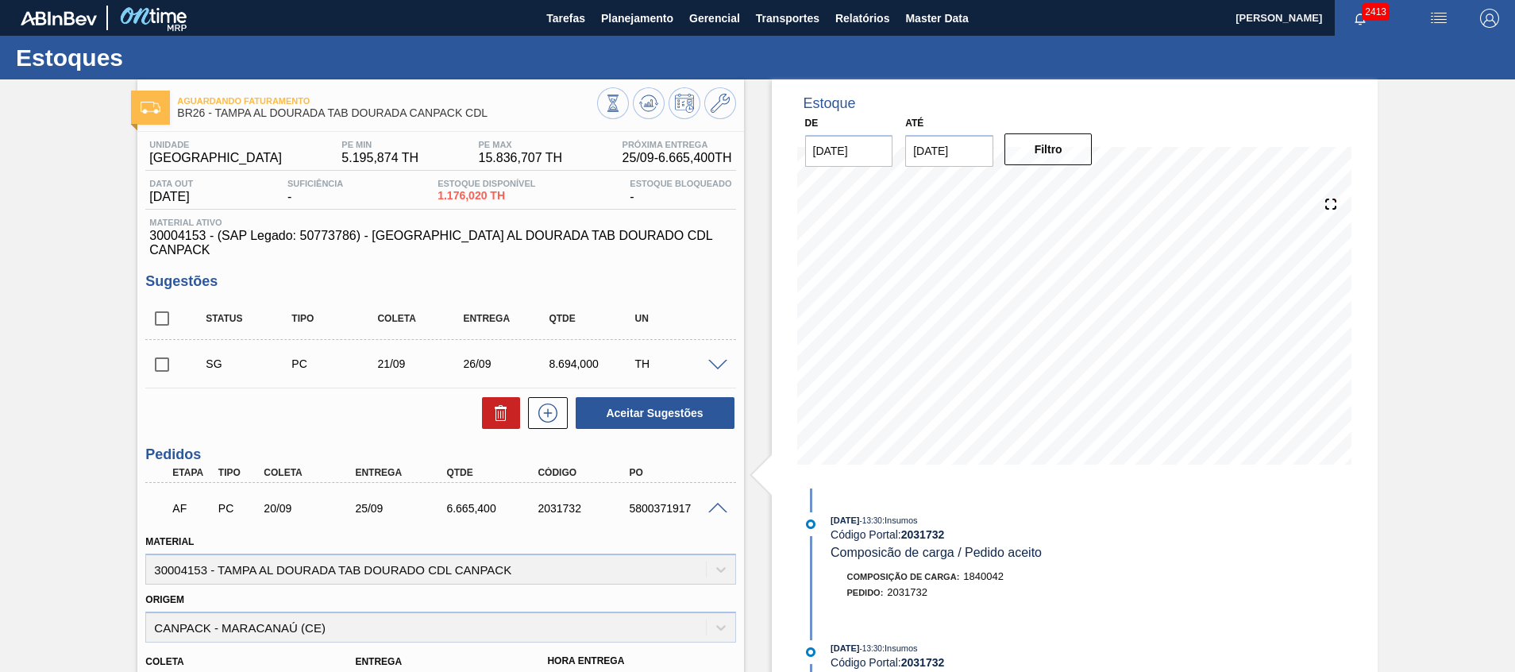
click at [713, 503] on span at bounding box center [717, 509] width 19 height 12
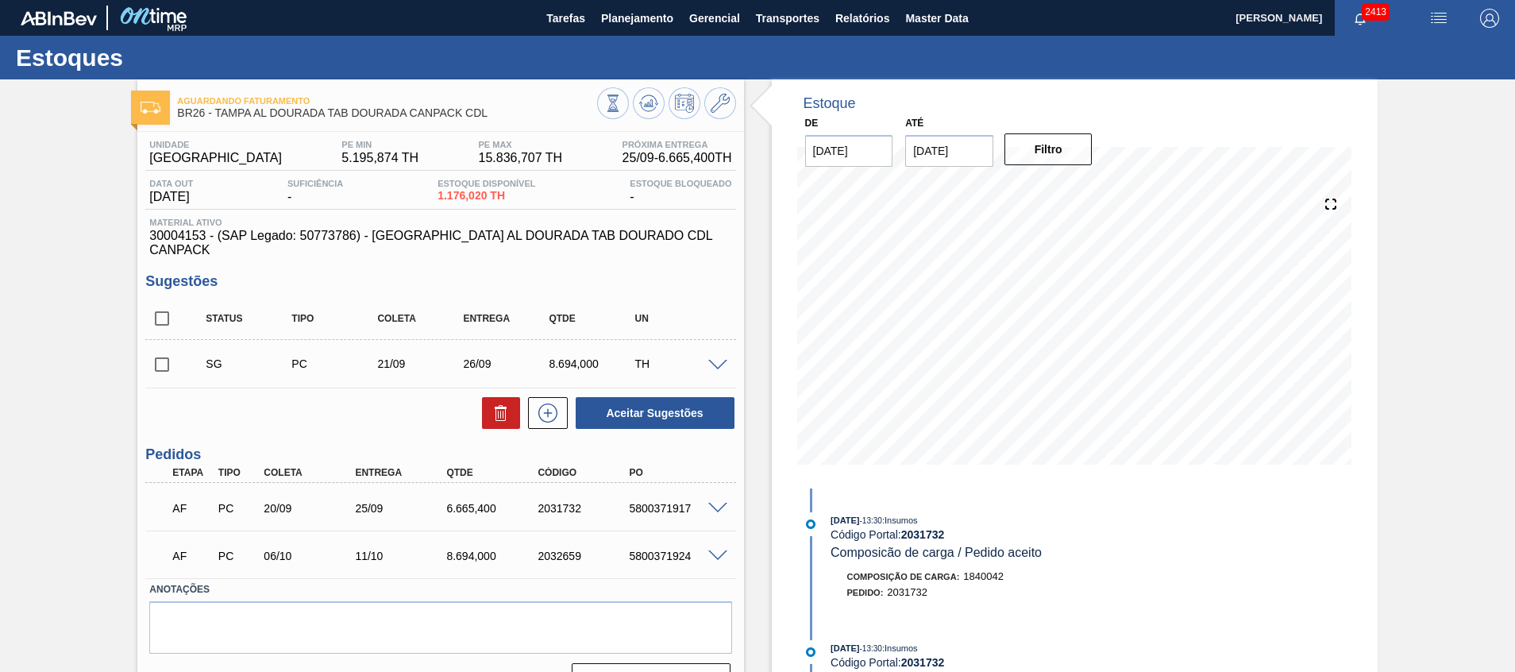
click at [133, 333] on div "Aguardando Faturamento BR26 - TAMPA AL DOURADA TAB DOURADA CANPACK CDL Unidade …" at bounding box center [757, 393] width 1515 height 629
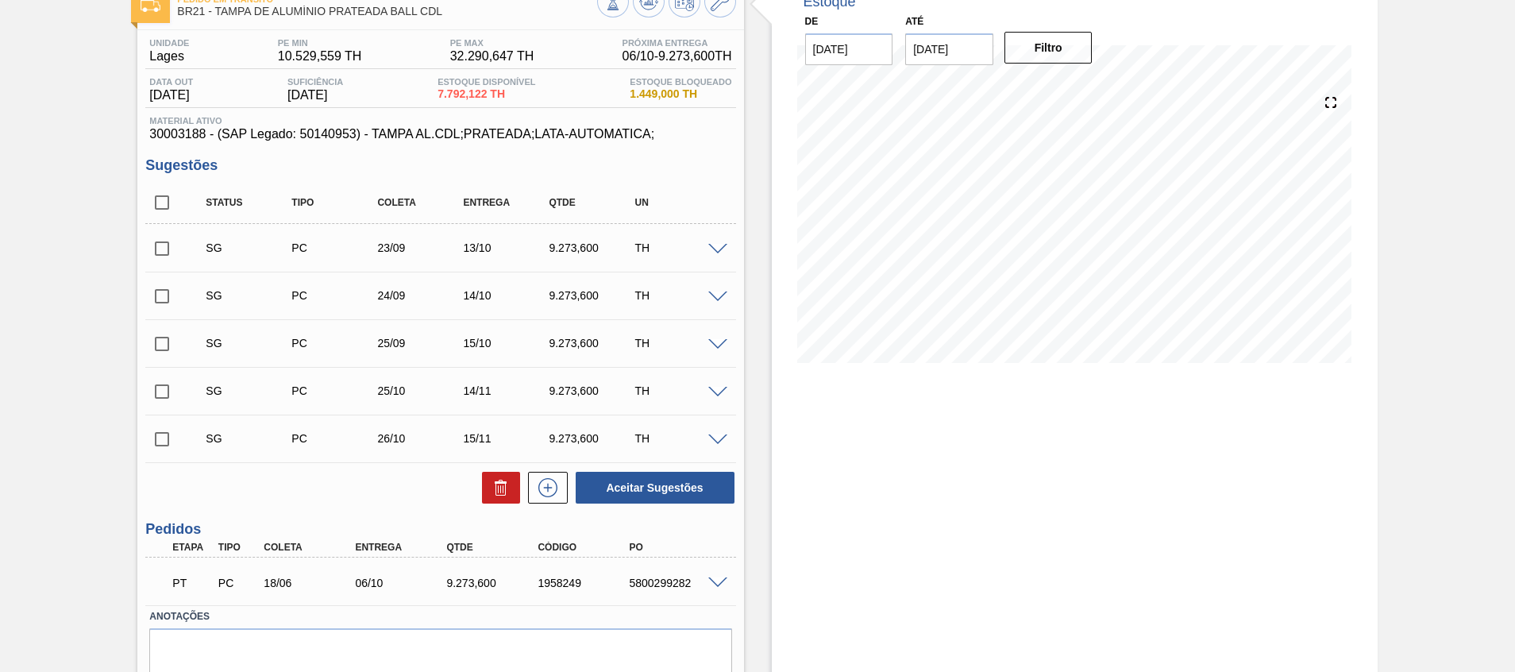
scroll to position [99, 0]
click at [136, 464] on div "Pedido em Trânsito BR21 - [GEOGRAPHIC_DATA] PRATEADA BALL CDL Unidade Lages PE …" at bounding box center [757, 358] width 1515 height 757
click at [155, 210] on input "checkbox" at bounding box center [161, 204] width 33 height 33
checkbox input "true"
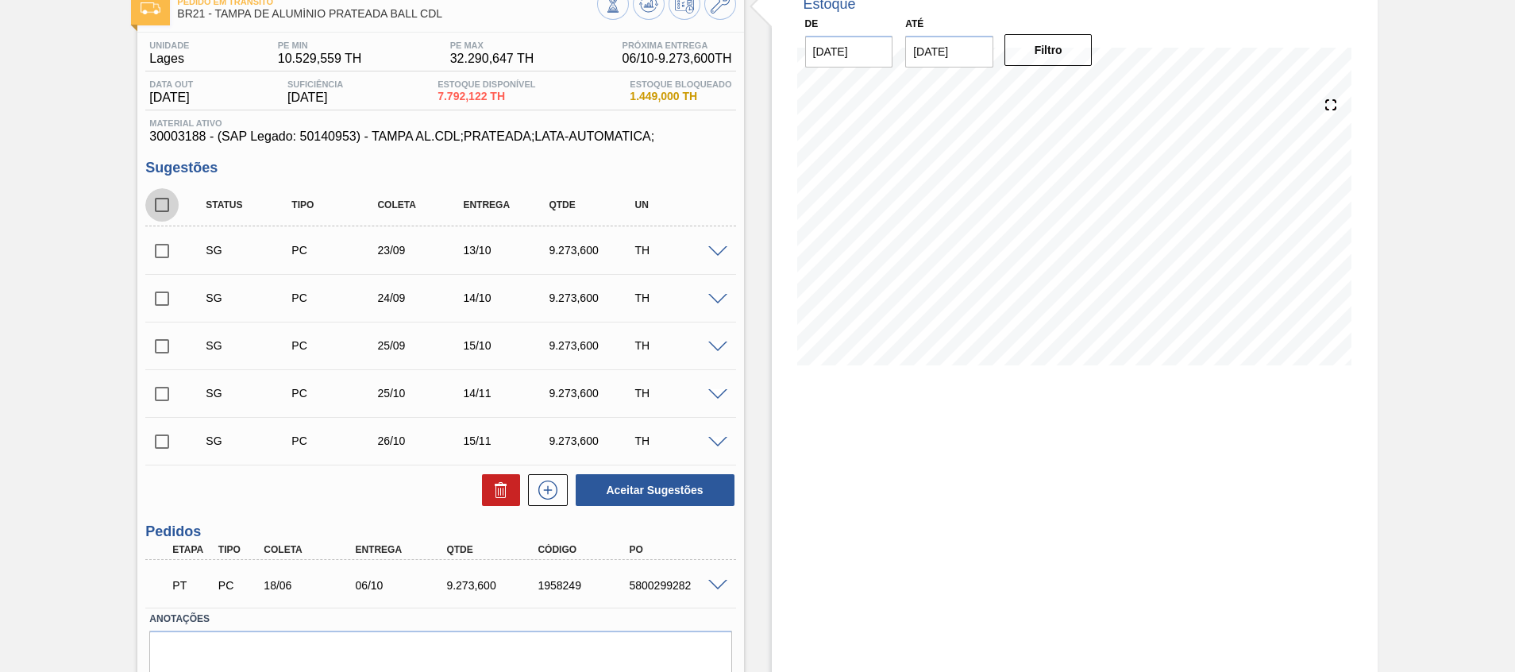
checkbox input "true"
click at [166, 197] on input "checkbox" at bounding box center [161, 204] width 33 height 33
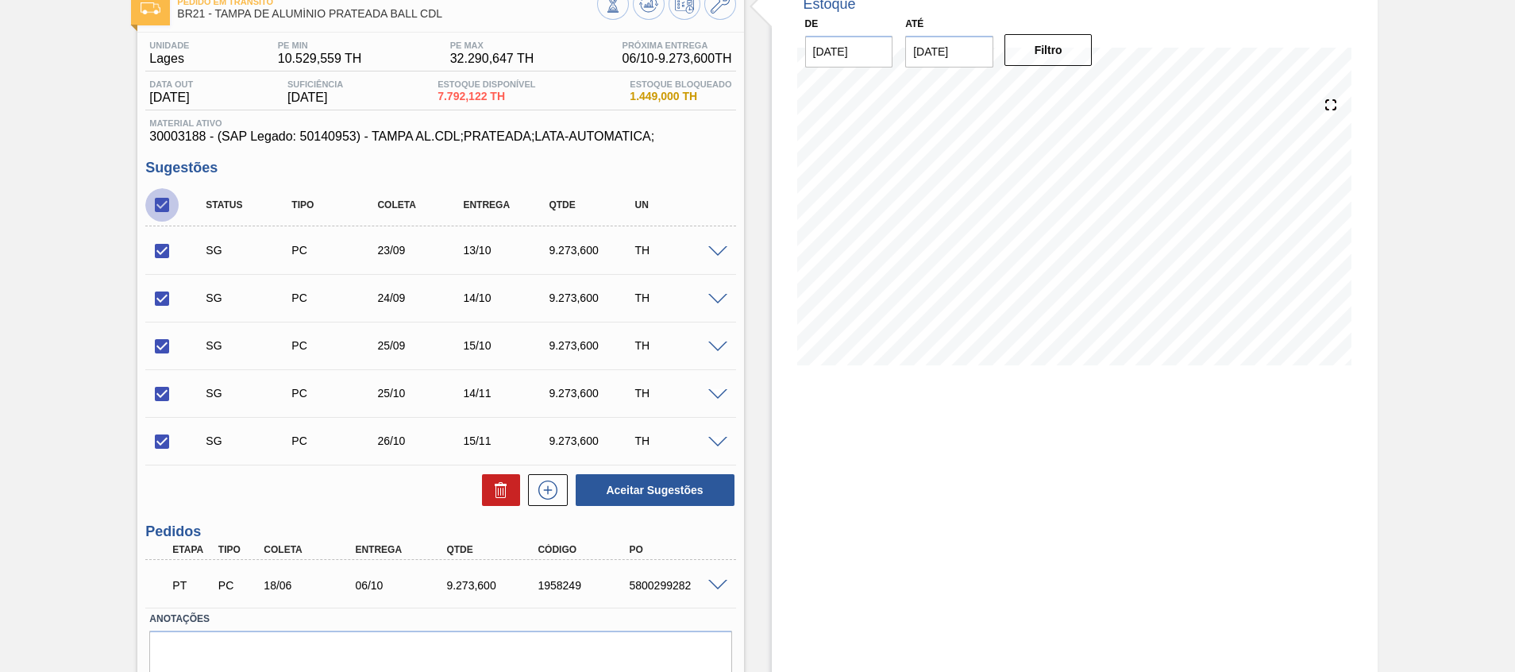
checkbox input "false"
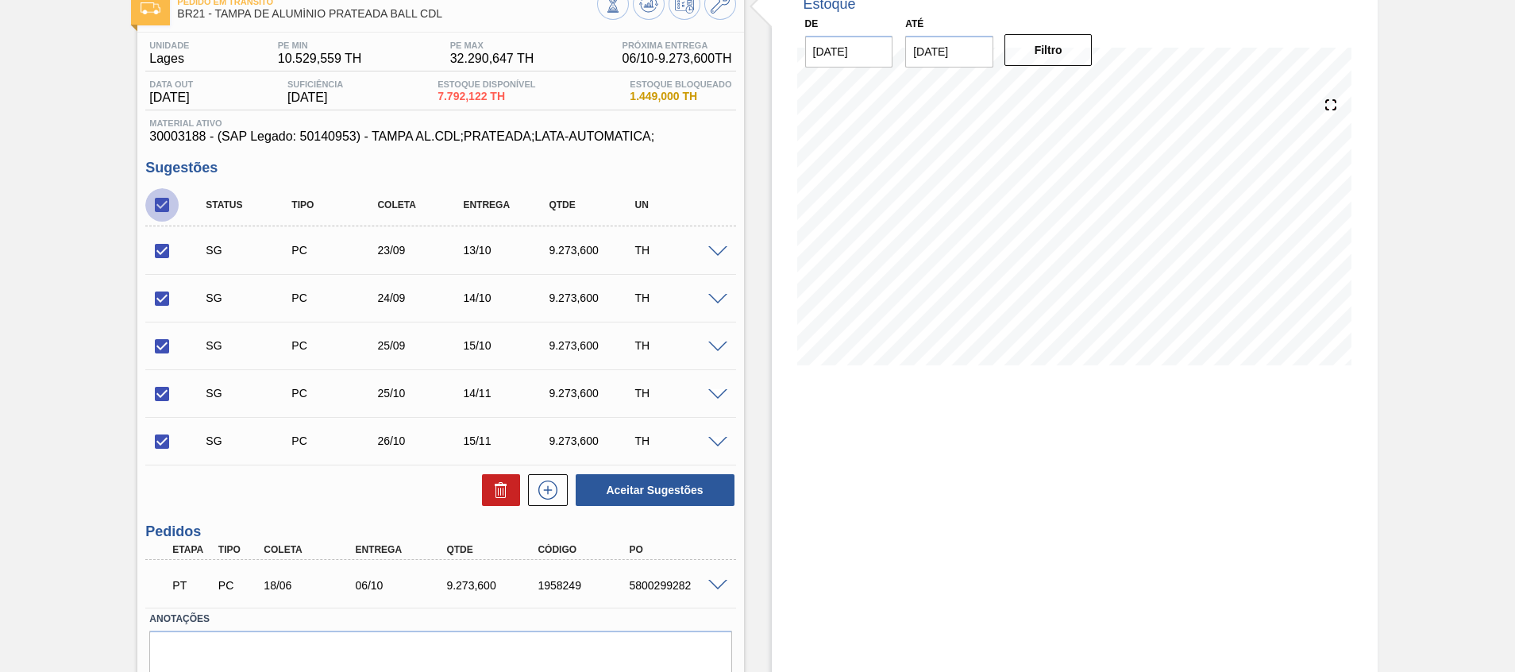
checkbox input "false"
click at [723, 582] on span at bounding box center [717, 586] width 19 height 12
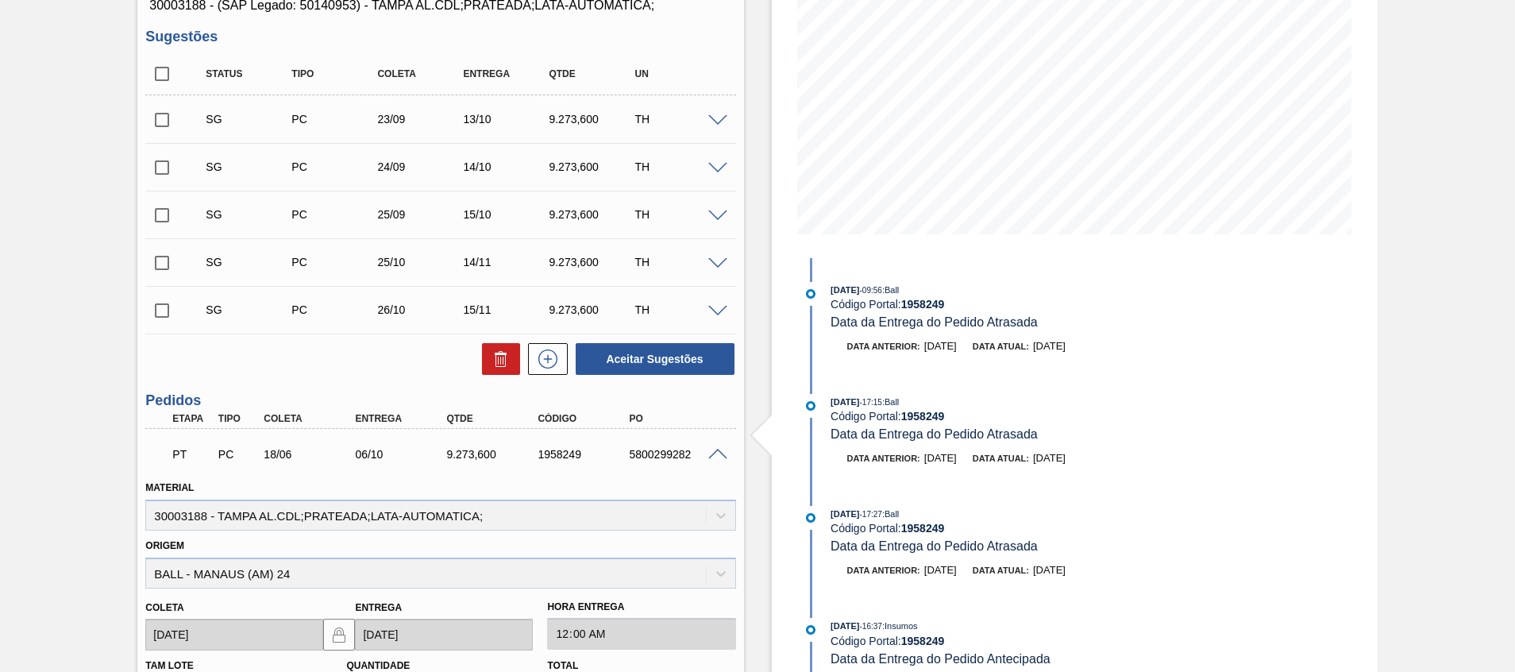
scroll to position [231, 0]
click at [719, 457] on span at bounding box center [717, 454] width 19 height 12
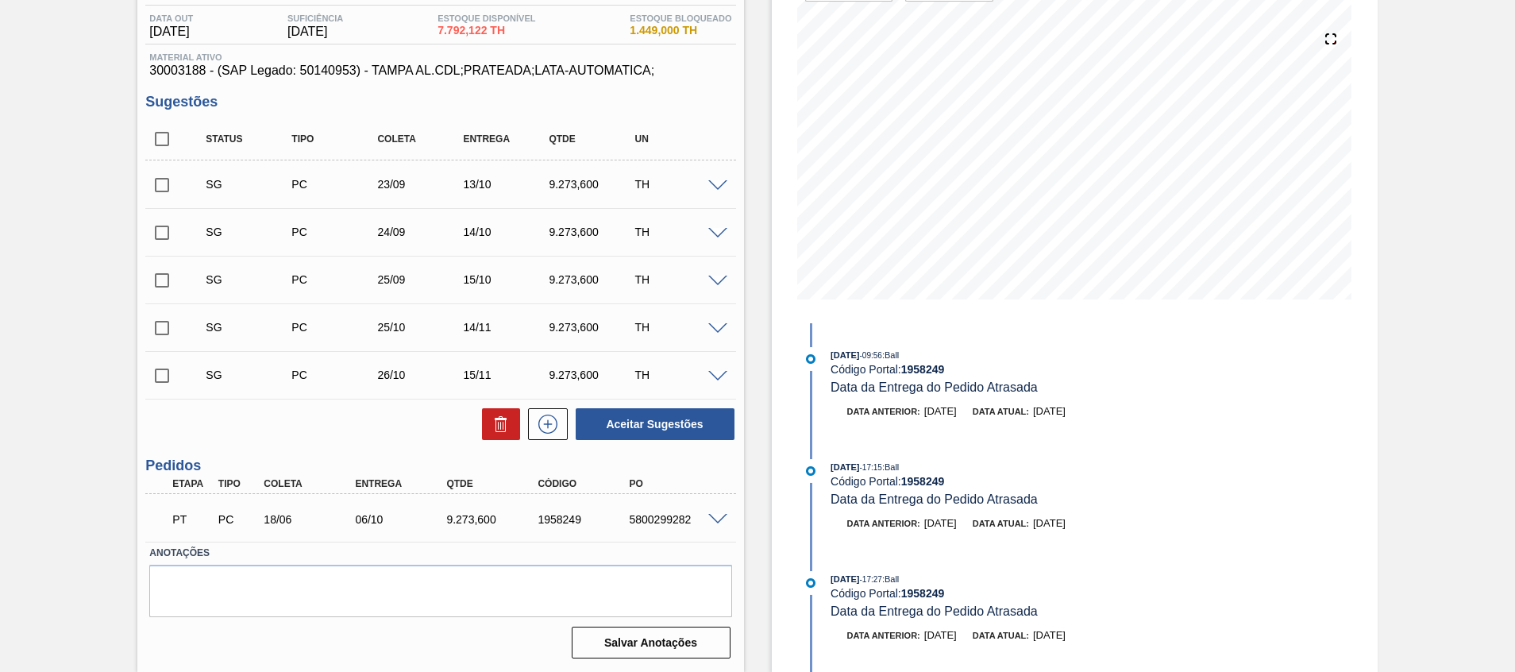
scroll to position [165, 0]
click at [722, 186] on span at bounding box center [717, 186] width 19 height 12
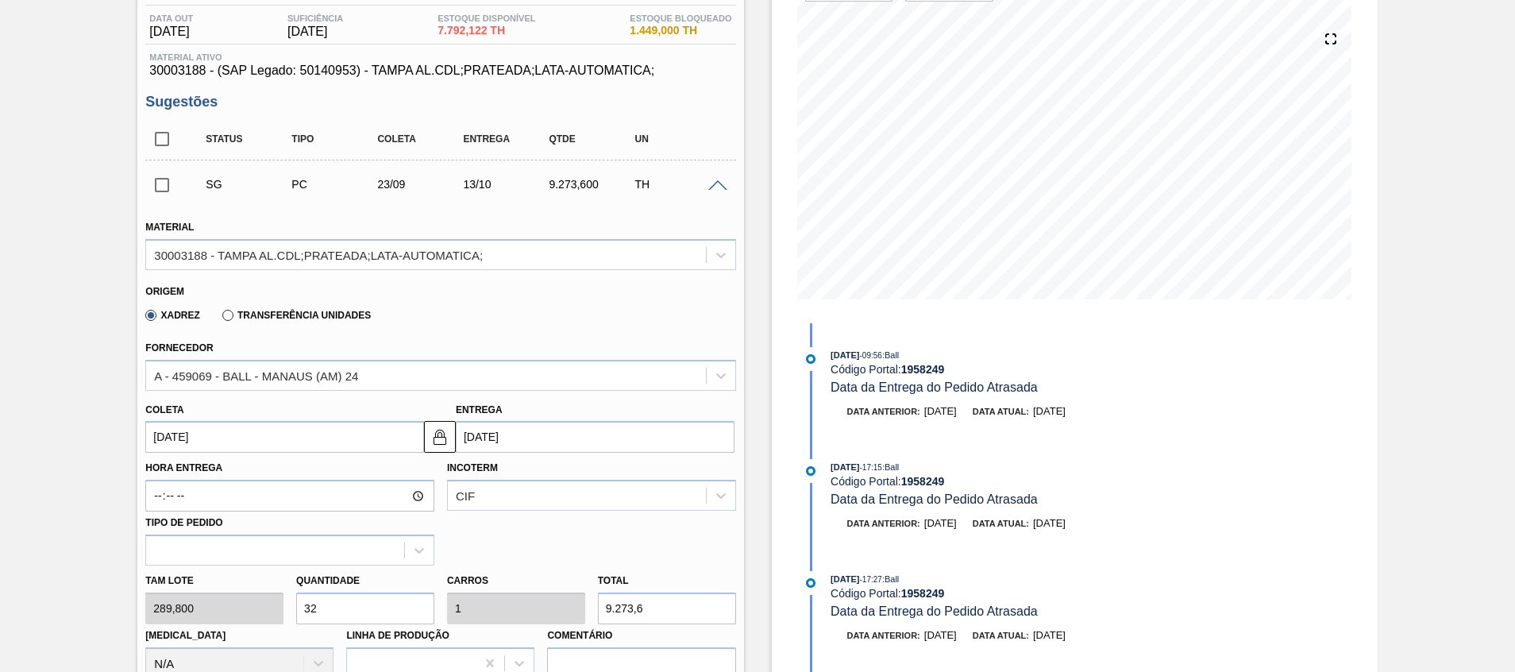
scroll to position [231, 0]
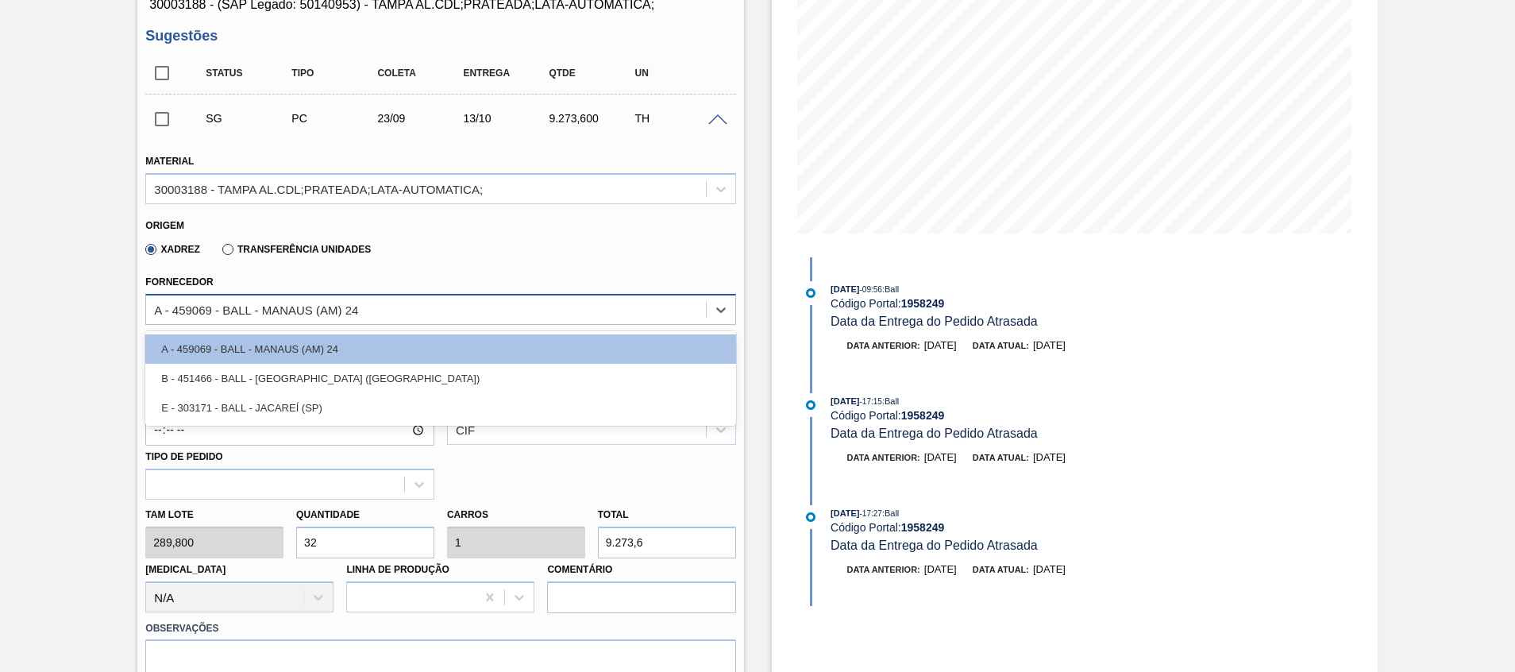
click at [582, 309] on div "A - 459069 - BALL - MANAUS (AM) 24" at bounding box center [425, 309] width 559 height 23
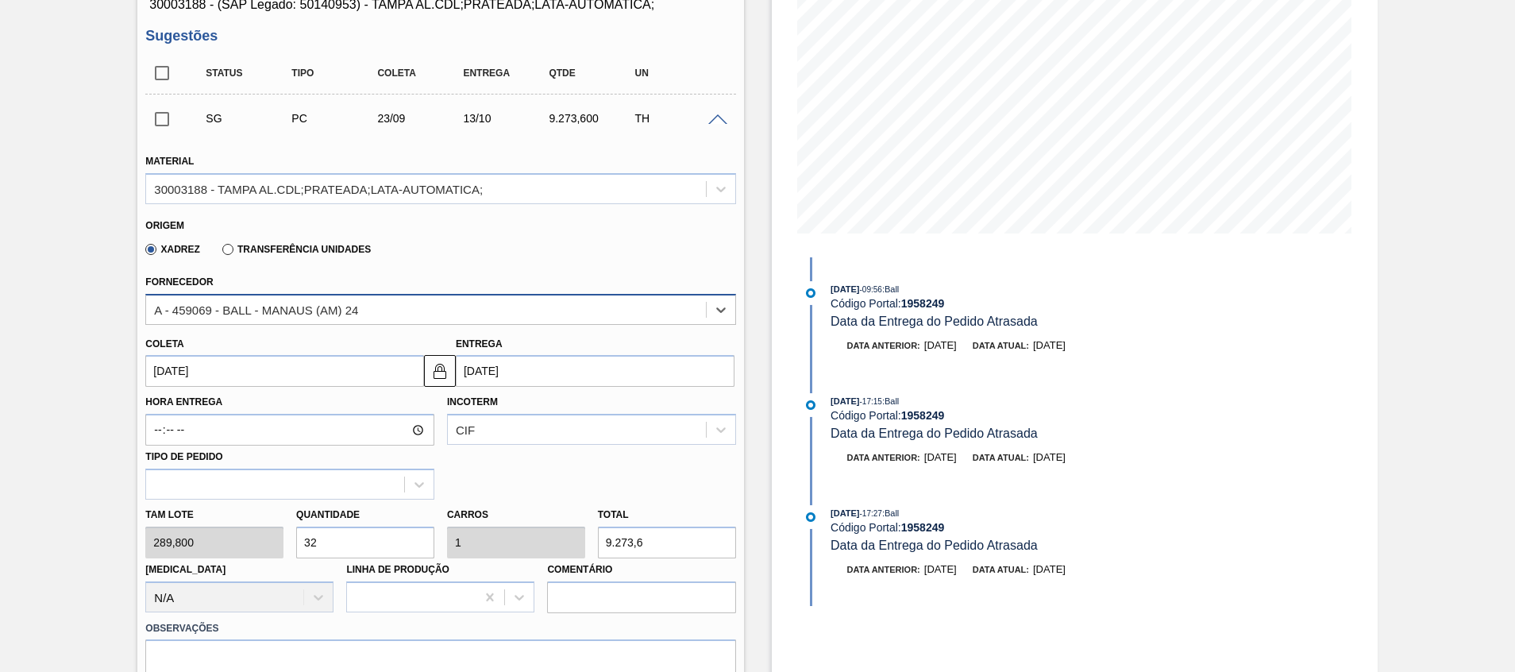
click at [582, 309] on div "A - 459069 - BALL - MANAUS (AM) 24" at bounding box center [425, 309] width 559 height 23
click at [720, 120] on span at bounding box center [717, 120] width 19 height 12
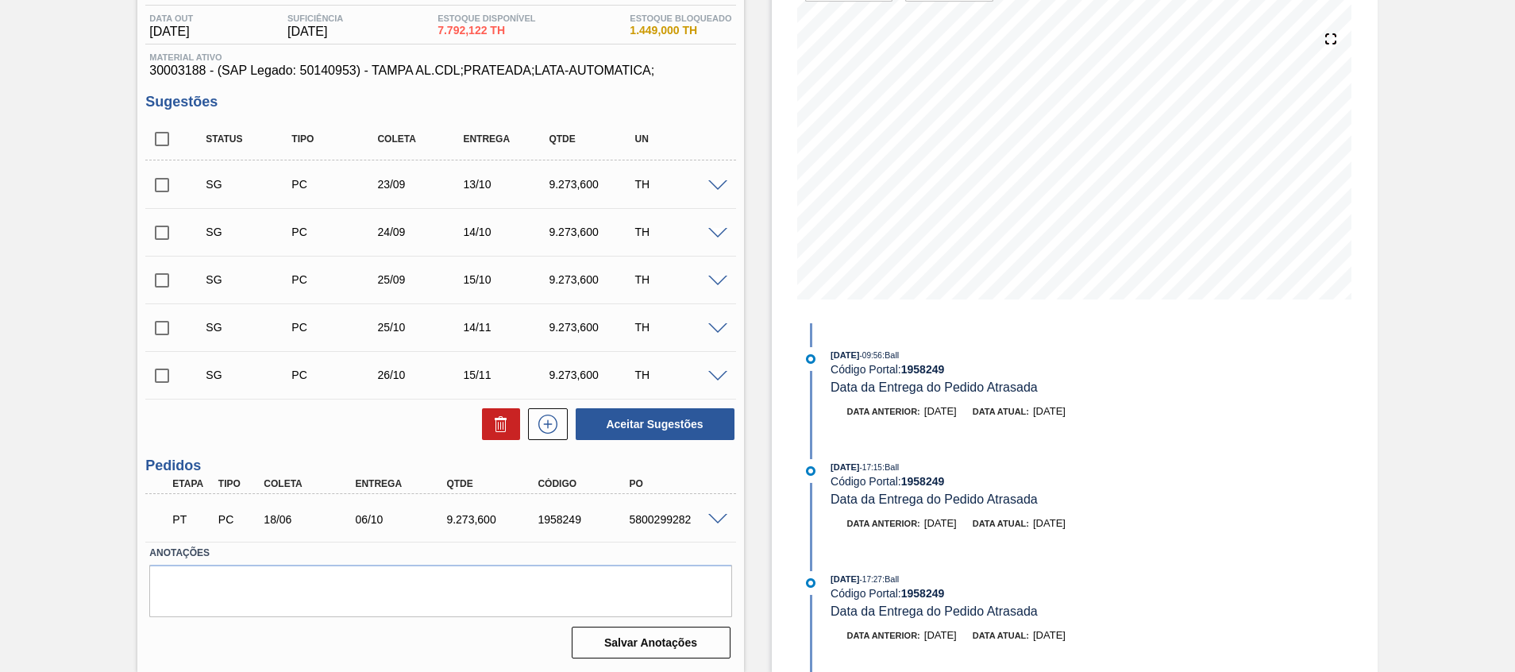
scroll to position [0, 0]
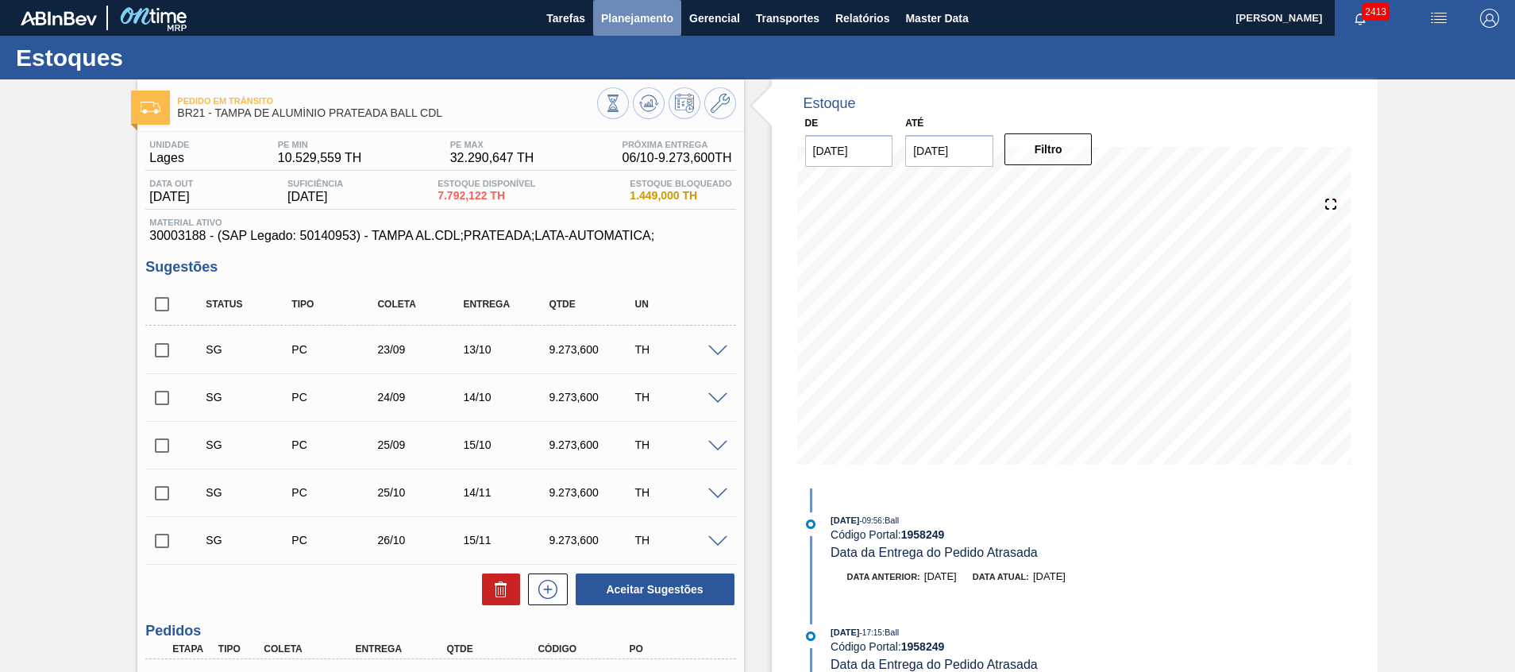
click at [598, 1] on button "Planejamento" at bounding box center [637, 18] width 88 height 36
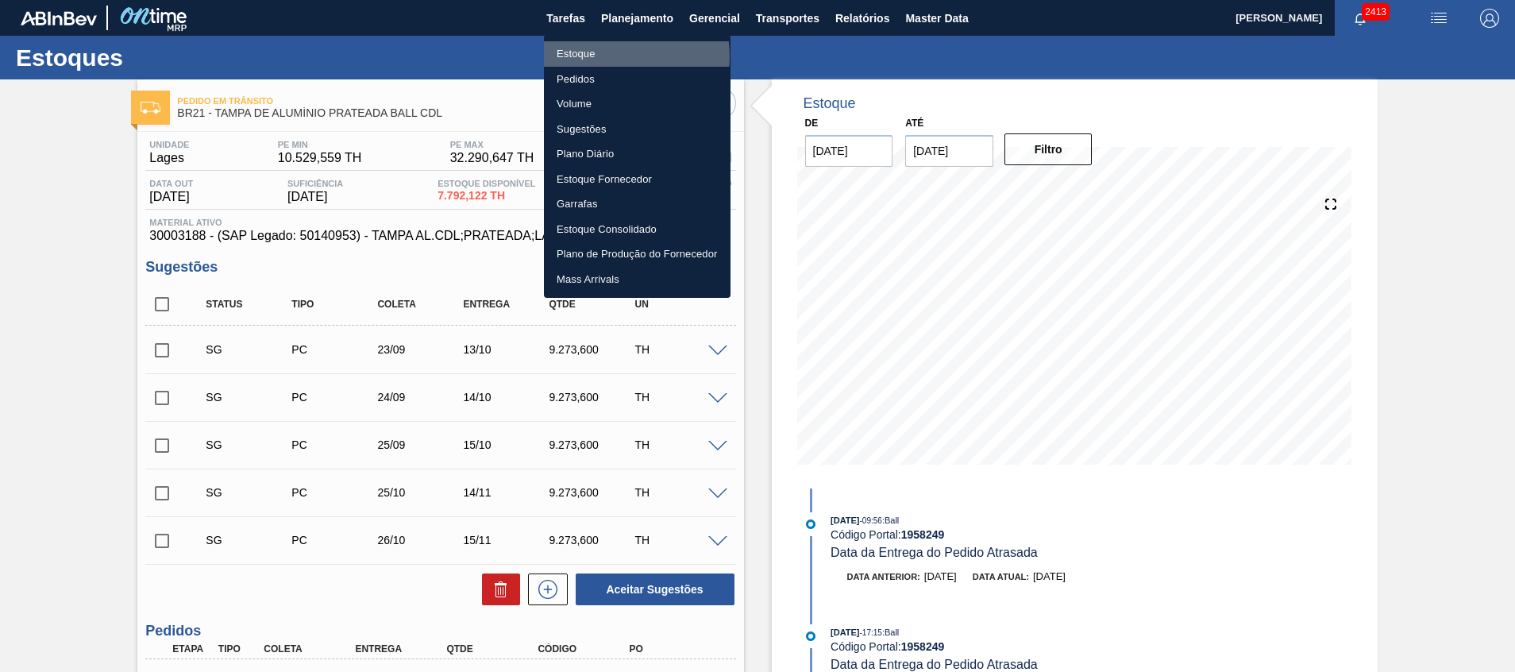
click at [611, 56] on li "Estoque" at bounding box center [637, 53] width 187 height 25
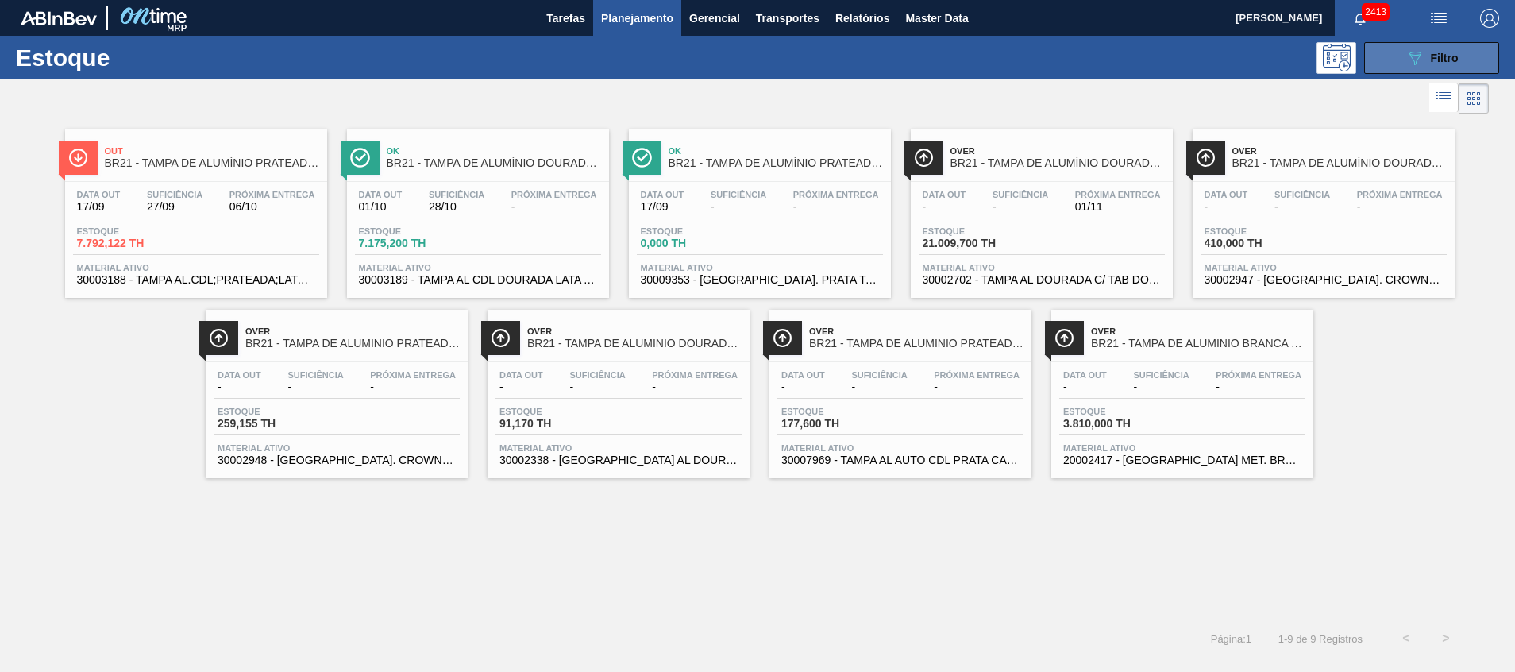
click at [1410, 49] on icon "089F7B8B-B2A5-4AFE-B5C0-19BA573D28AC" at bounding box center [1414, 57] width 19 height 19
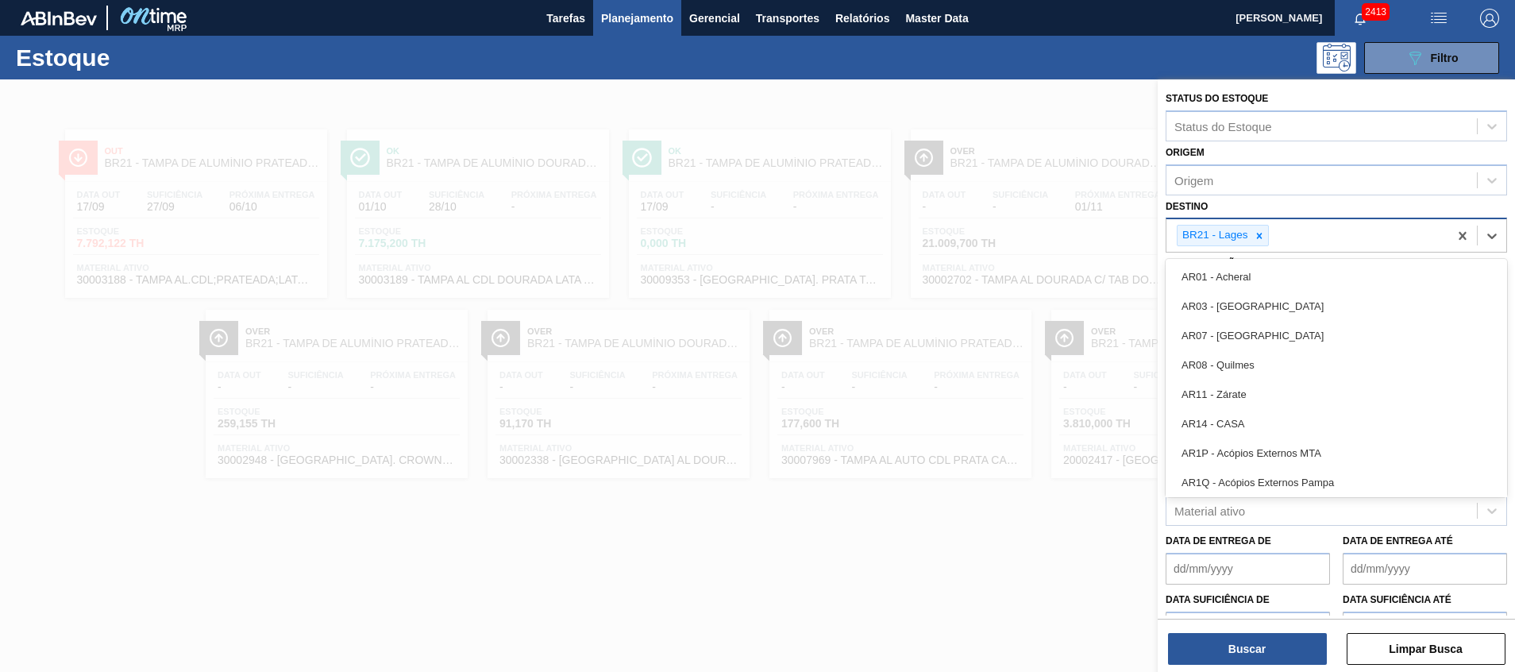
click at [1355, 231] on div "BR21 - Lages" at bounding box center [1307, 235] width 282 height 33
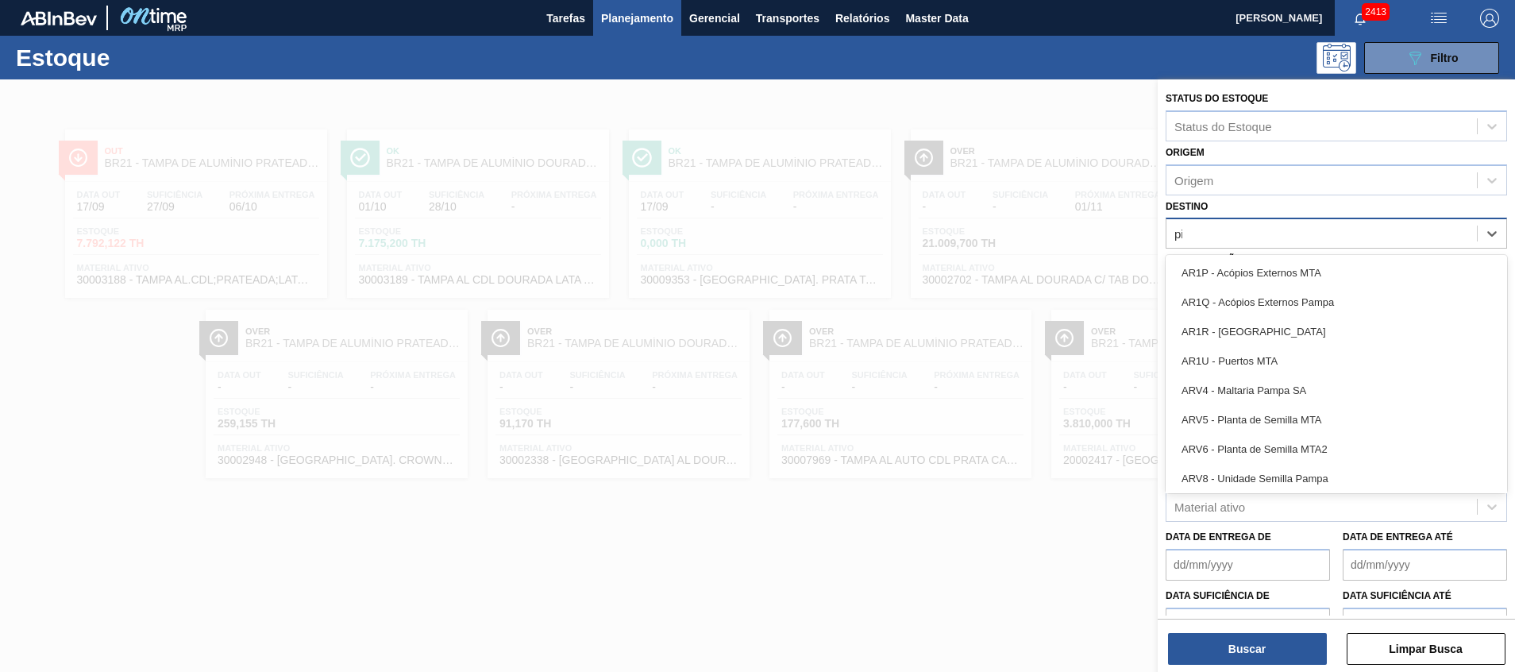
type input "pira"
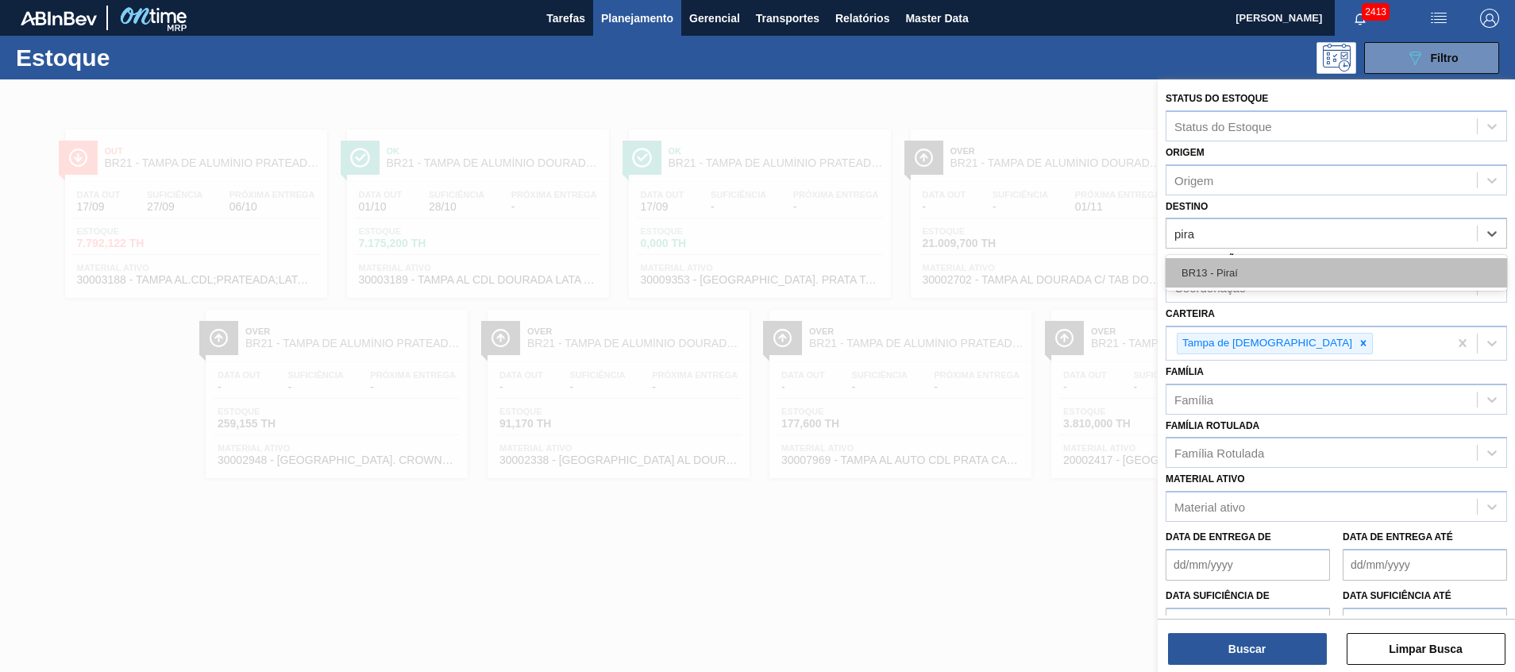
click at [1374, 260] on div "BR13 - Piraí" at bounding box center [1336, 272] width 341 height 29
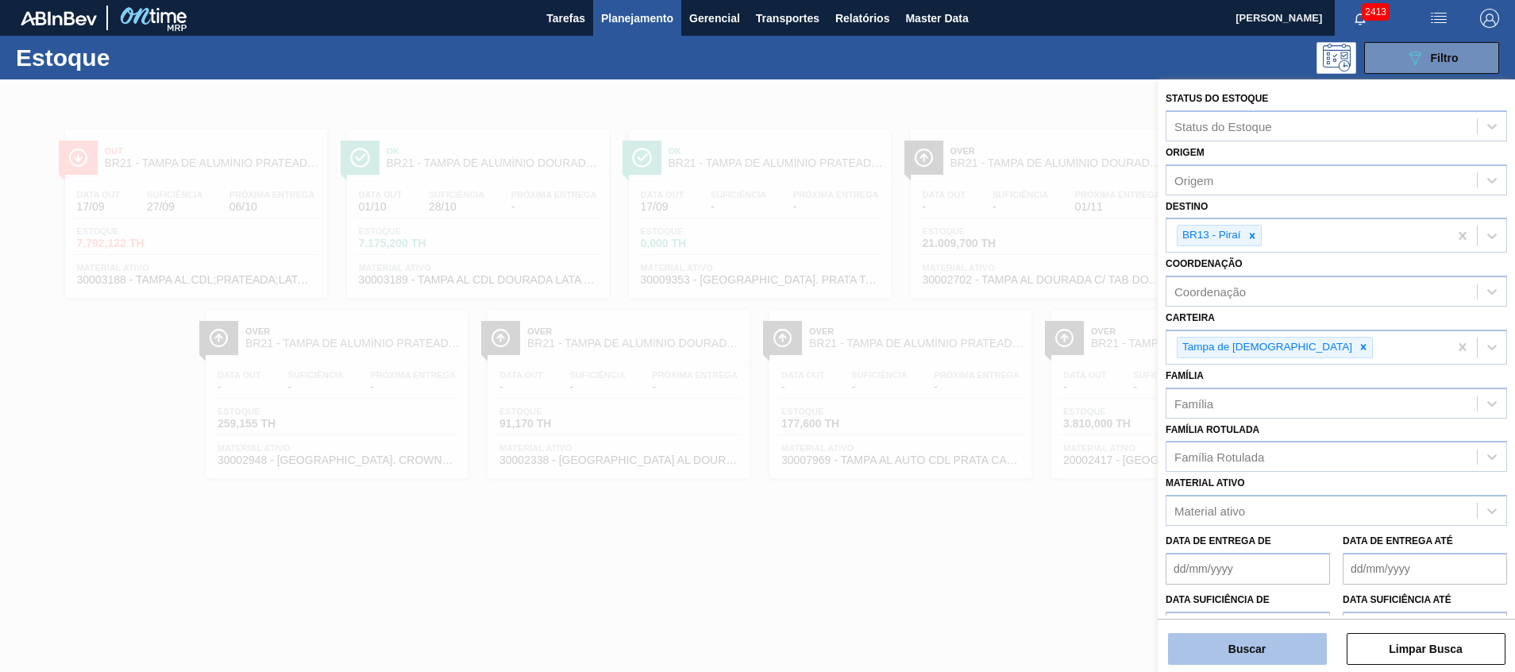
click at [1230, 661] on button "Buscar" at bounding box center [1247, 649] width 159 height 32
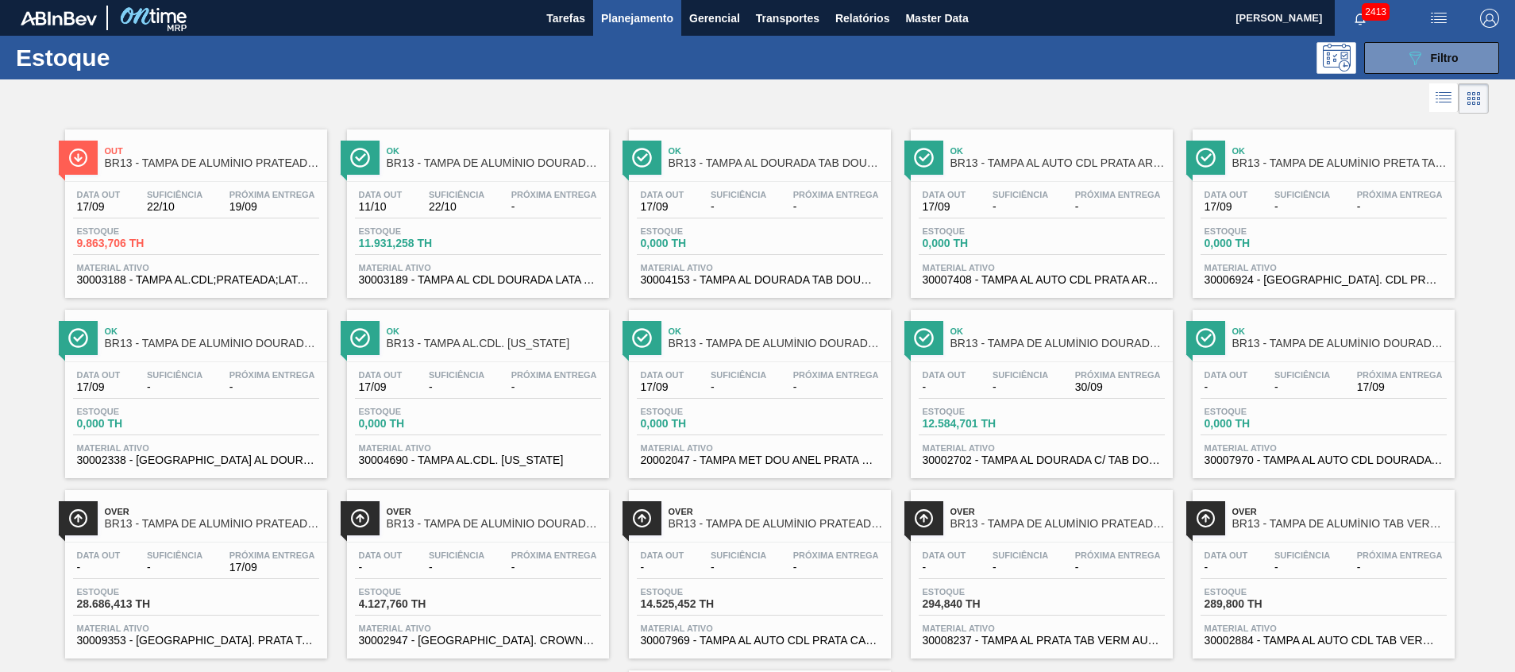
click at [162, 233] on span "Estoque" at bounding box center [132, 231] width 111 height 10
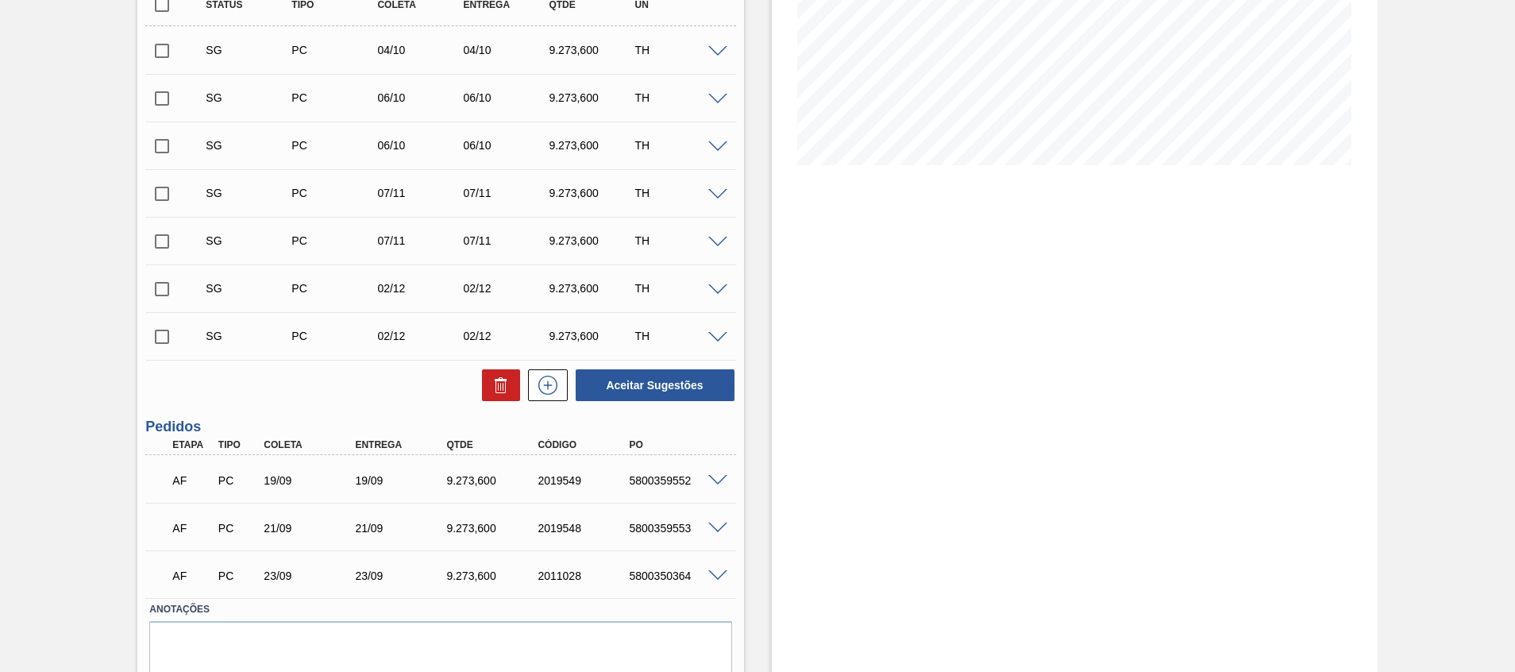
scroll to position [298, 0]
click at [712, 481] on span at bounding box center [717, 482] width 19 height 12
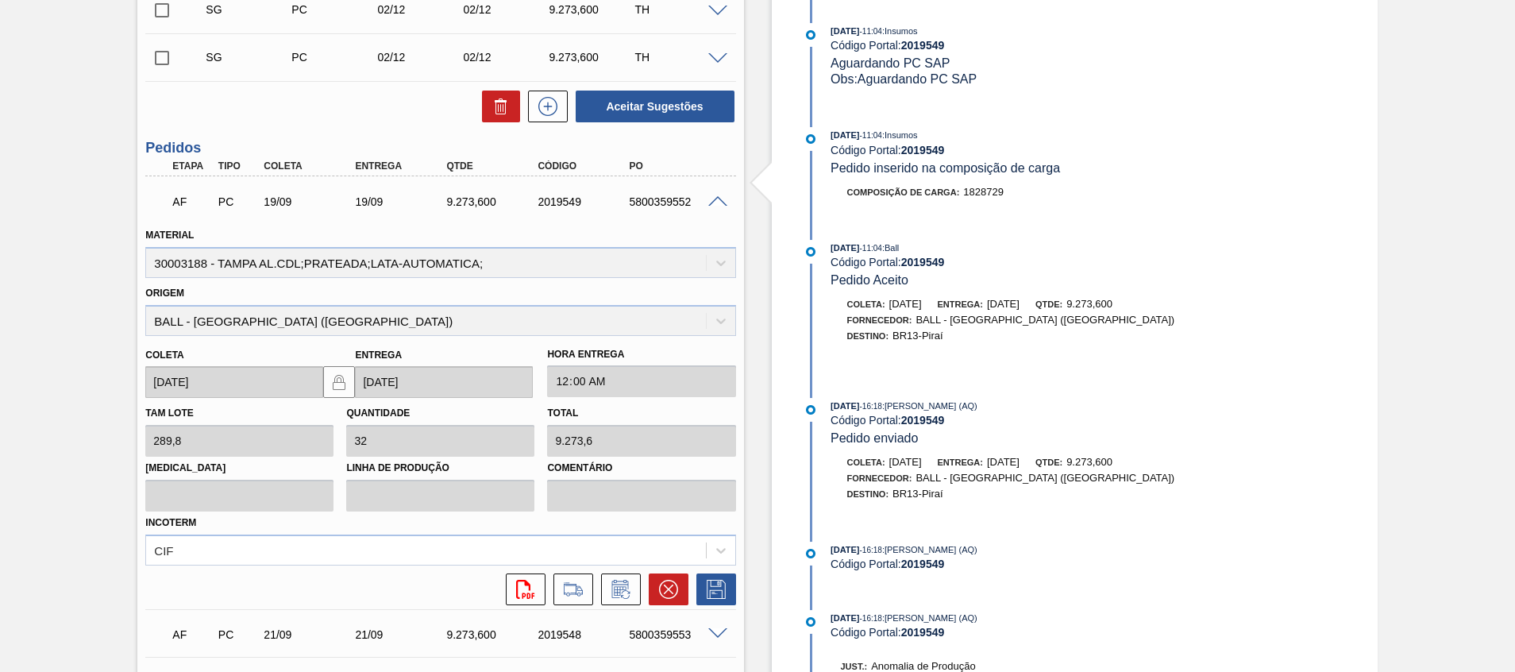
scroll to position [579, 0]
click at [711, 203] on span at bounding box center [717, 201] width 19 height 12
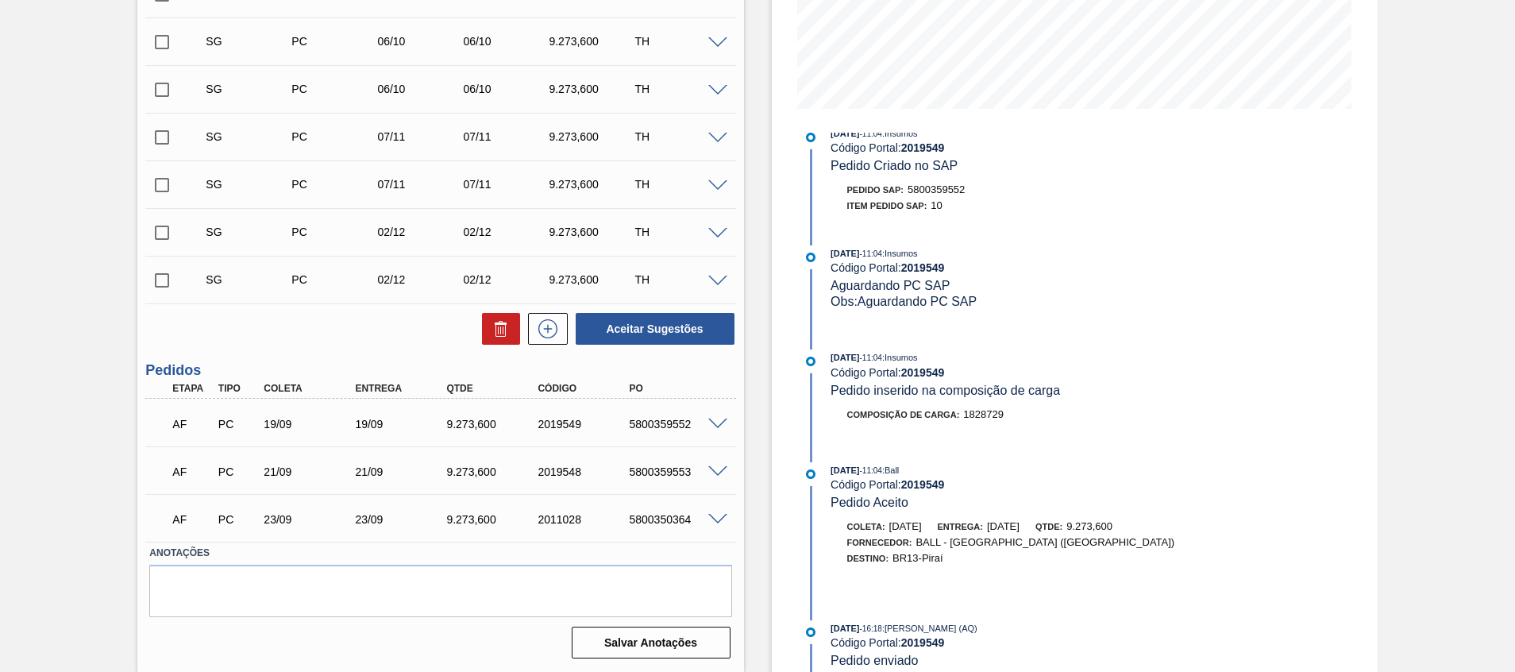
click at [718, 474] on span at bounding box center [717, 472] width 19 height 12
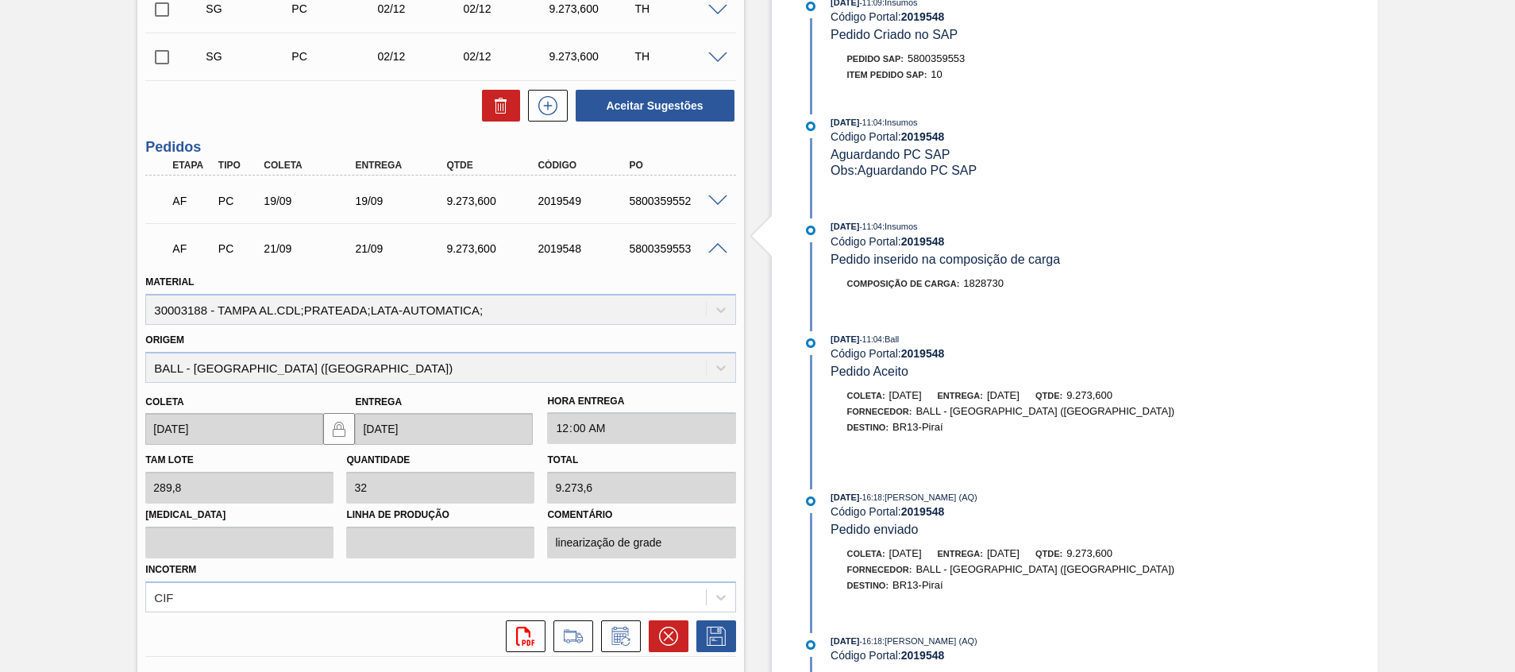
scroll to position [741, 0]
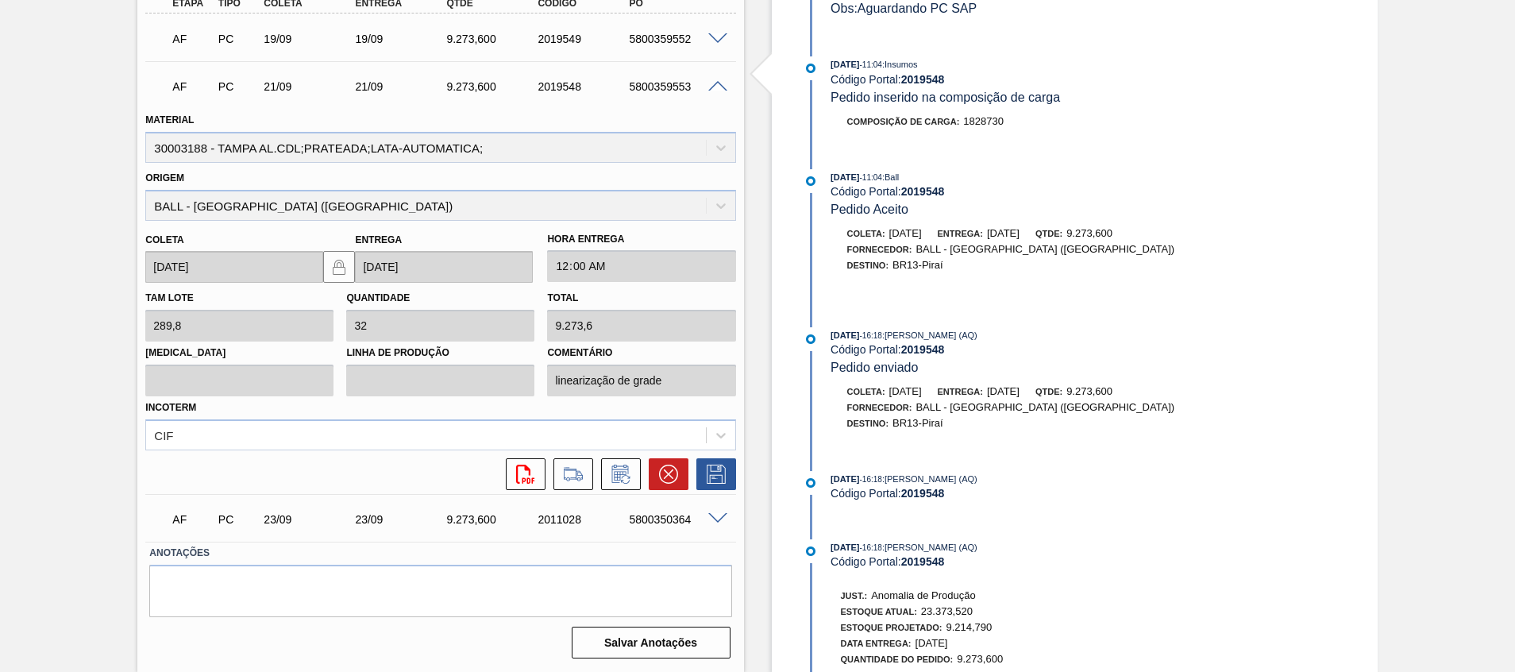
click at [723, 512] on div at bounding box center [720, 517] width 32 height 12
click at [717, 517] on span at bounding box center [717, 519] width 19 height 12
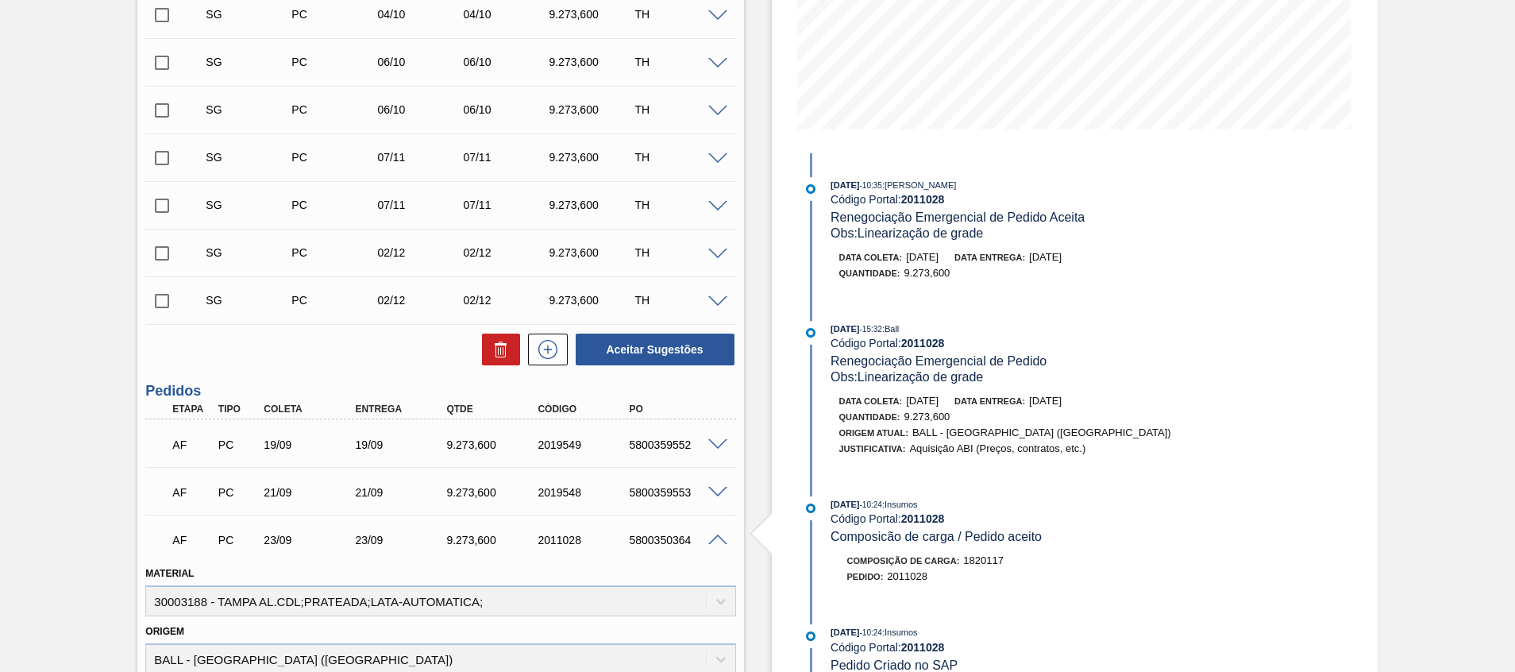
scroll to position [0, 0]
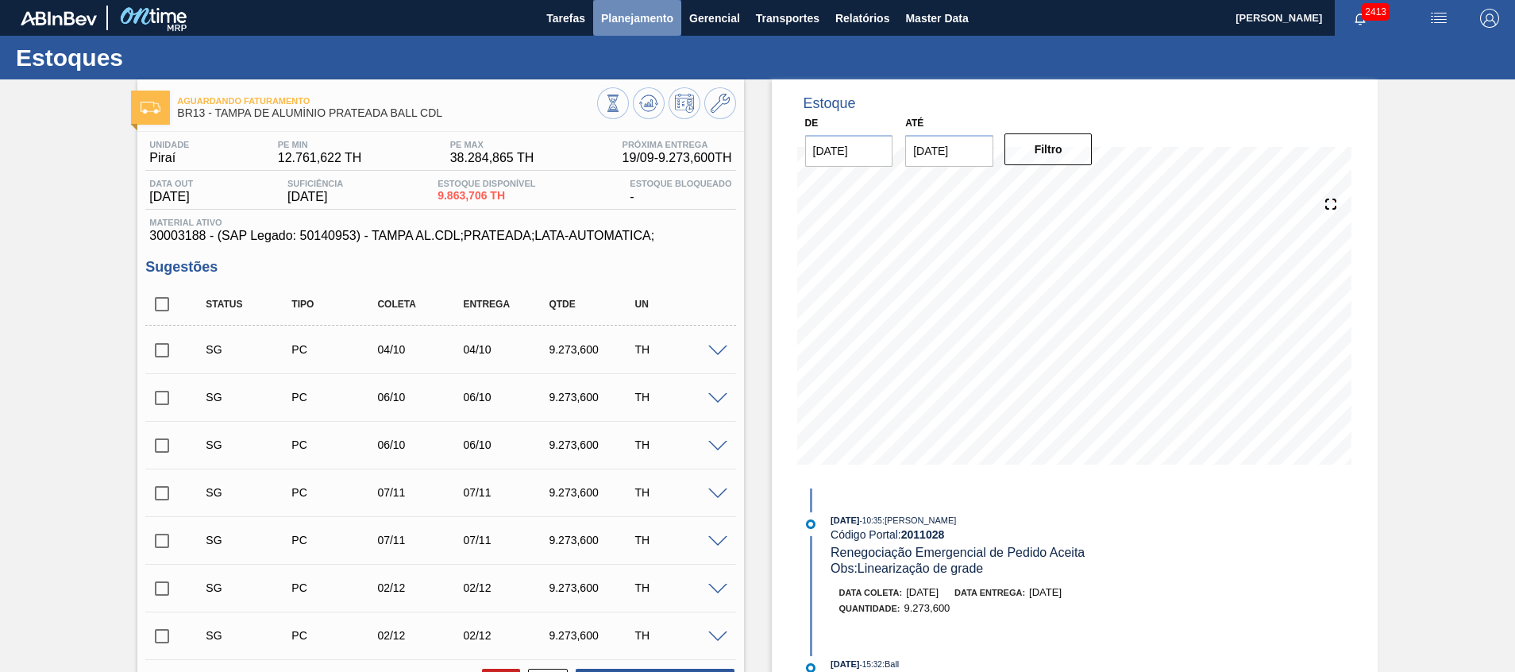
click at [653, 5] on button "Planejamento" at bounding box center [637, 18] width 88 height 36
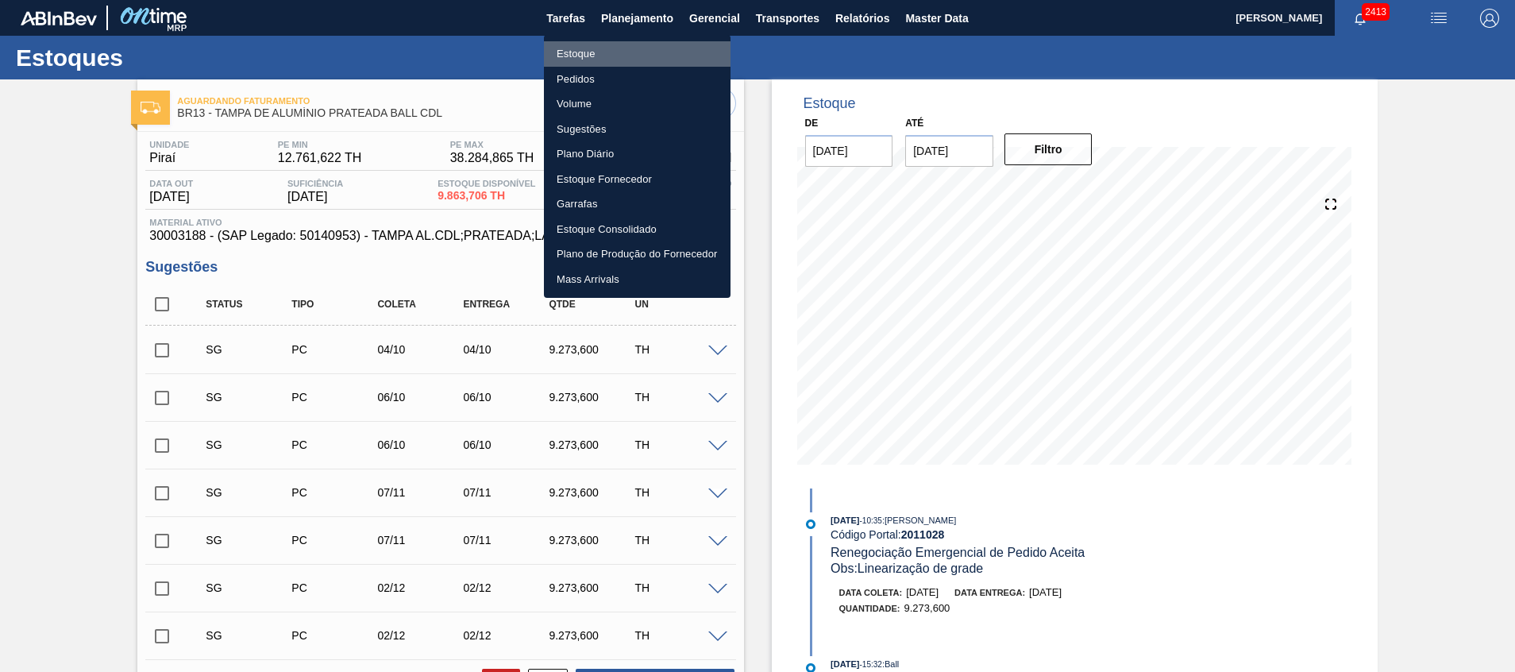
click at [672, 45] on li "Estoque" at bounding box center [637, 53] width 187 height 25
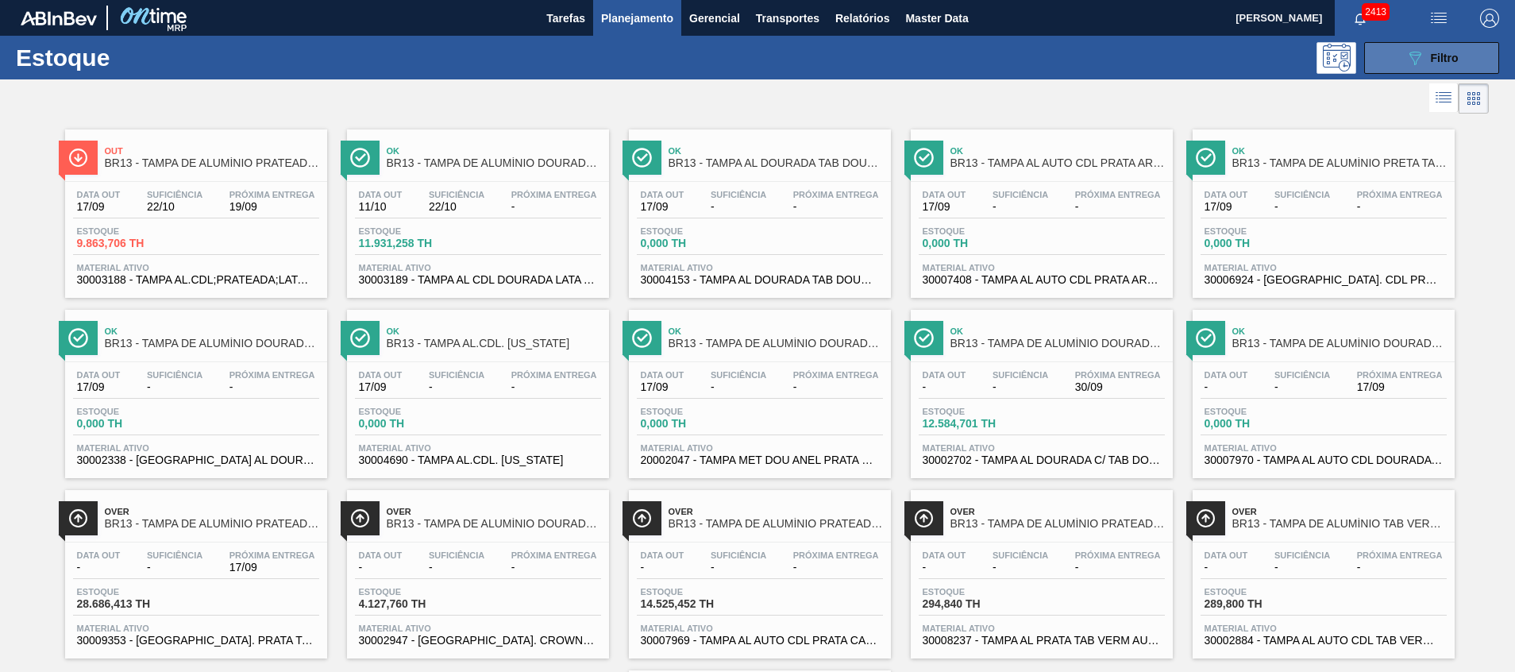
click at [1415, 61] on icon "089F7B8B-B2A5-4AFE-B5C0-19BA573D28AC" at bounding box center [1414, 57] width 19 height 19
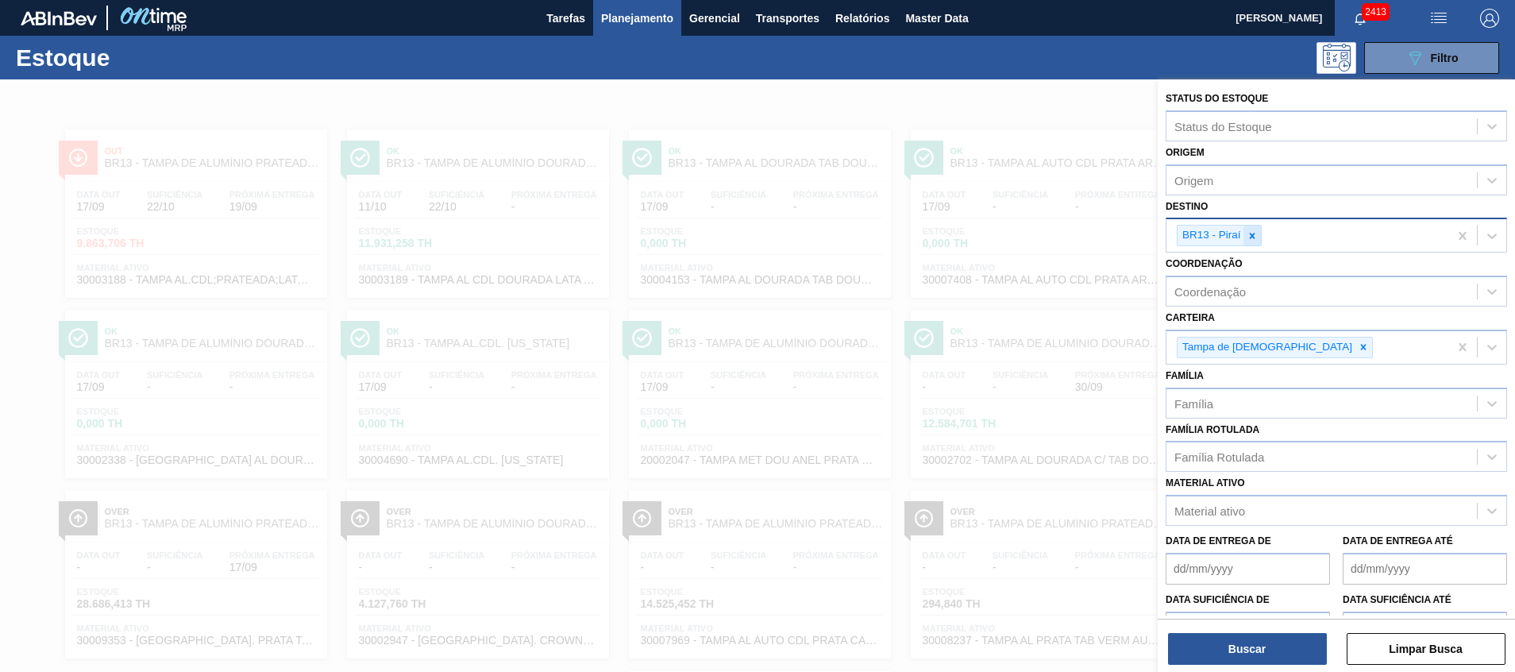
click at [1251, 242] on div at bounding box center [1251, 235] width 17 height 20
type input "11"
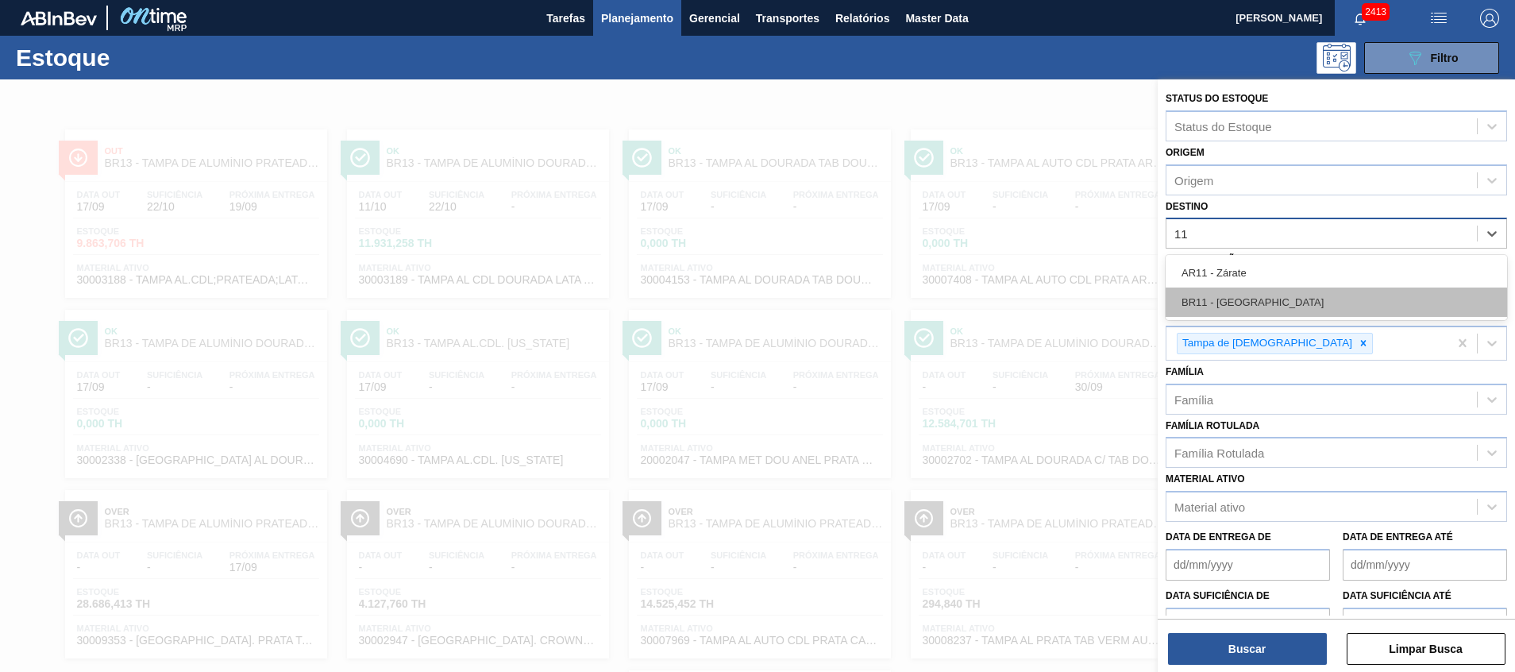
click at [1270, 294] on div "BR11 - [GEOGRAPHIC_DATA]" at bounding box center [1336, 301] width 341 height 29
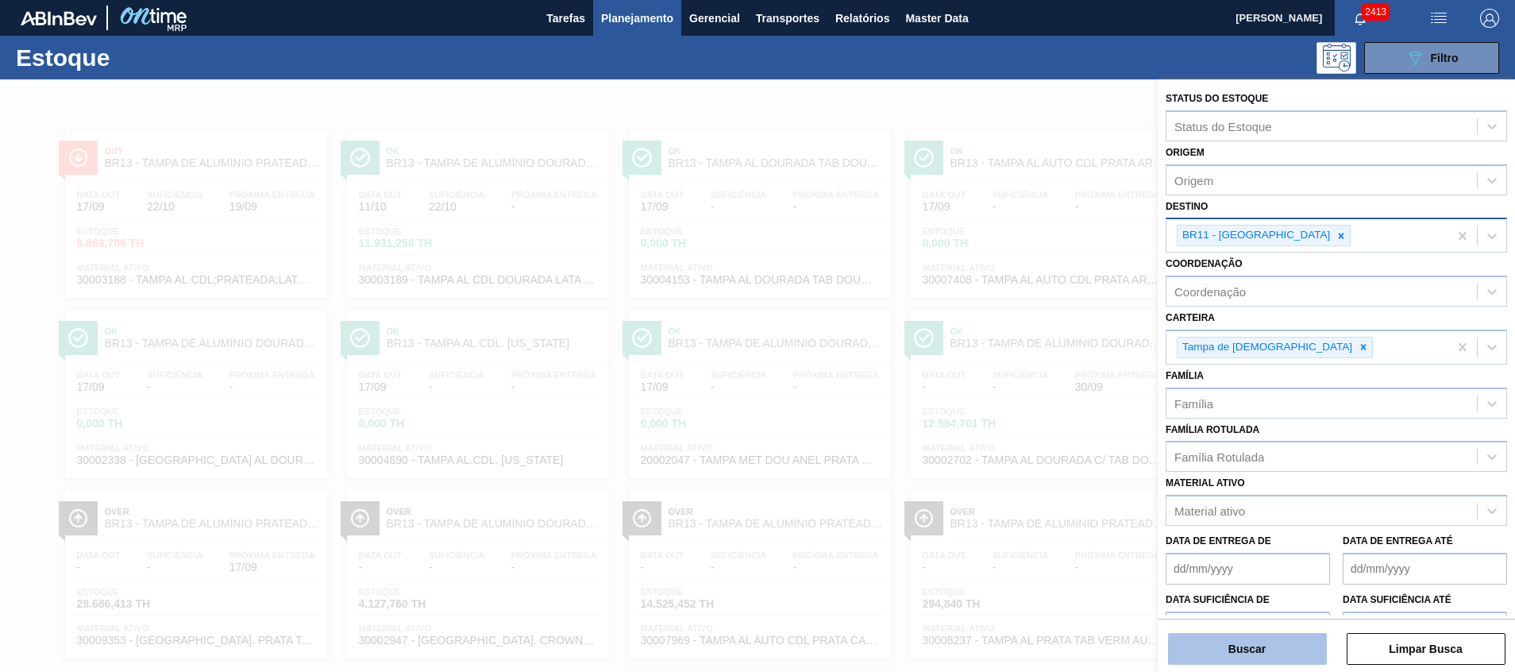
click at [1220, 652] on button "Buscar" at bounding box center [1247, 649] width 159 height 32
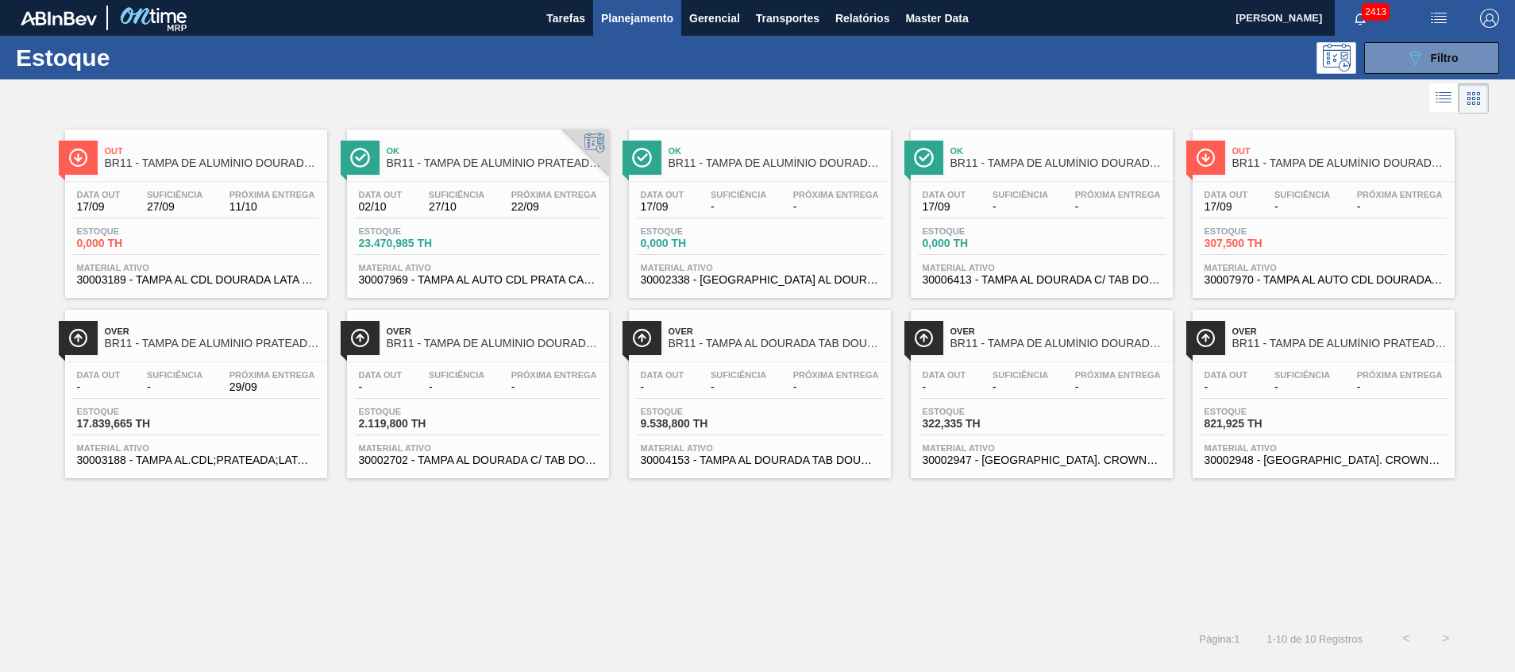
click at [217, 283] on span "30003189 - TAMPA AL CDL DOURADA LATA AUTOMATICA" at bounding box center [196, 280] width 238 height 12
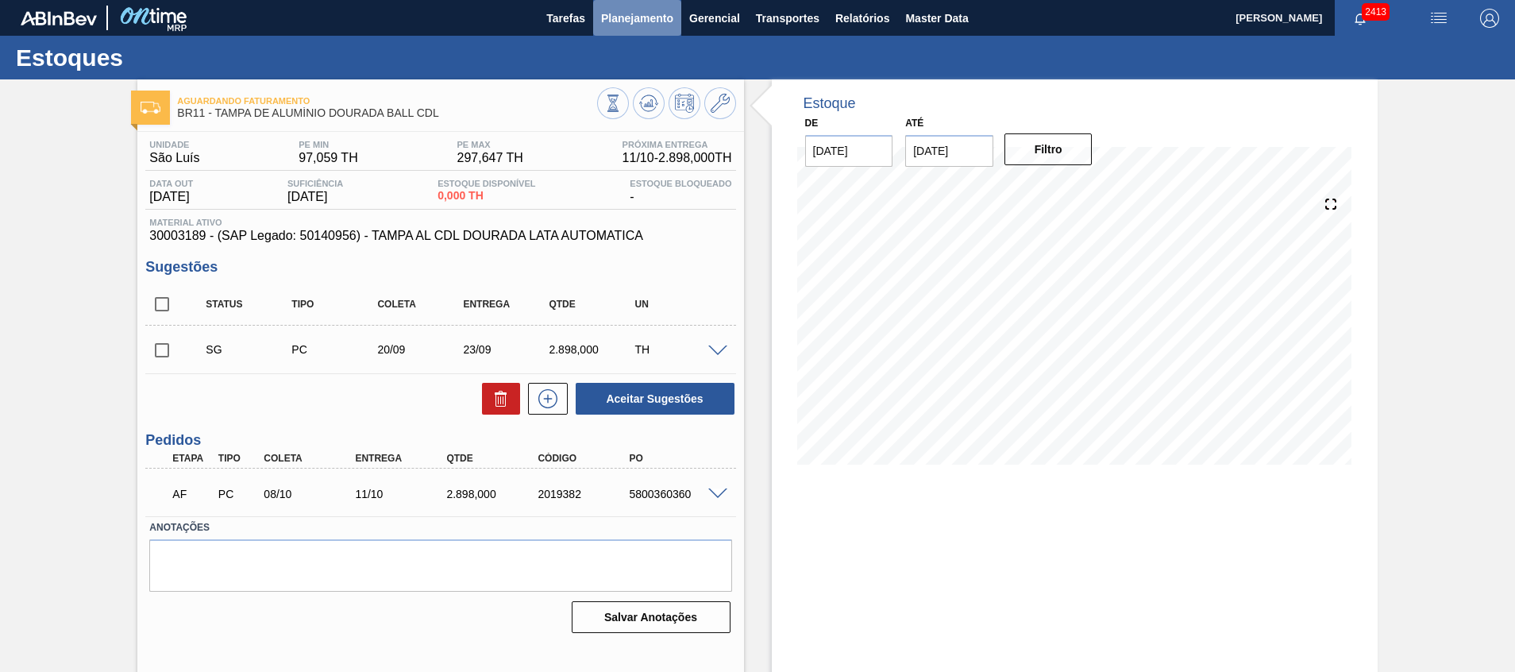
click at [607, 17] on span "Planejamento" at bounding box center [637, 18] width 72 height 19
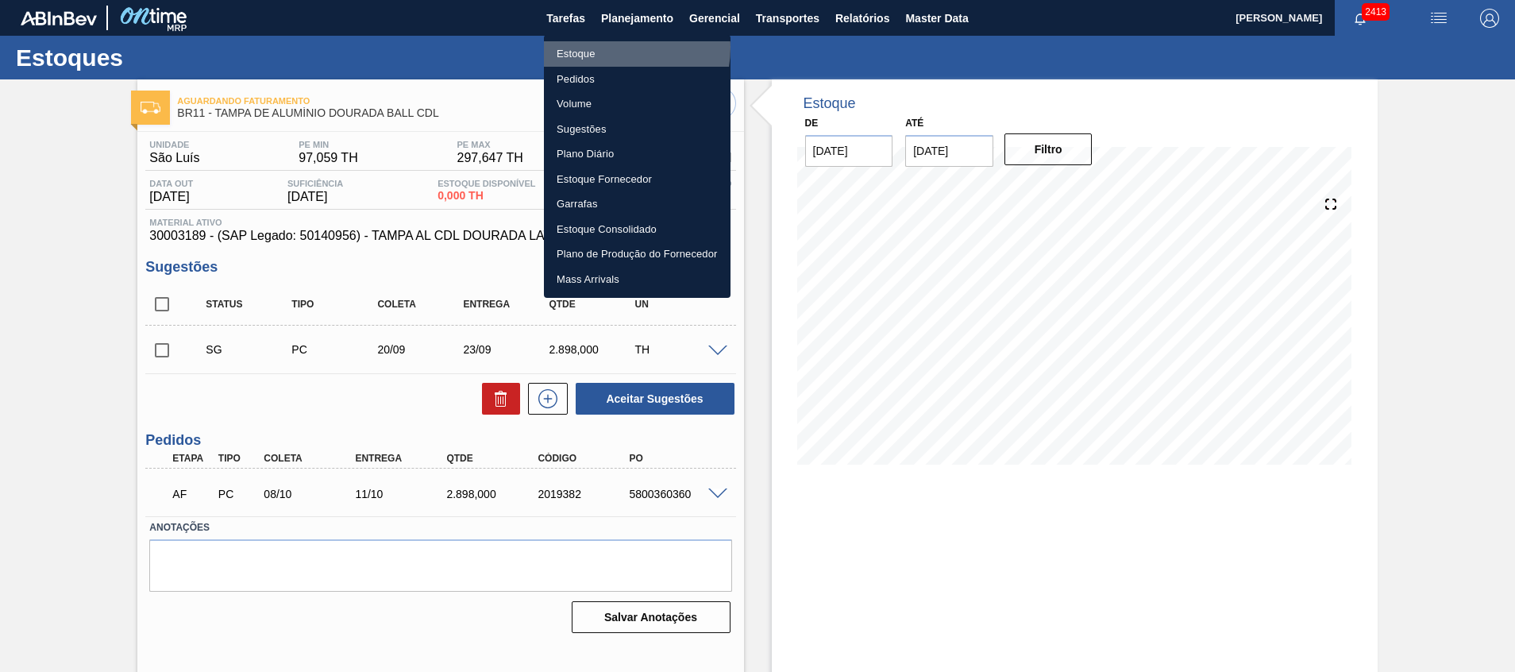
click at [609, 48] on li "Estoque" at bounding box center [637, 53] width 187 height 25
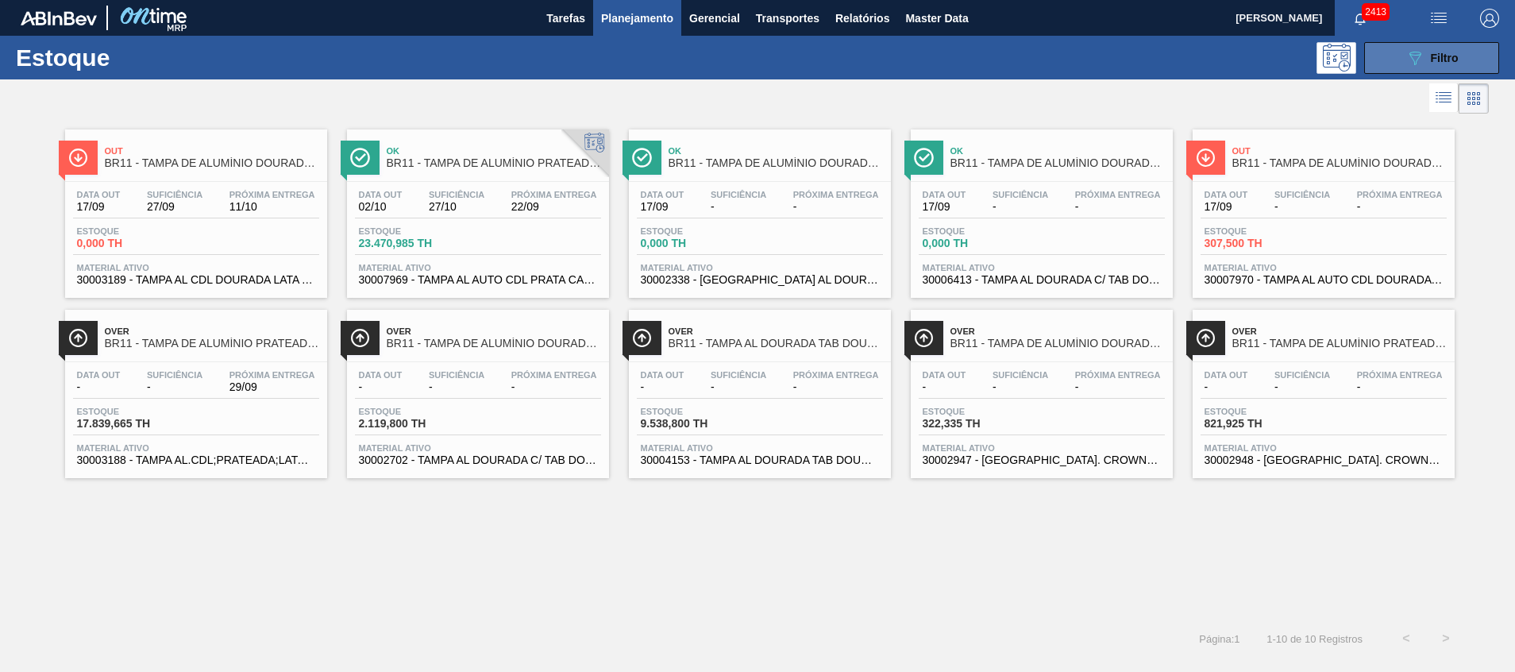
click at [1394, 64] on button "089F7B8B-B2A5-4AFE-B5C0-19BA573D28AC Filtro" at bounding box center [1431, 58] width 135 height 32
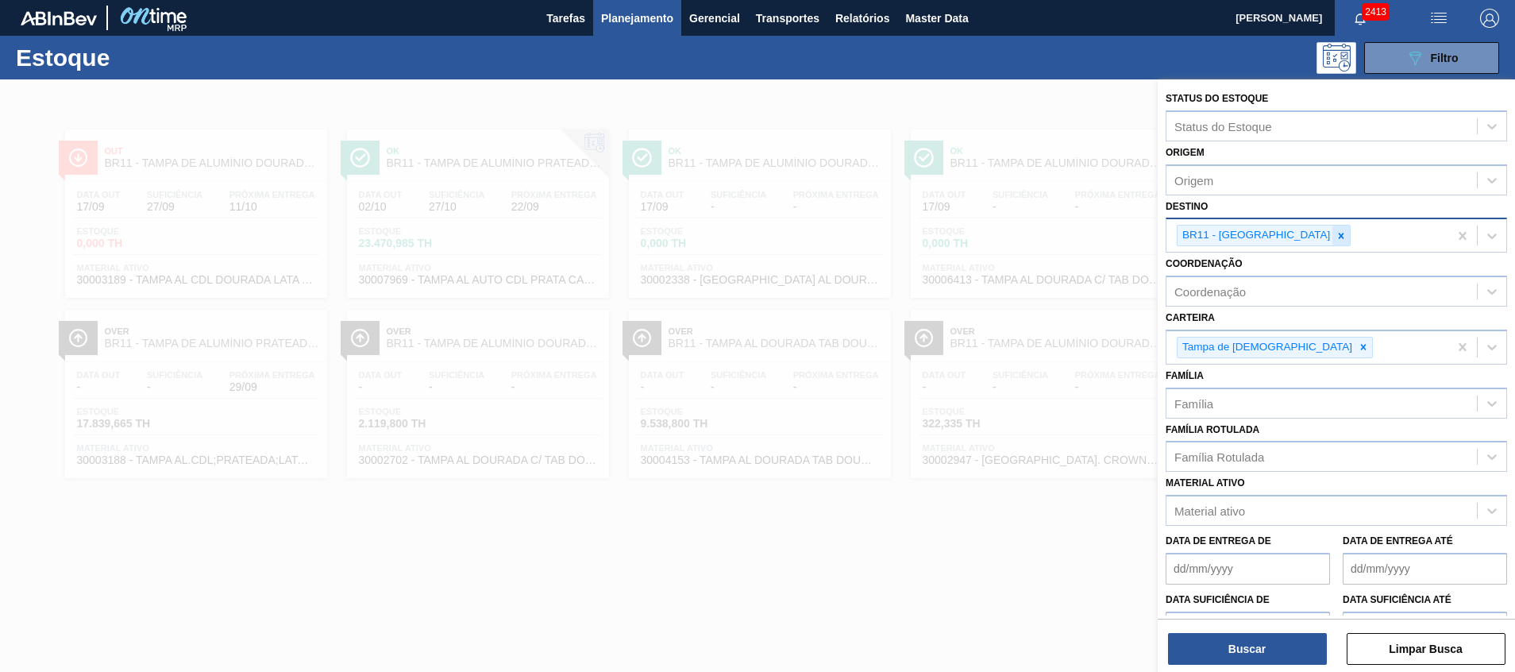
click at [1332, 234] on div at bounding box center [1340, 235] width 17 height 20
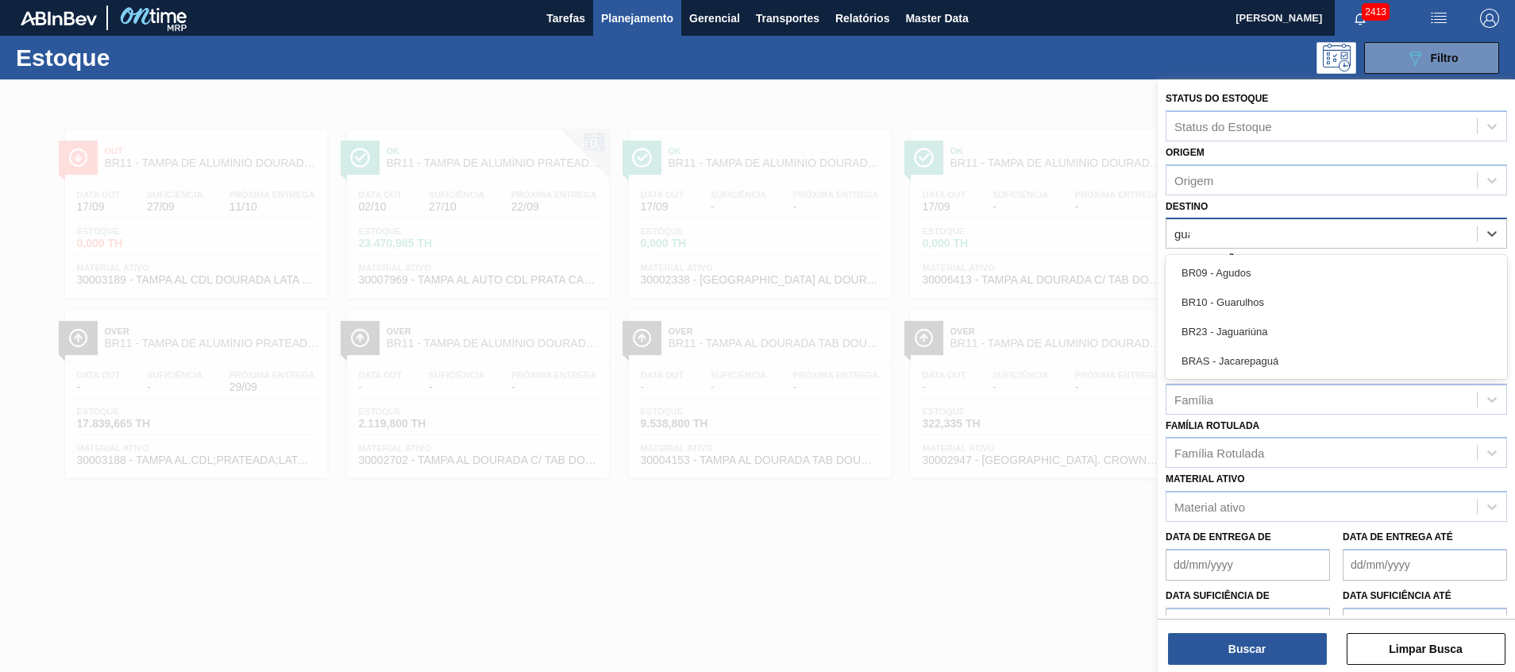
type input "guaru"
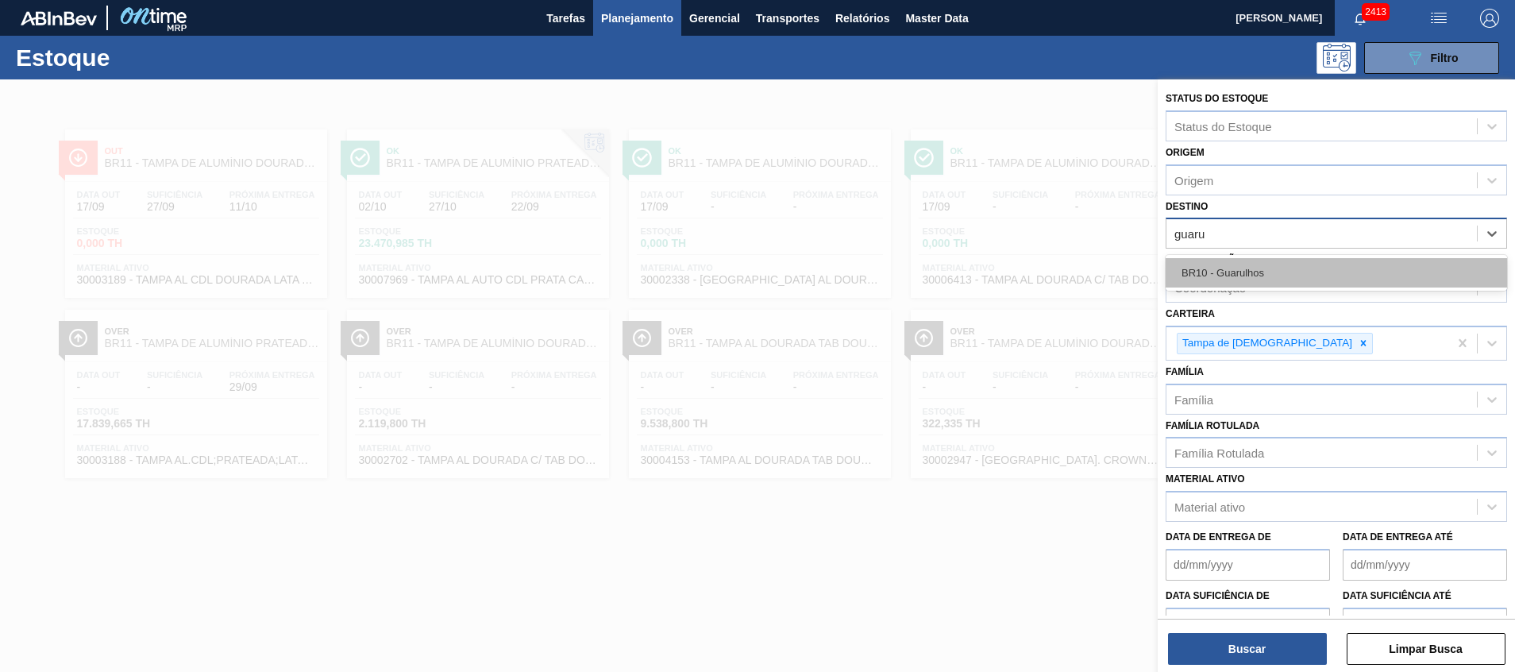
click at [1301, 265] on div "BR10 - Guarulhos" at bounding box center [1336, 272] width 341 height 29
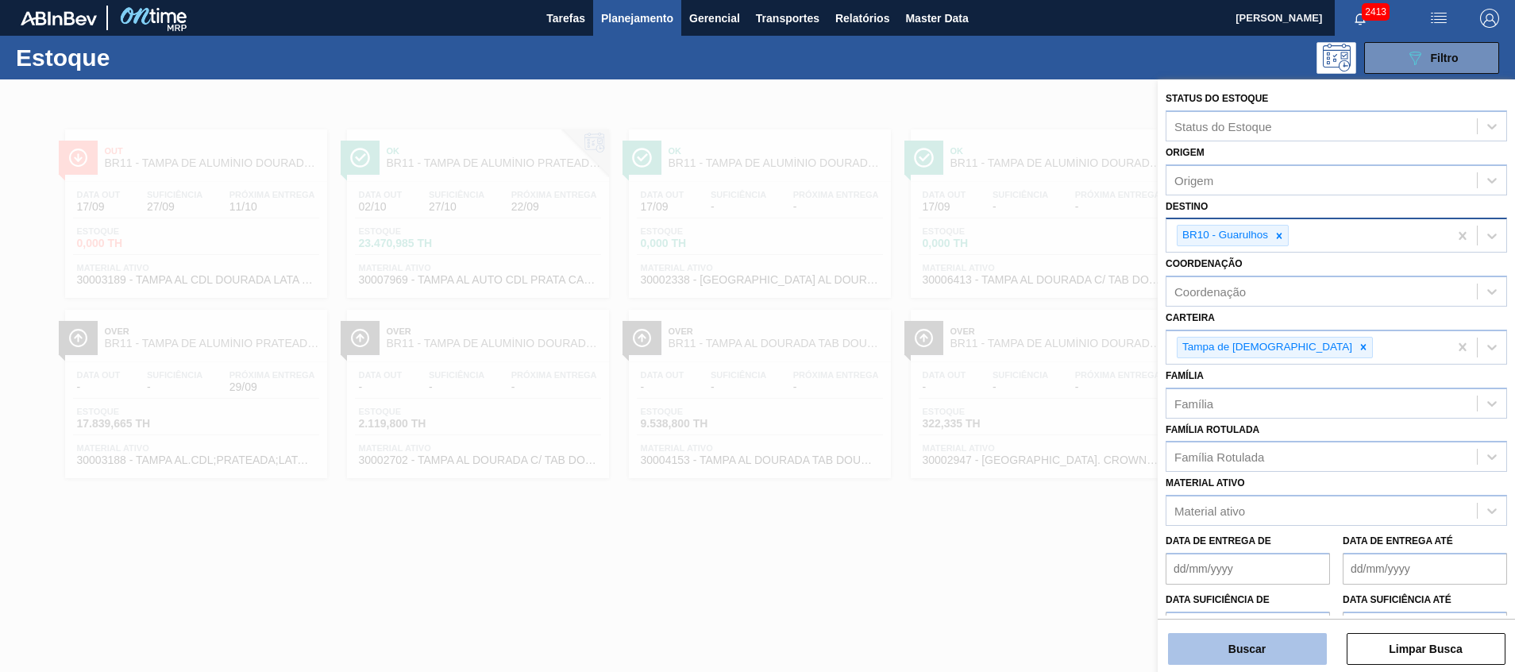
click at [1233, 655] on button "Buscar" at bounding box center [1247, 649] width 159 height 32
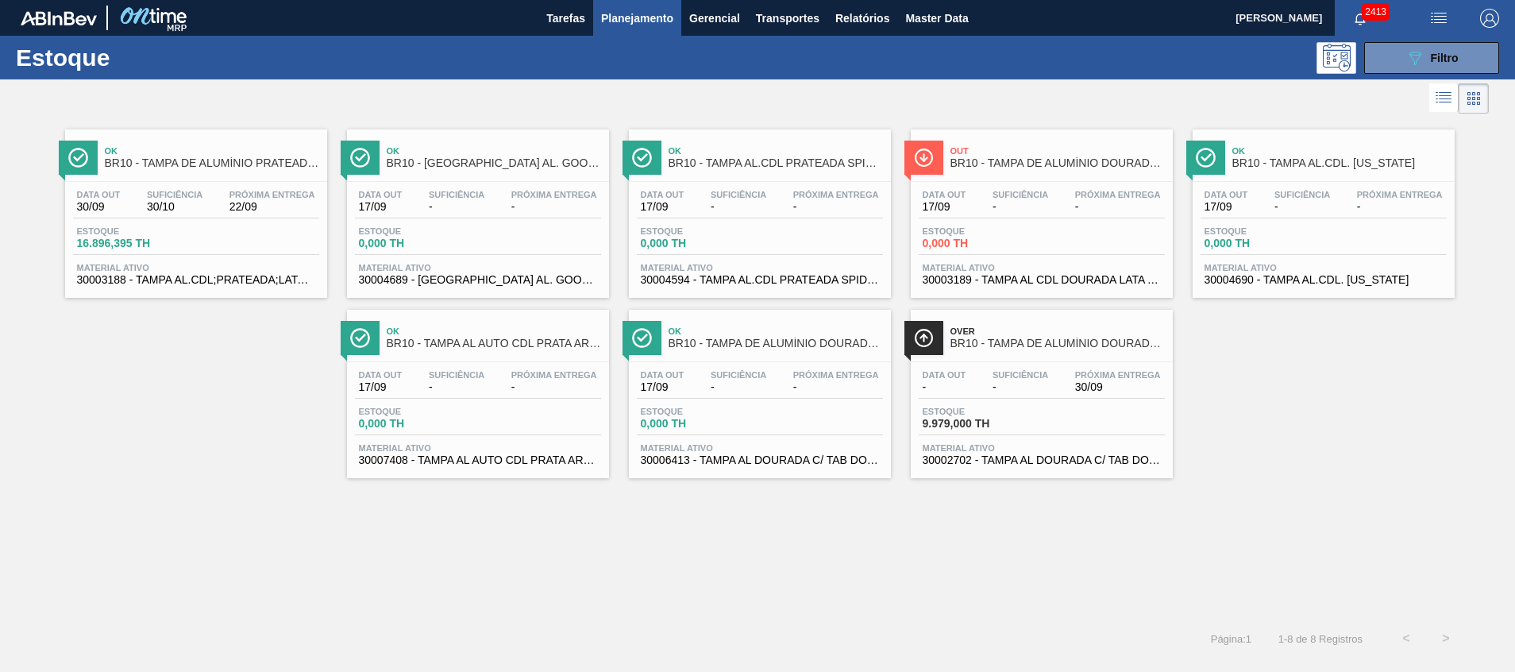
click at [1134, 178] on div "Out BR10 - TAMPA DE ALUMÍNIO DOURADA BALL CDL Data [DATE] Suficiência - Próxima…" at bounding box center [1042, 213] width 262 height 168
